Goal: Task Accomplishment & Management: Manage account settings

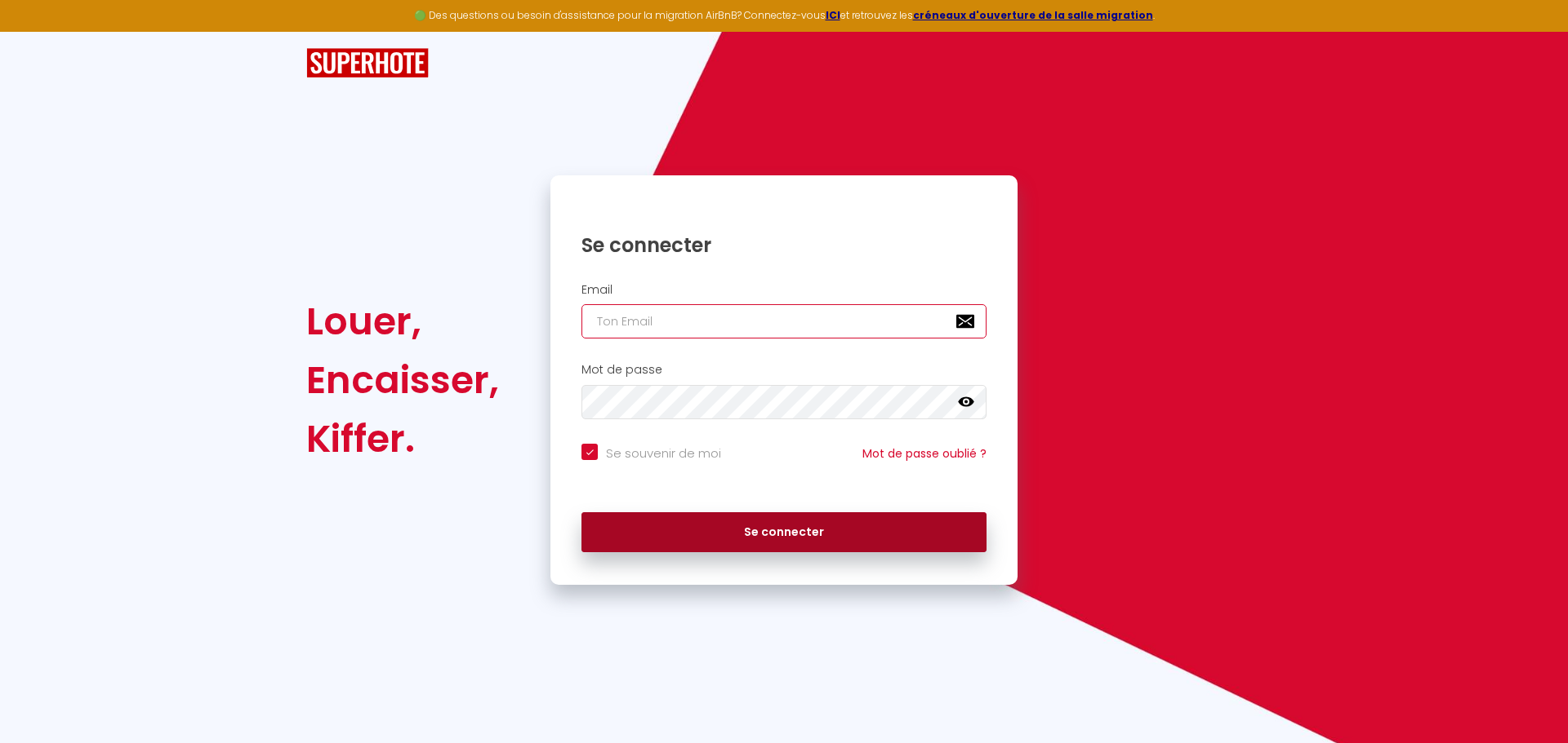
type input "[EMAIL_ADDRESS][DOMAIN_NAME]"
click at [713, 526] on button "Se connecter" at bounding box center [784, 533] width 405 height 41
checkbox input "true"
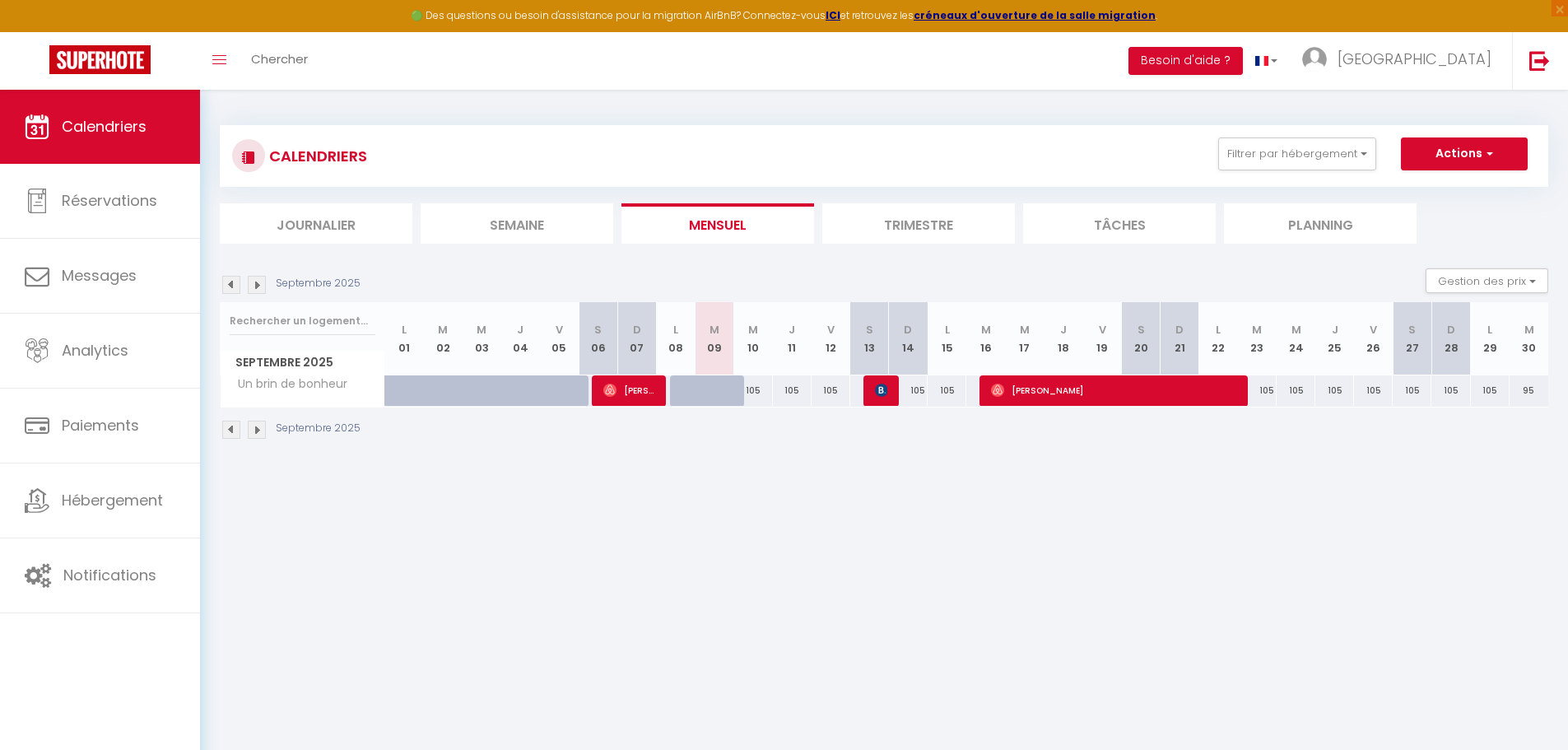
click at [983, 220] on li "Trimestre" at bounding box center [919, 223] width 193 height 40
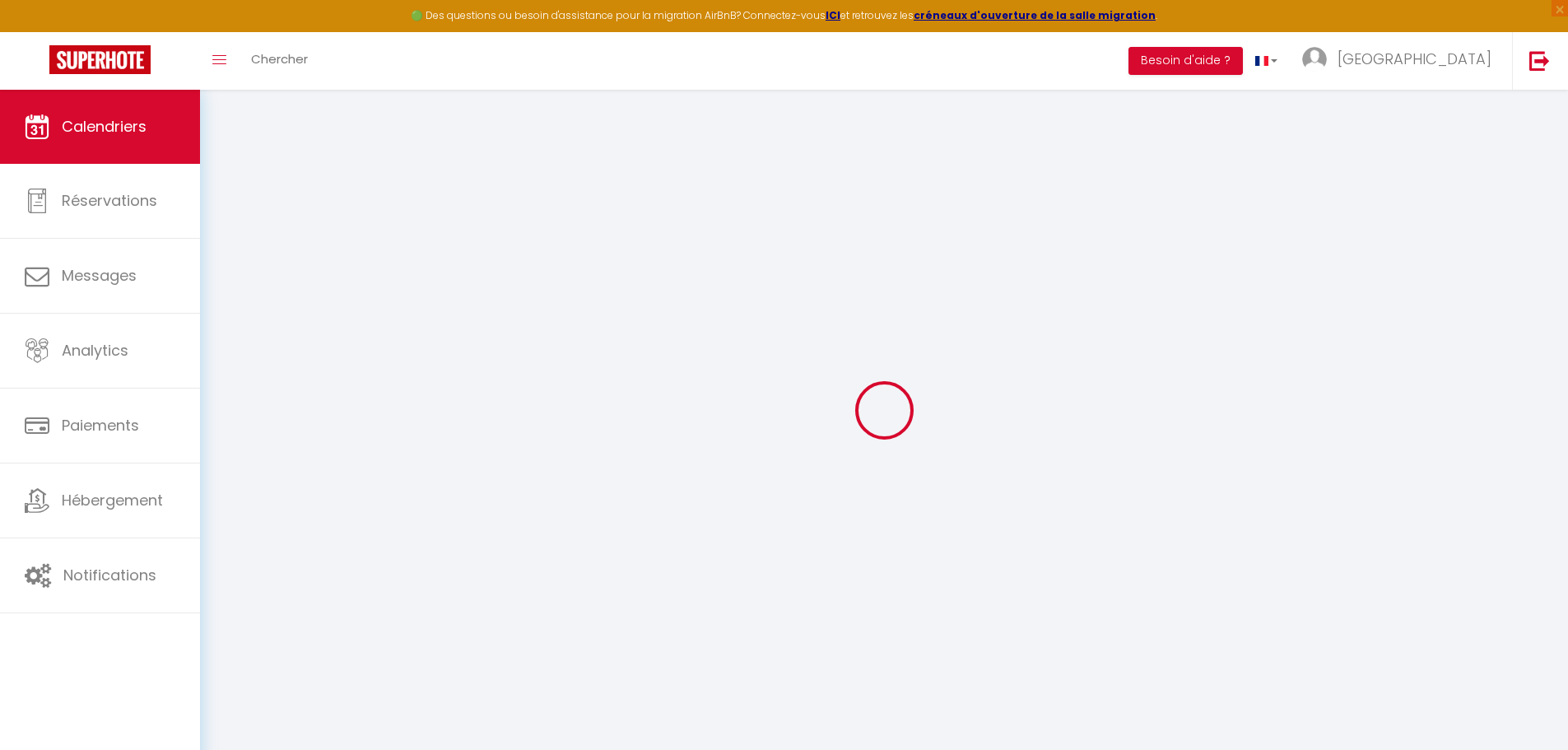
select select
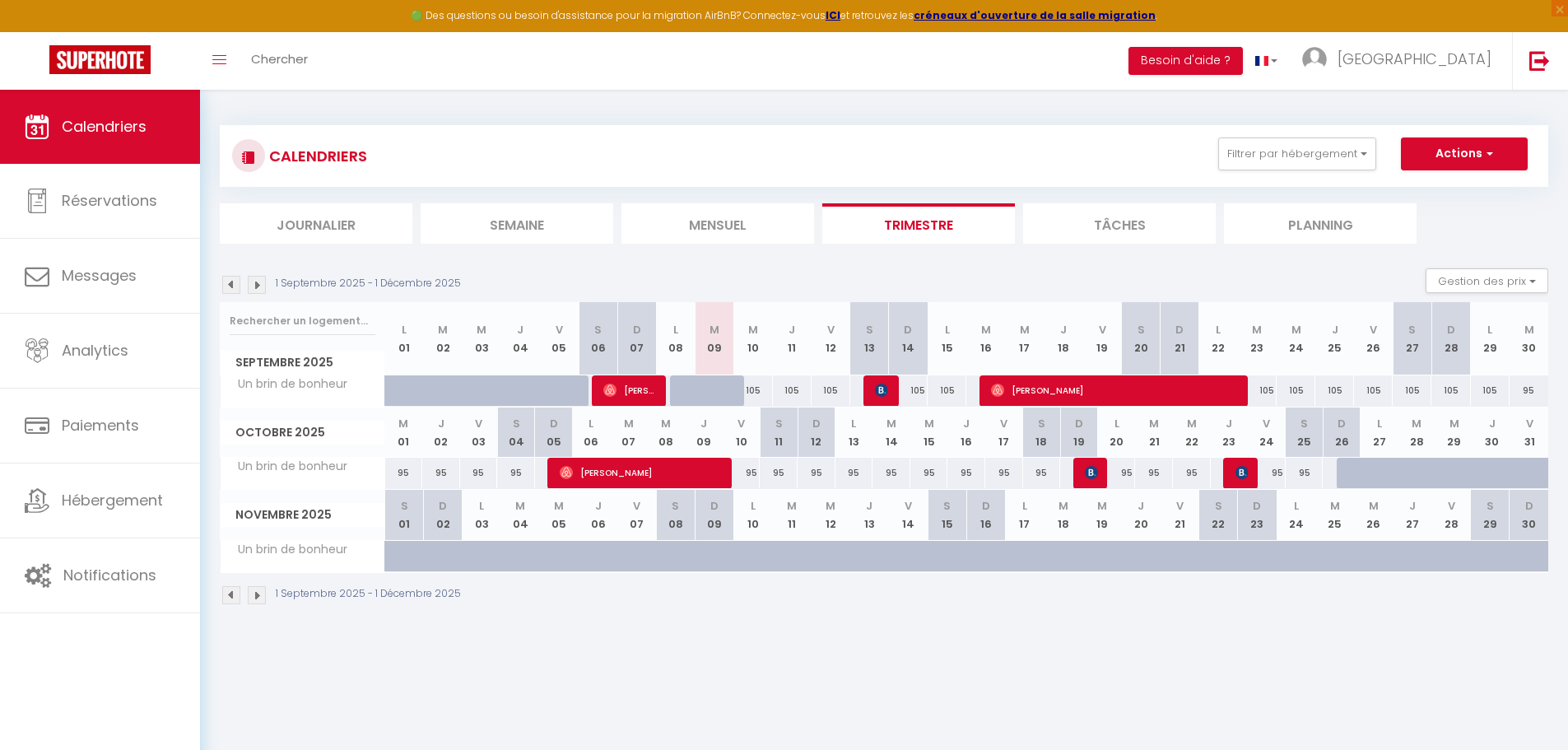
click at [414, 555] on div at bounding box center [418, 566] width 38 height 32
type input "95"
select select "1"
type input "[DATE]"
type input "Dim 02 Novembre 2025"
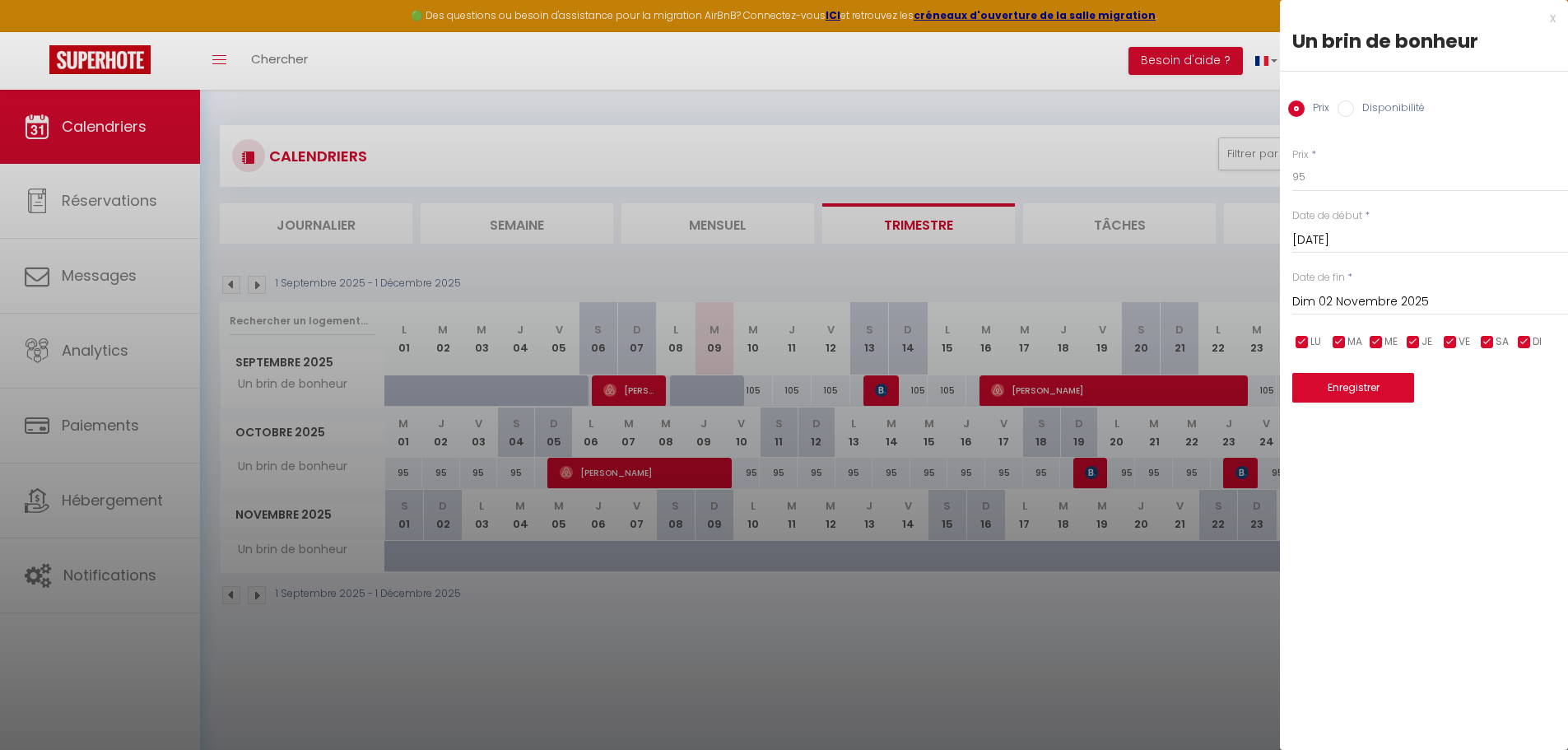
click at [1390, 106] on label "Disponibilité" at bounding box center [1390, 109] width 71 height 18
click at [1354, 106] on input "Disponibilité" at bounding box center [1345, 108] width 17 height 17
radio input "true"
radio input "false"
click at [1363, 302] on input "Dim 02 Novembre 2025" at bounding box center [1430, 305] width 276 height 22
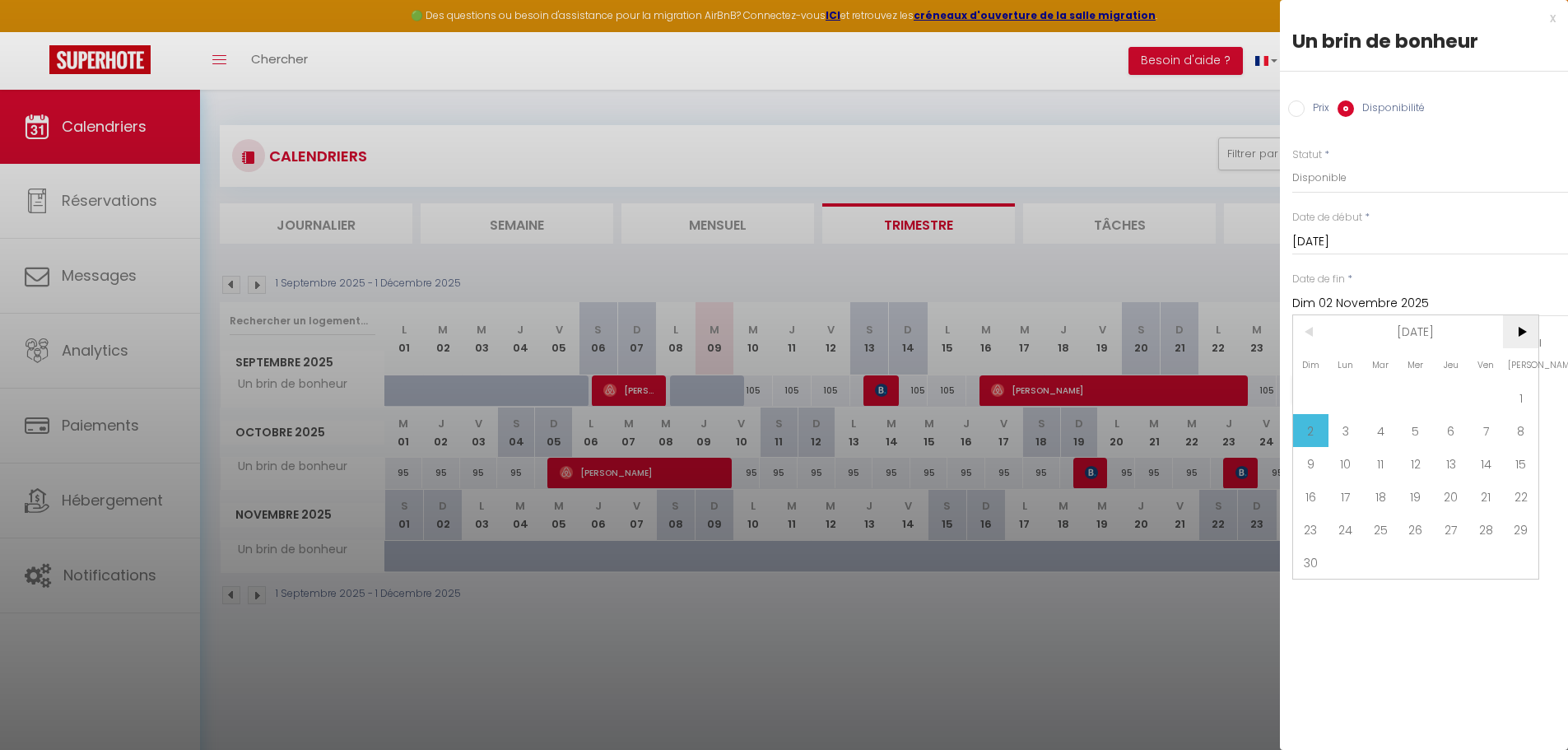
click at [1529, 331] on span ">" at bounding box center [1521, 331] width 35 height 33
click at [1512, 529] on span "31" at bounding box center [1521, 529] width 35 height 33
type input "[DATE]"
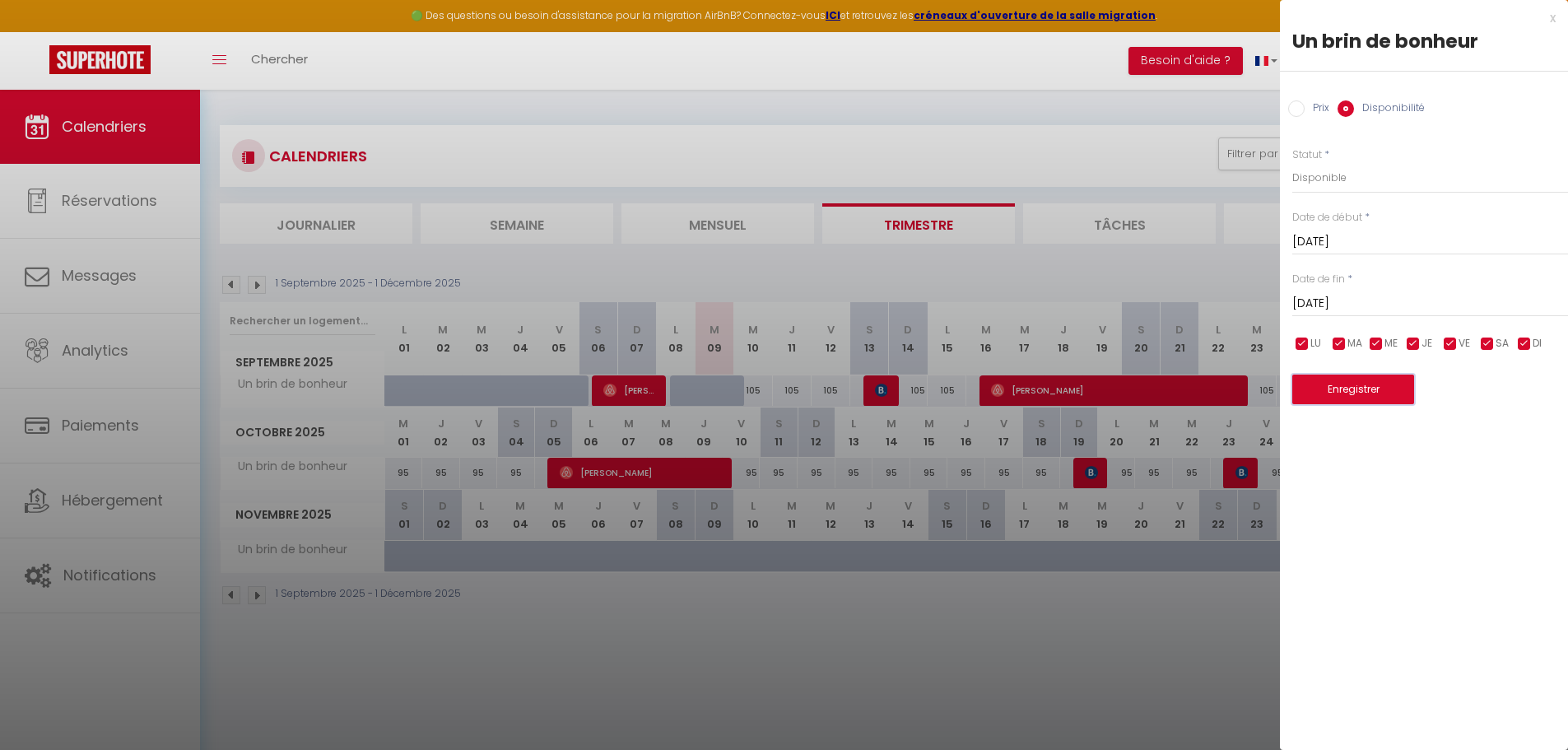
click at [1365, 391] on button "Enregistrer" at bounding box center [1353, 389] width 122 height 30
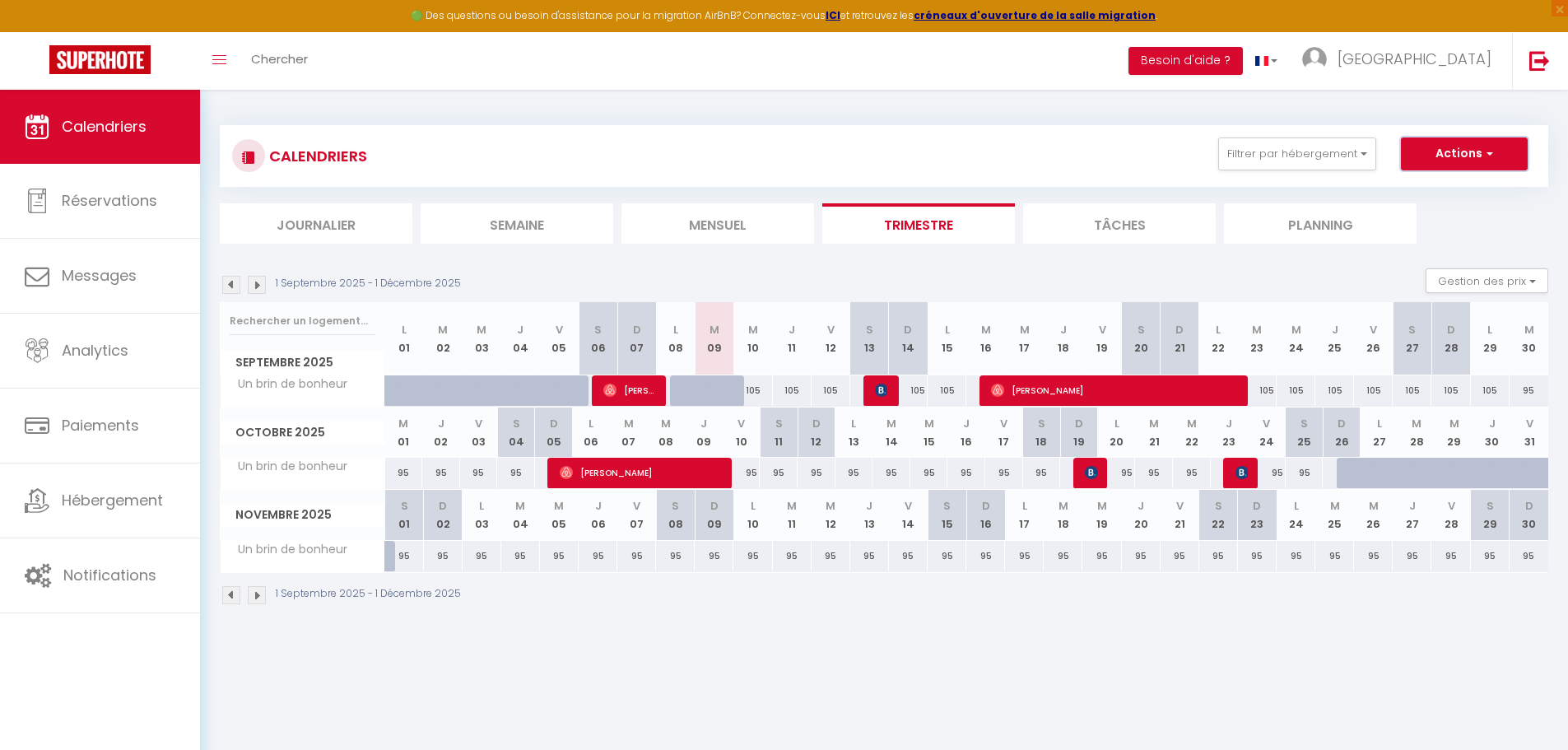
click at [1474, 152] on button "Actions" at bounding box center [1464, 154] width 127 height 33
click at [995, 138] on div "CALENDRIERS Filtrer par hébergement Tous Un brin de bonheur Effacer Sauvegarder…" at bounding box center [884, 157] width 1304 height 37
click at [263, 285] on img at bounding box center [257, 285] width 18 height 18
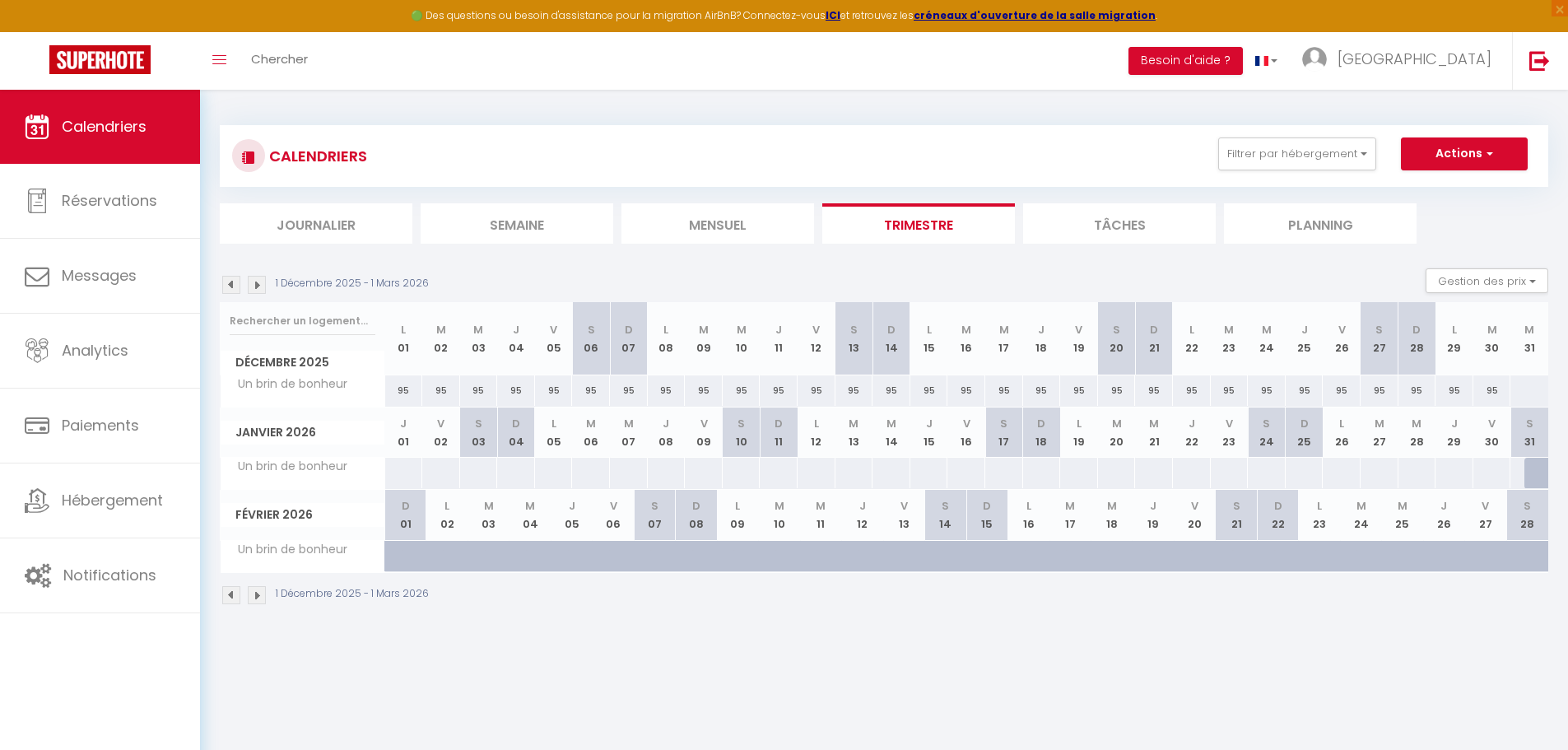
click at [407, 469] on div at bounding box center [403, 473] width 38 height 31
select select "1"
type input "Jeu 01 Janvier 2026"
type input "Ven 02 Janvier 2026"
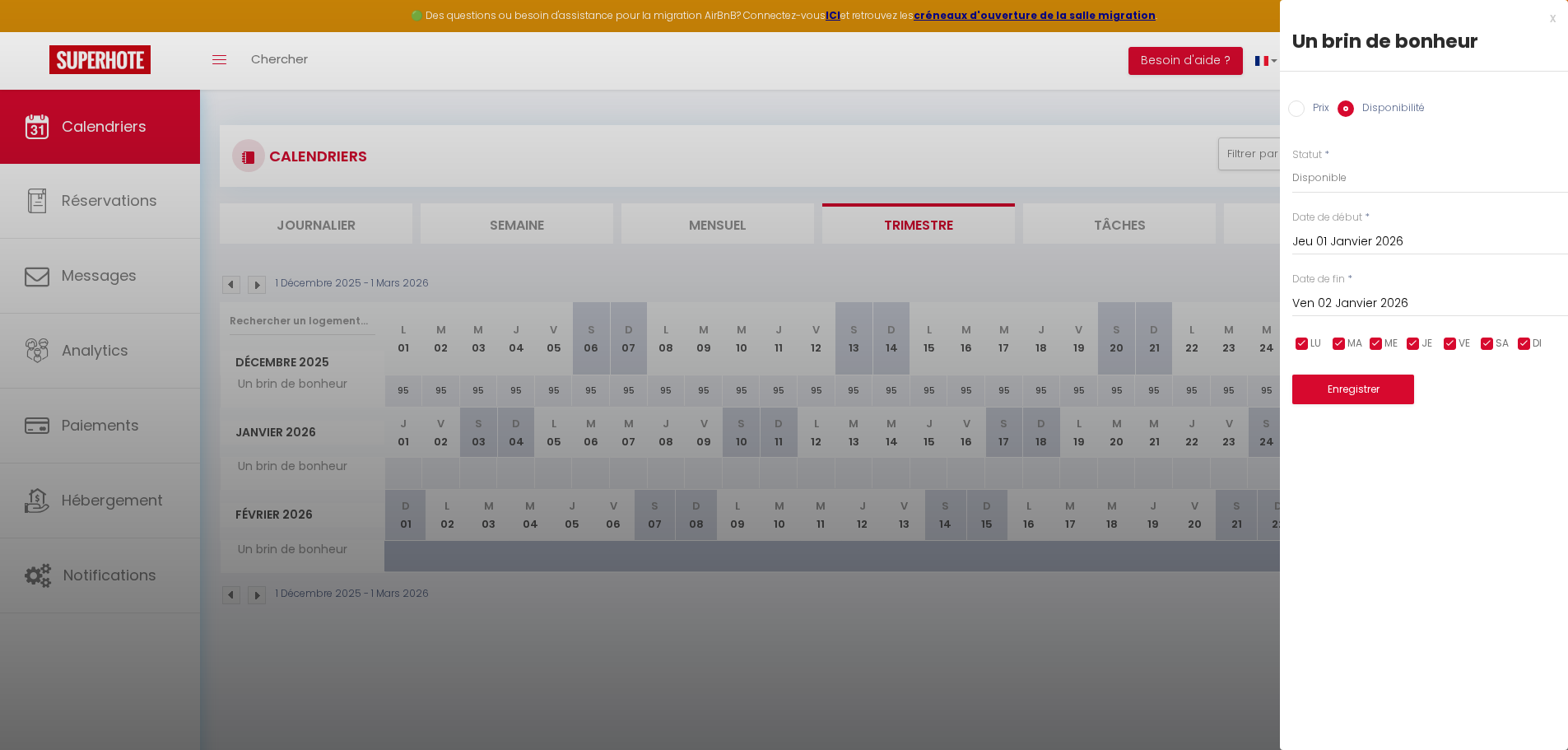
click at [648, 601] on div at bounding box center [784, 375] width 1568 height 750
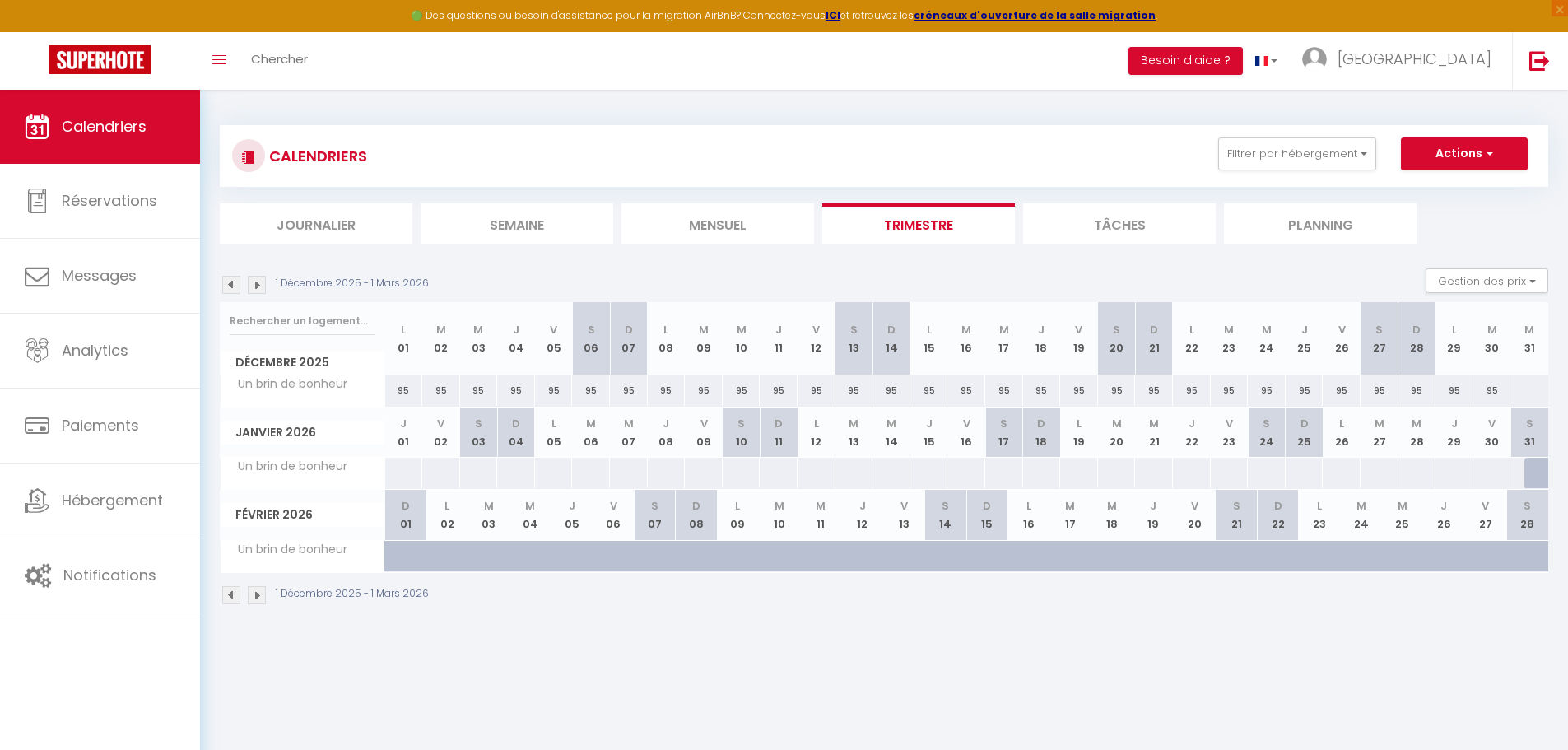
click at [395, 472] on div at bounding box center [403, 473] width 38 height 31
select select "1"
type input "Jeu 01 Janvier 2026"
type input "Ven 02 Janvier 2026"
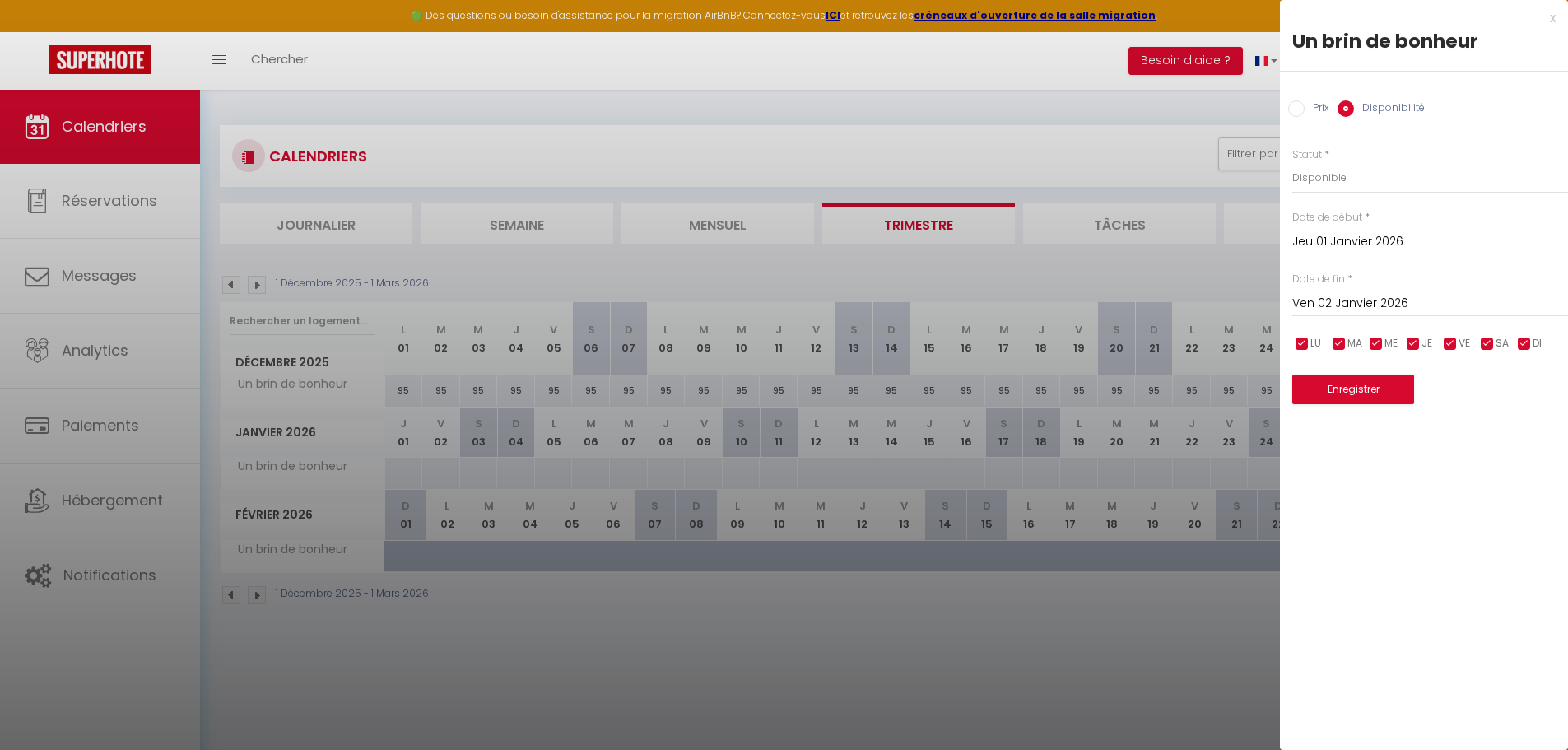
click at [1294, 104] on input "Prix" at bounding box center [1296, 108] width 17 height 17
radio input "true"
radio input "false"
click at [1307, 174] on input "Prix" at bounding box center [1430, 177] width 276 height 30
type input "95"
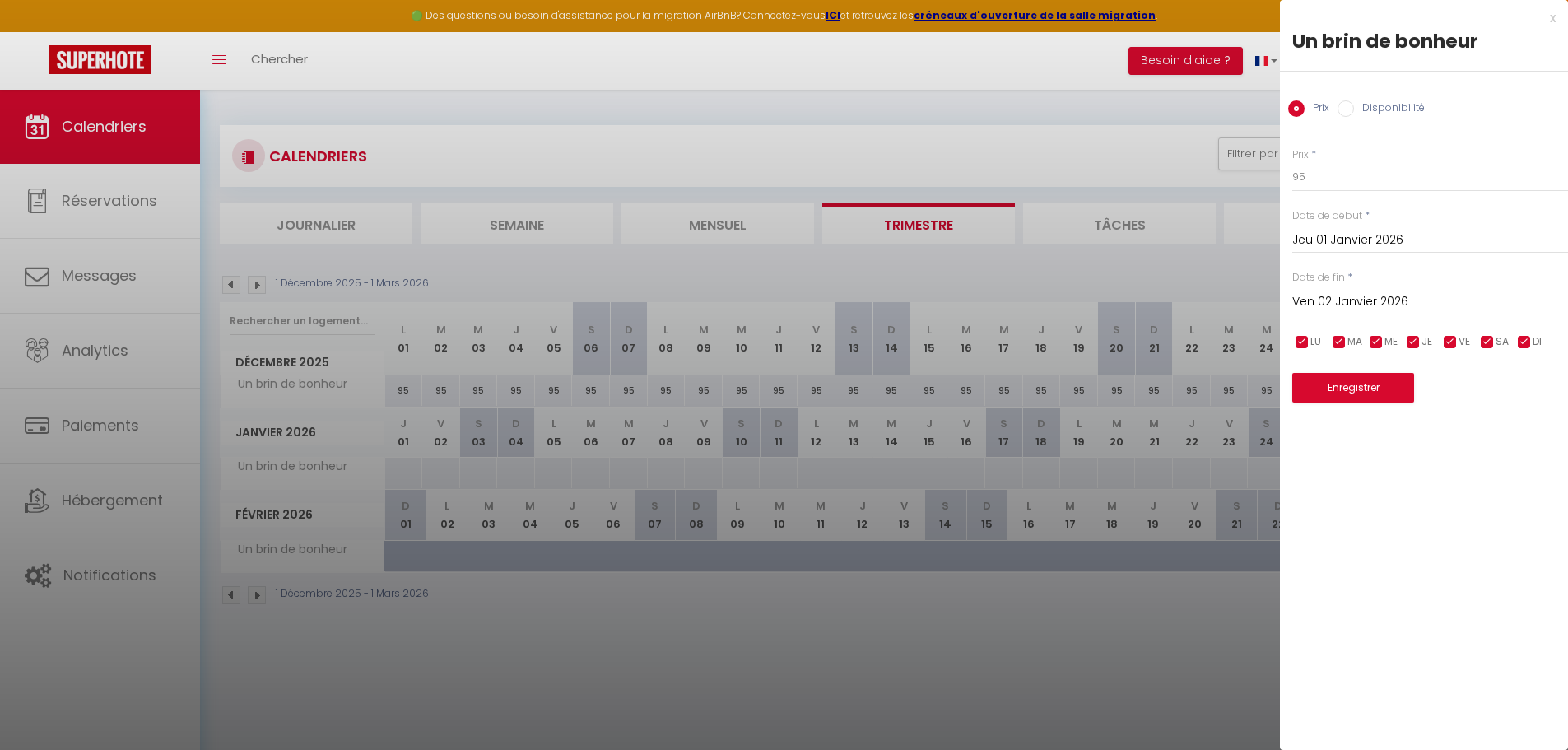
click at [1392, 305] on input "Ven 02 Janvier 2026" at bounding box center [1430, 303] width 276 height 22
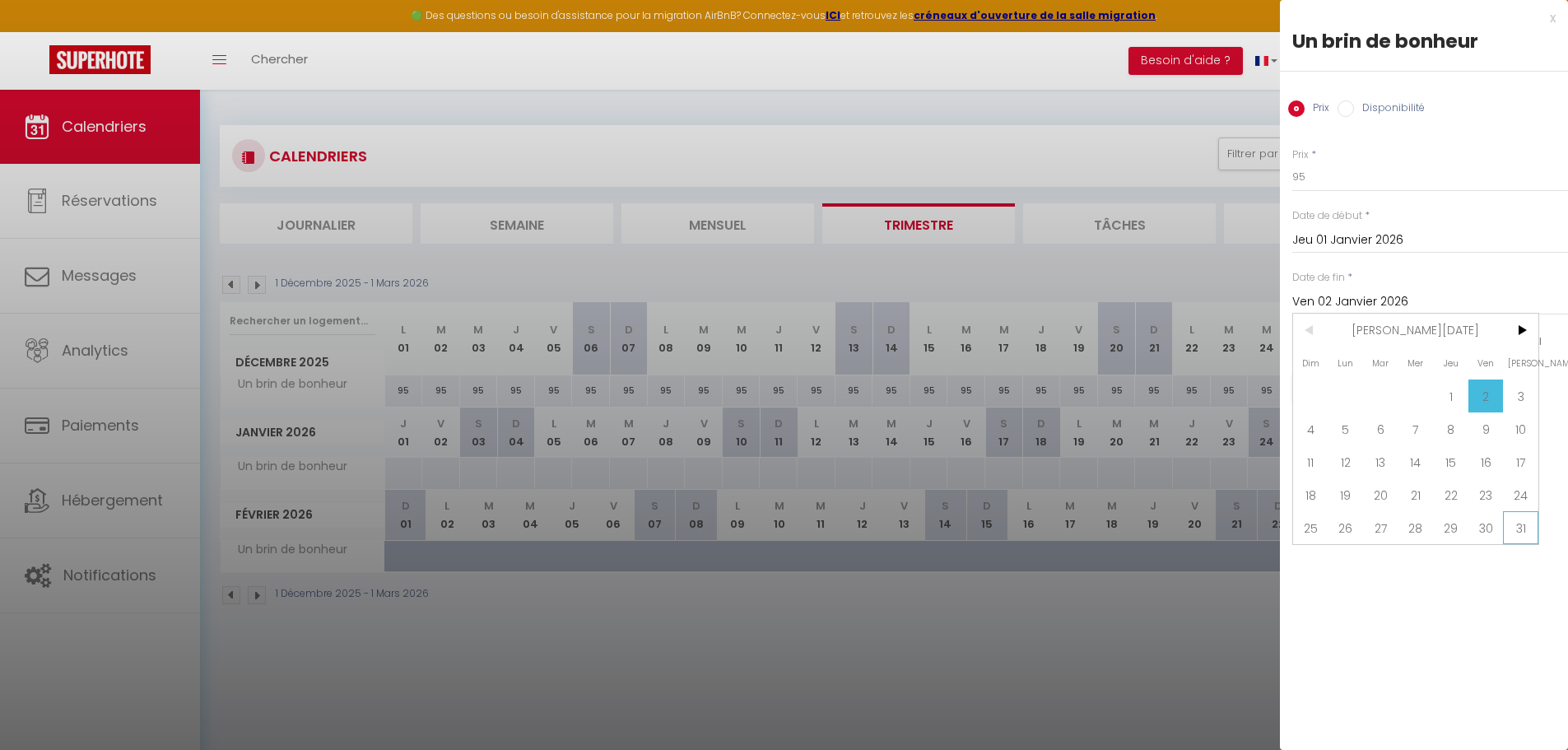
click at [1515, 529] on span "31" at bounding box center [1521, 527] width 35 height 33
type input "[DATE]"
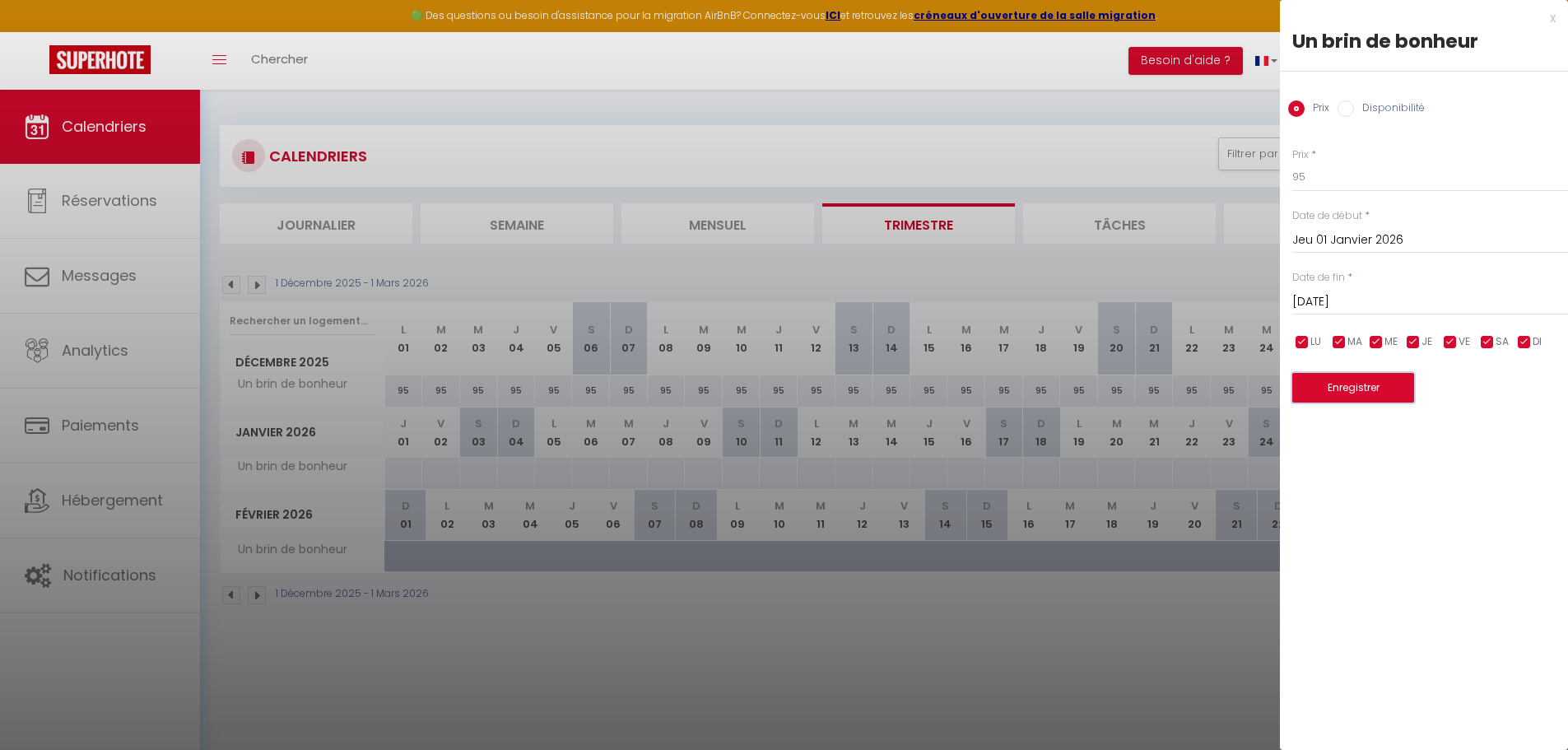
click at [1339, 386] on button "Enregistrer" at bounding box center [1353, 388] width 122 height 30
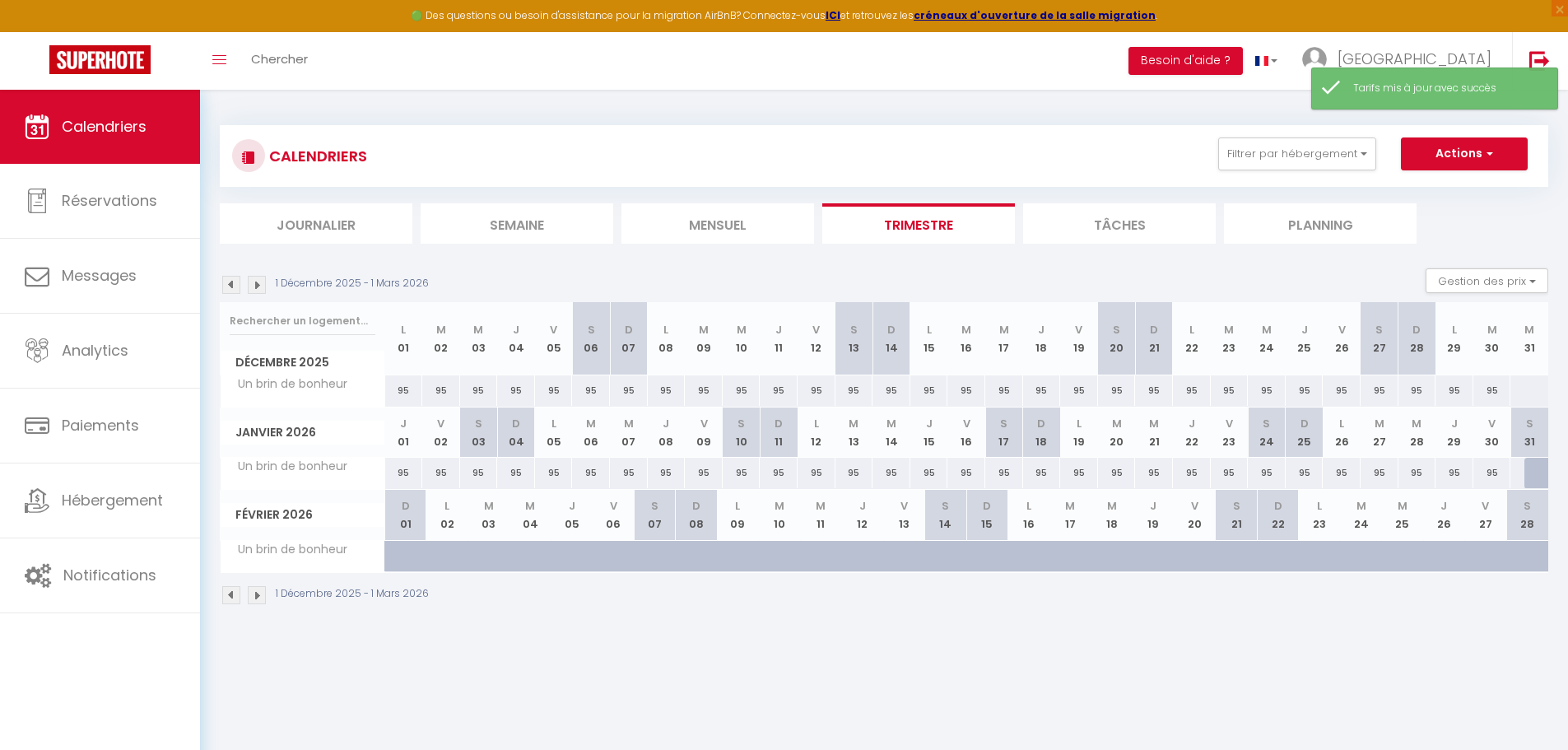
click at [231, 290] on img at bounding box center [231, 285] width 18 height 18
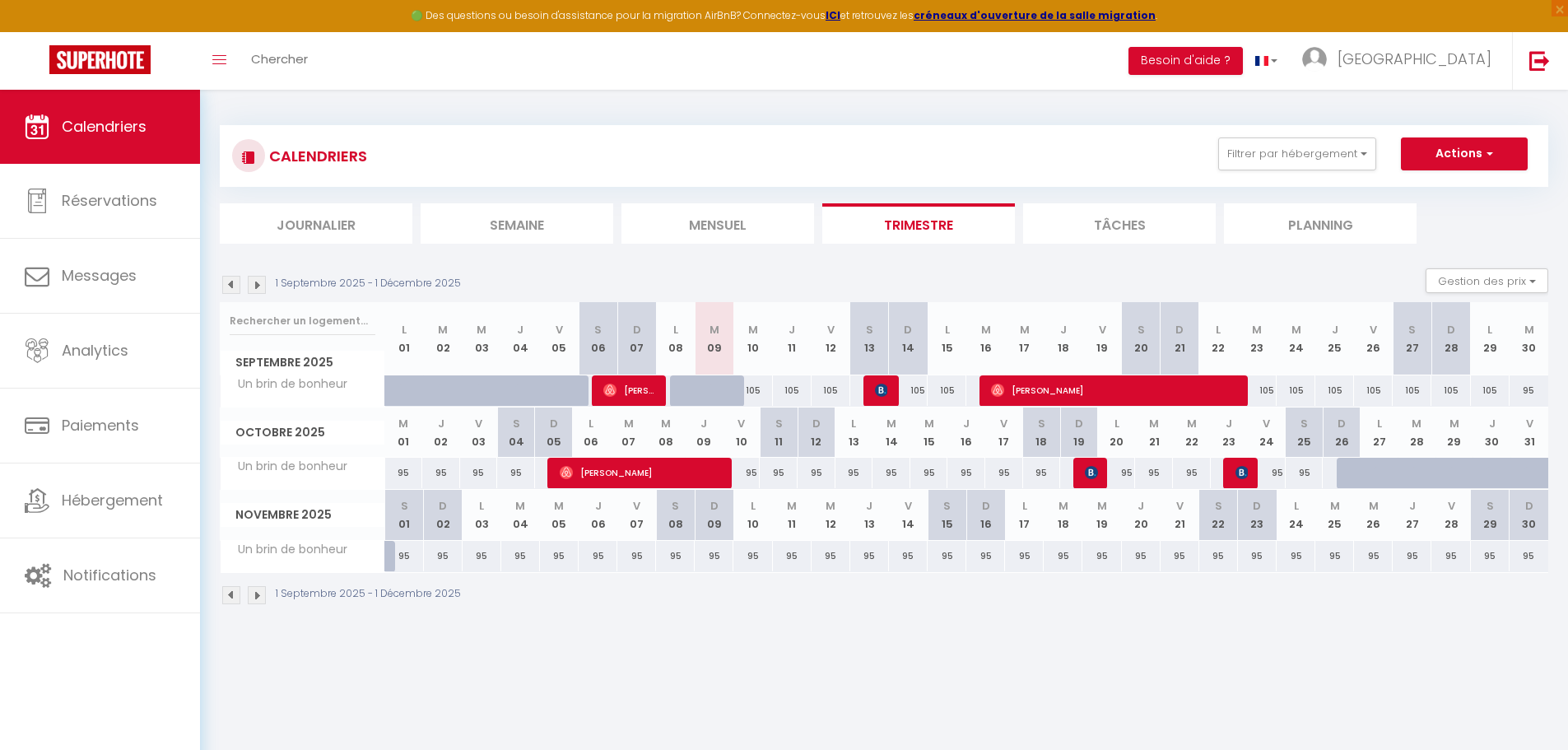
click at [1353, 468] on div at bounding box center [1355, 474] width 37 height 32
type input "95"
select select "1"
type input "Dim 26 Octobre 2025"
type input "Lun 27 Octobre 2025"
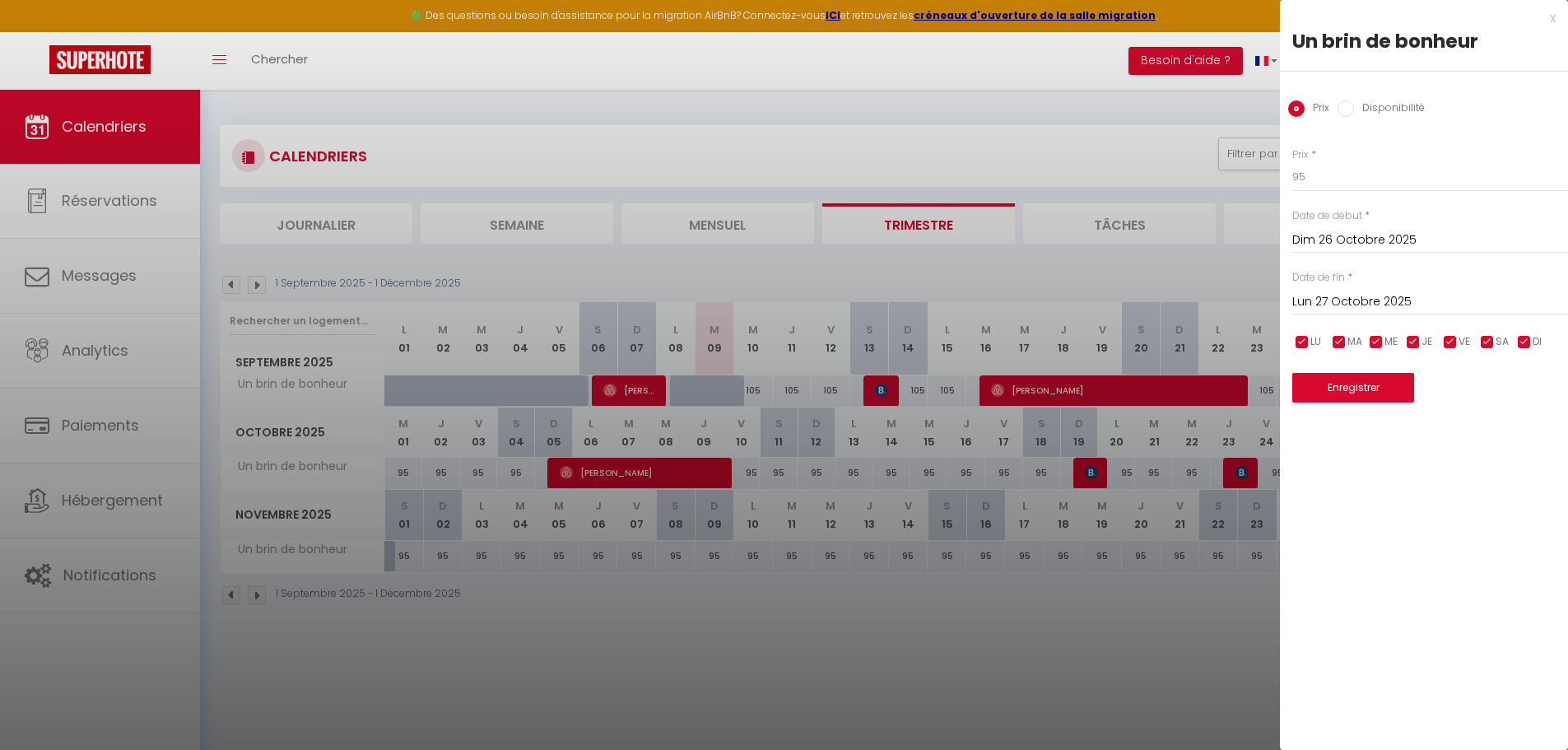
click at [1388, 108] on label "Disponibilité" at bounding box center [1390, 109] width 71 height 18
click at [1354, 108] on input "Disponibilité" at bounding box center [1345, 108] width 17 height 17
radio input "true"
radio input "false"
click at [1343, 299] on input "Lun 27 Octobre 2025" at bounding box center [1430, 305] width 276 height 22
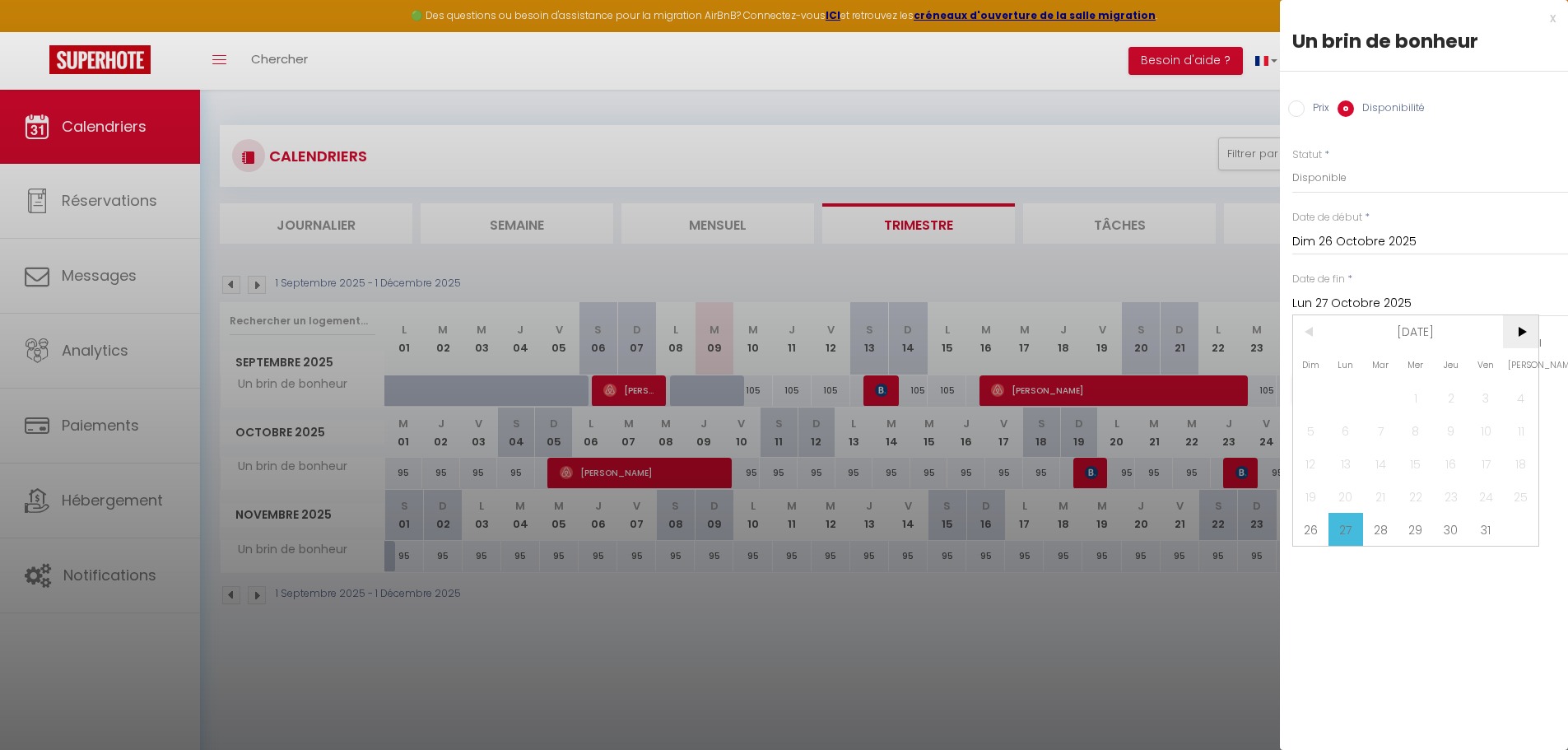
click at [1526, 332] on span ">" at bounding box center [1521, 331] width 35 height 33
click at [1321, 433] on span "2" at bounding box center [1311, 430] width 35 height 33
type input "Dim 02 Novembre 2025"
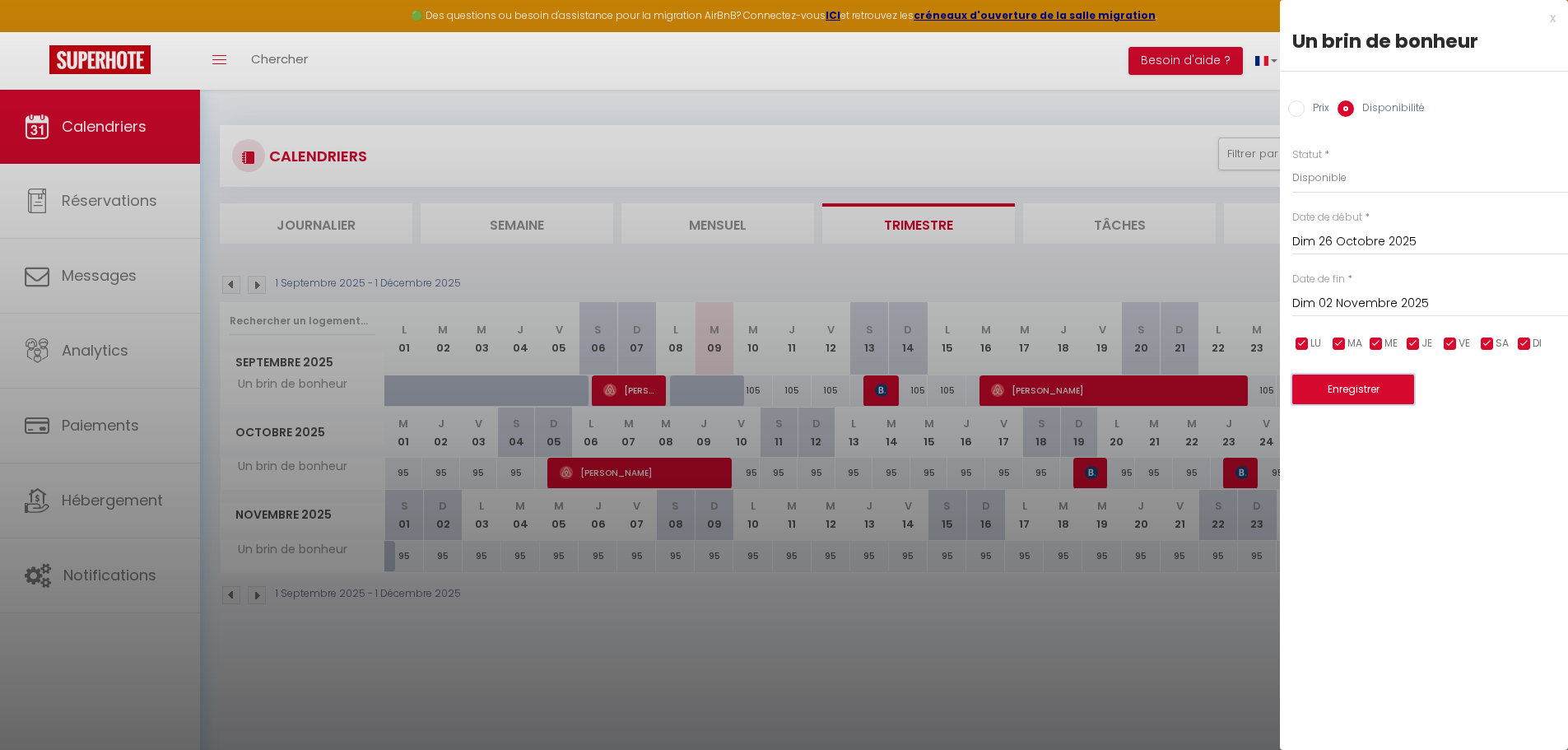
click at [1351, 391] on button "Enregistrer" at bounding box center [1353, 389] width 122 height 30
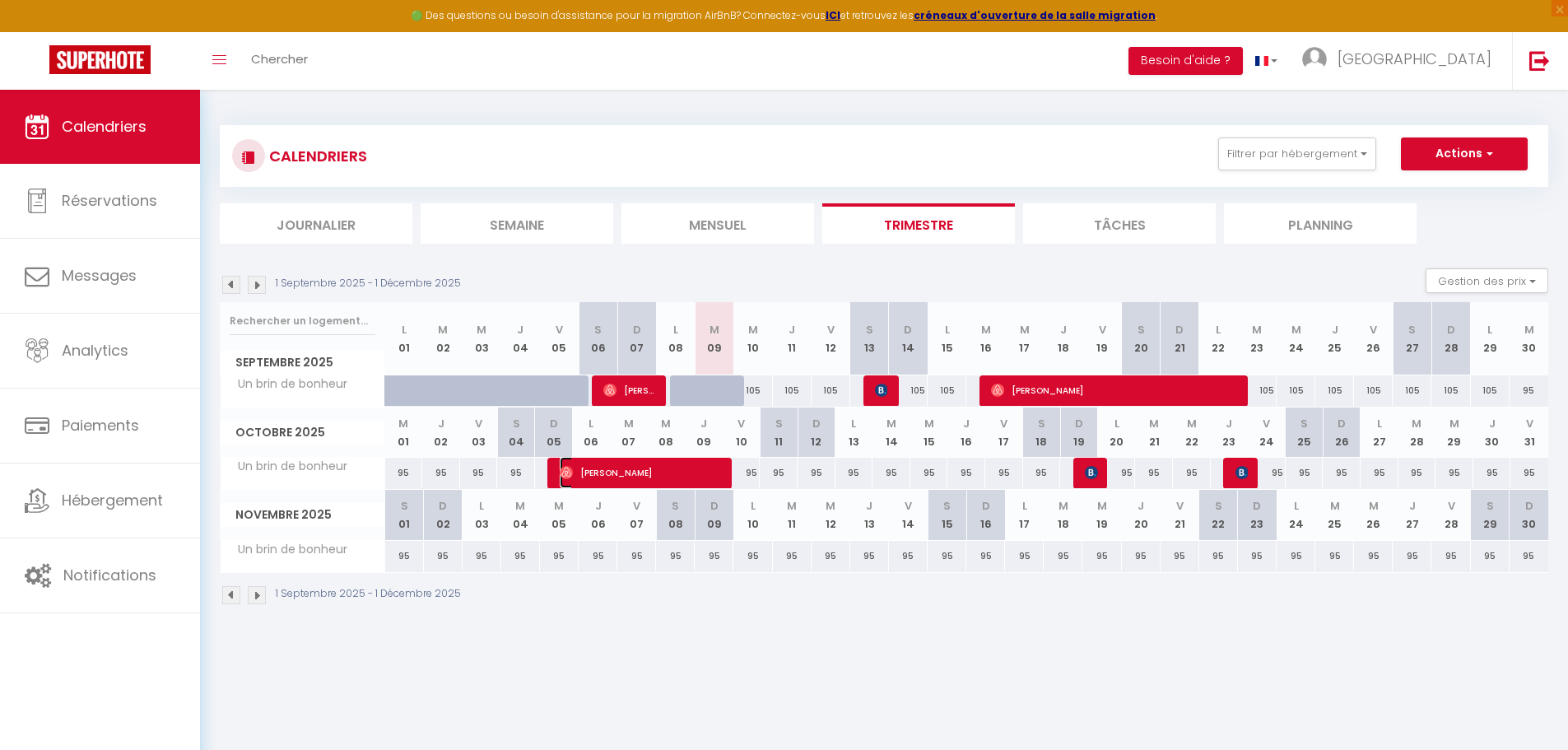
click at [635, 474] on span "[PERSON_NAME]" at bounding box center [643, 473] width 167 height 32
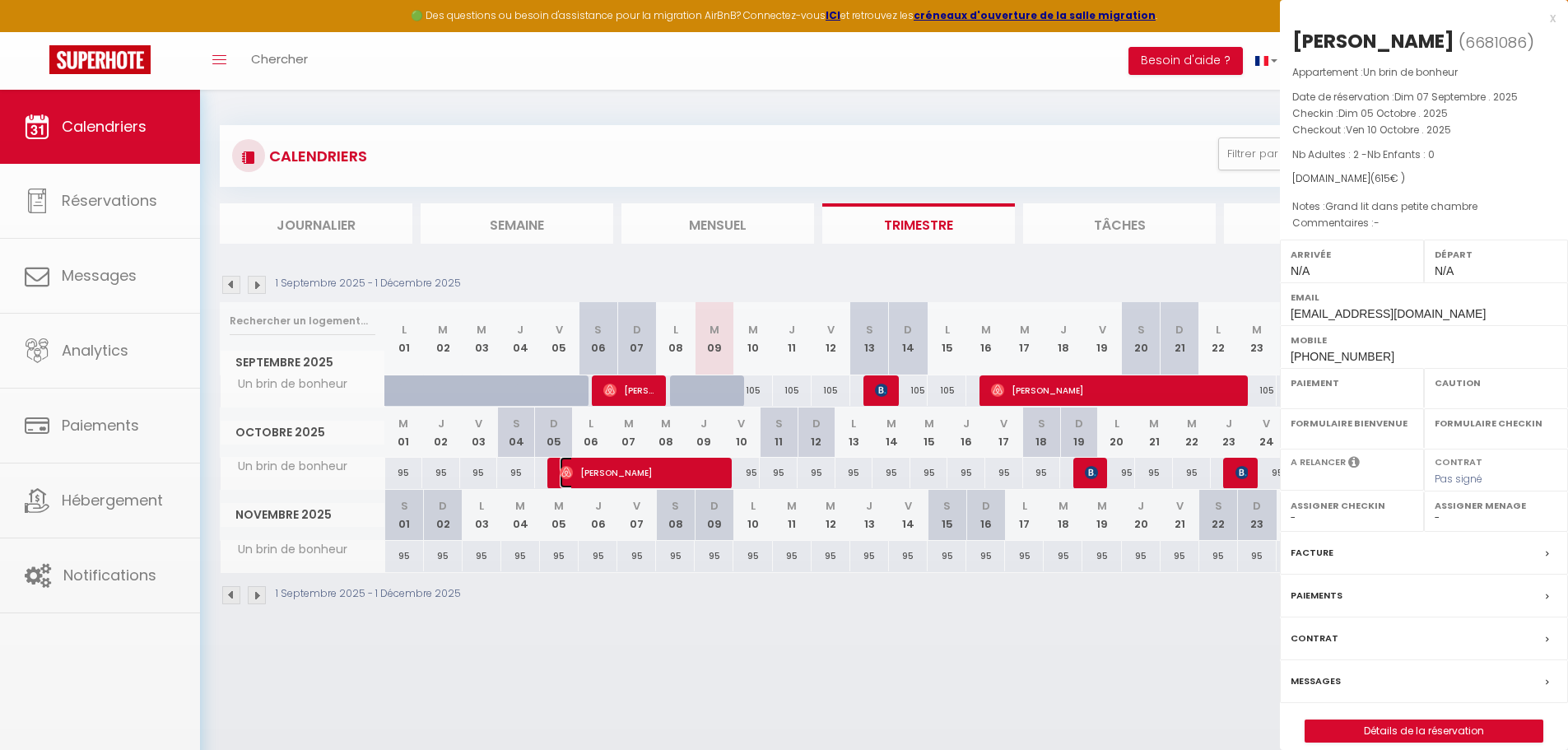
select select "OK"
select select "0"
select select "1"
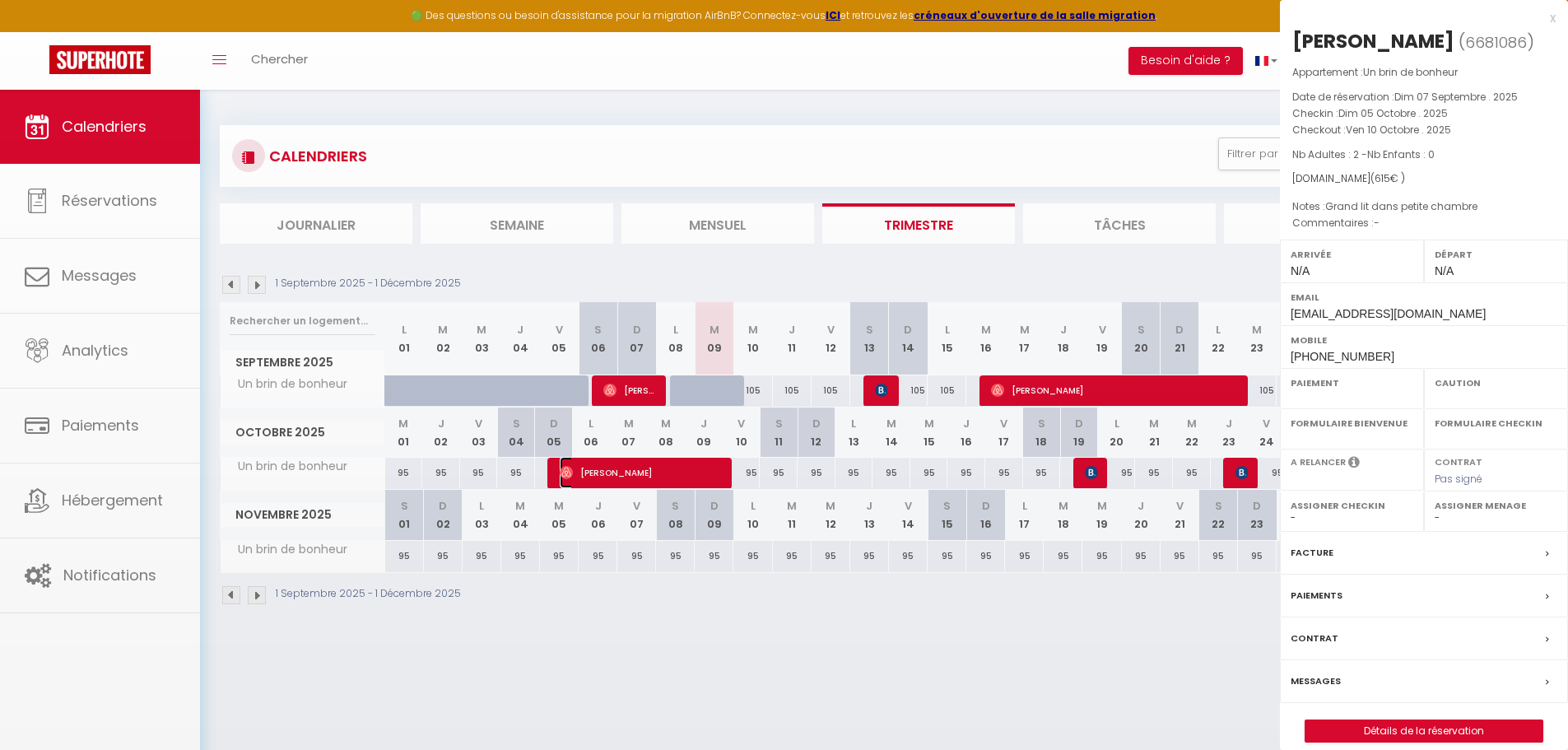
select select
select select "9498"
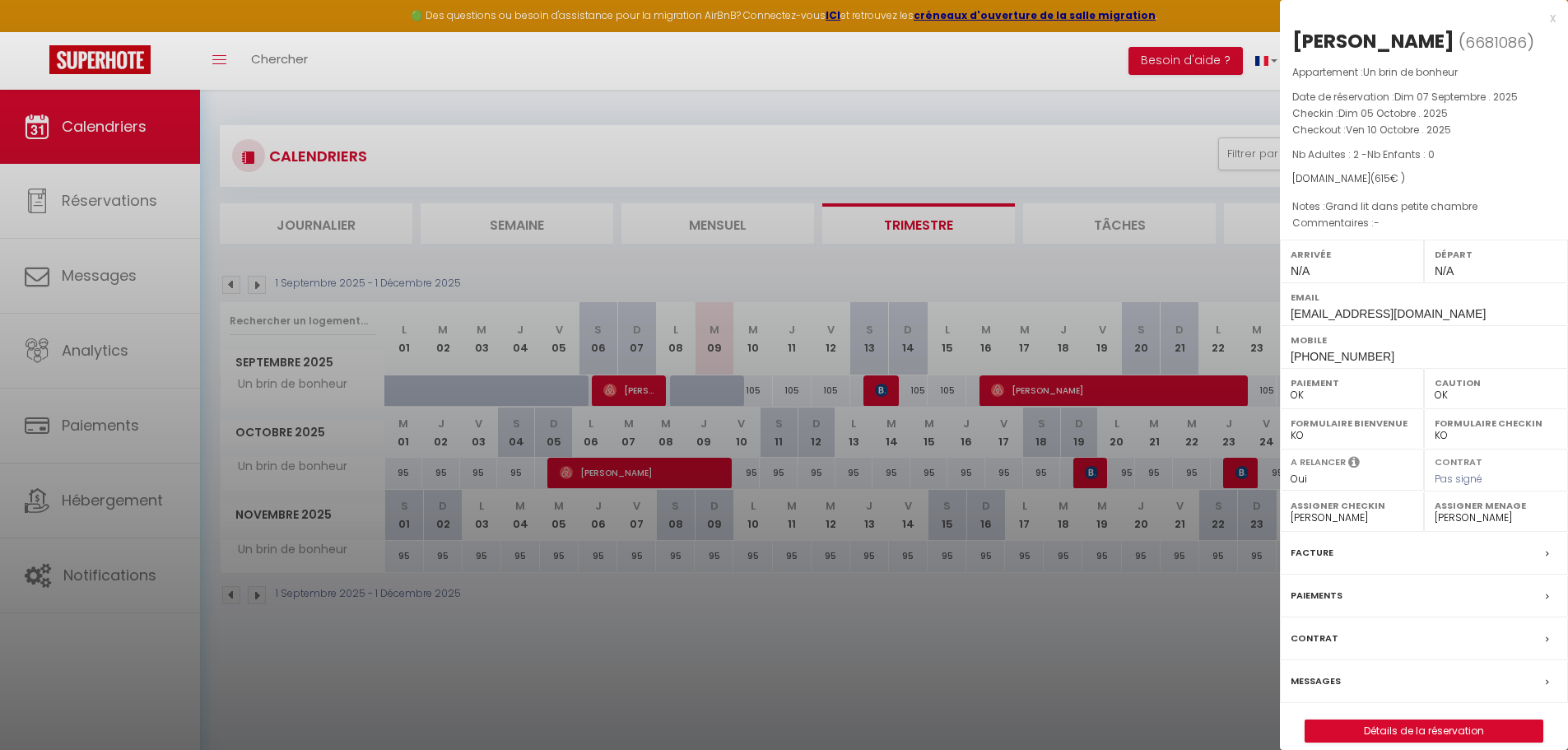
click at [1338, 680] on label "Messages" at bounding box center [1315, 682] width 50 height 18
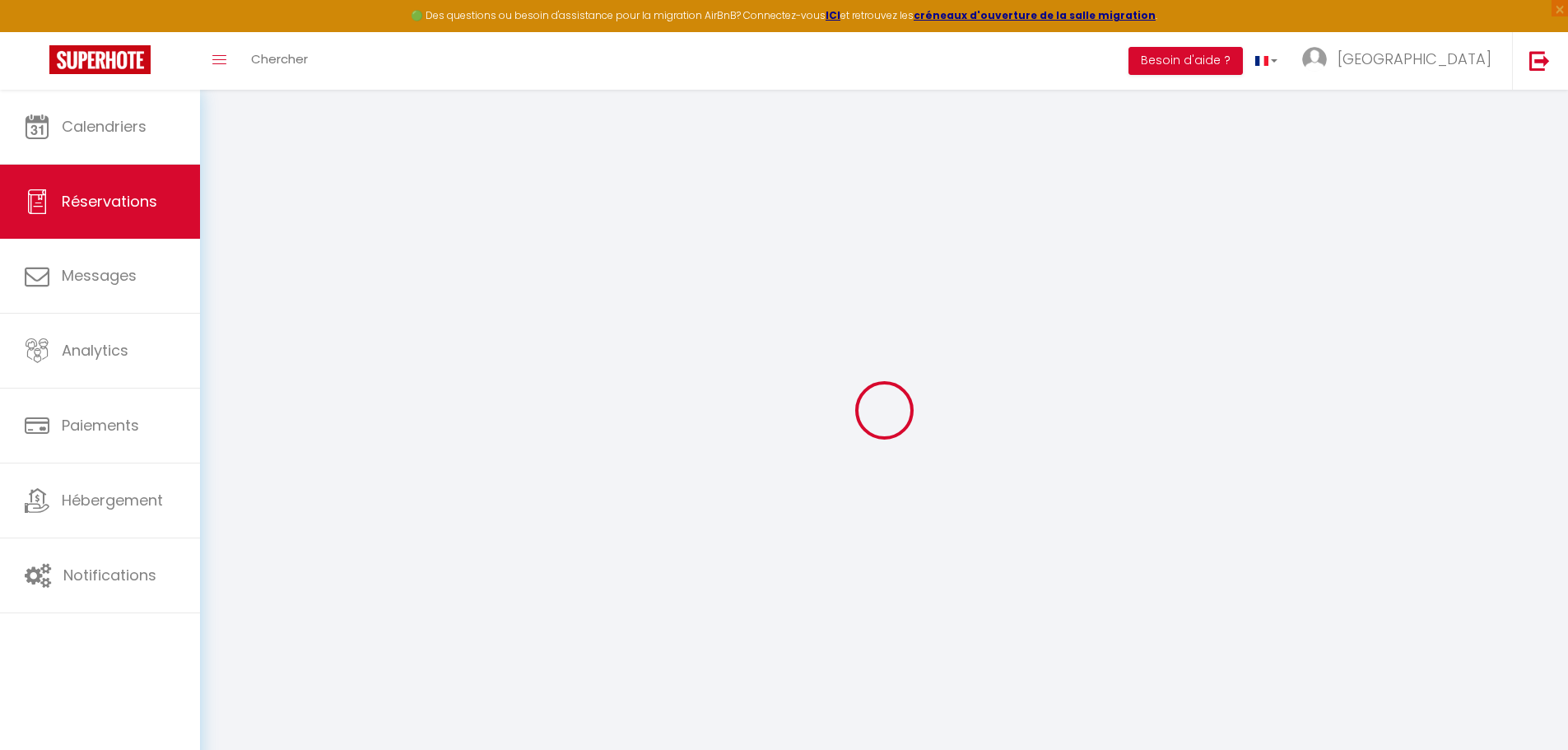
select select
checkbox input "false"
type textarea "Grand lit dans petite chambre"
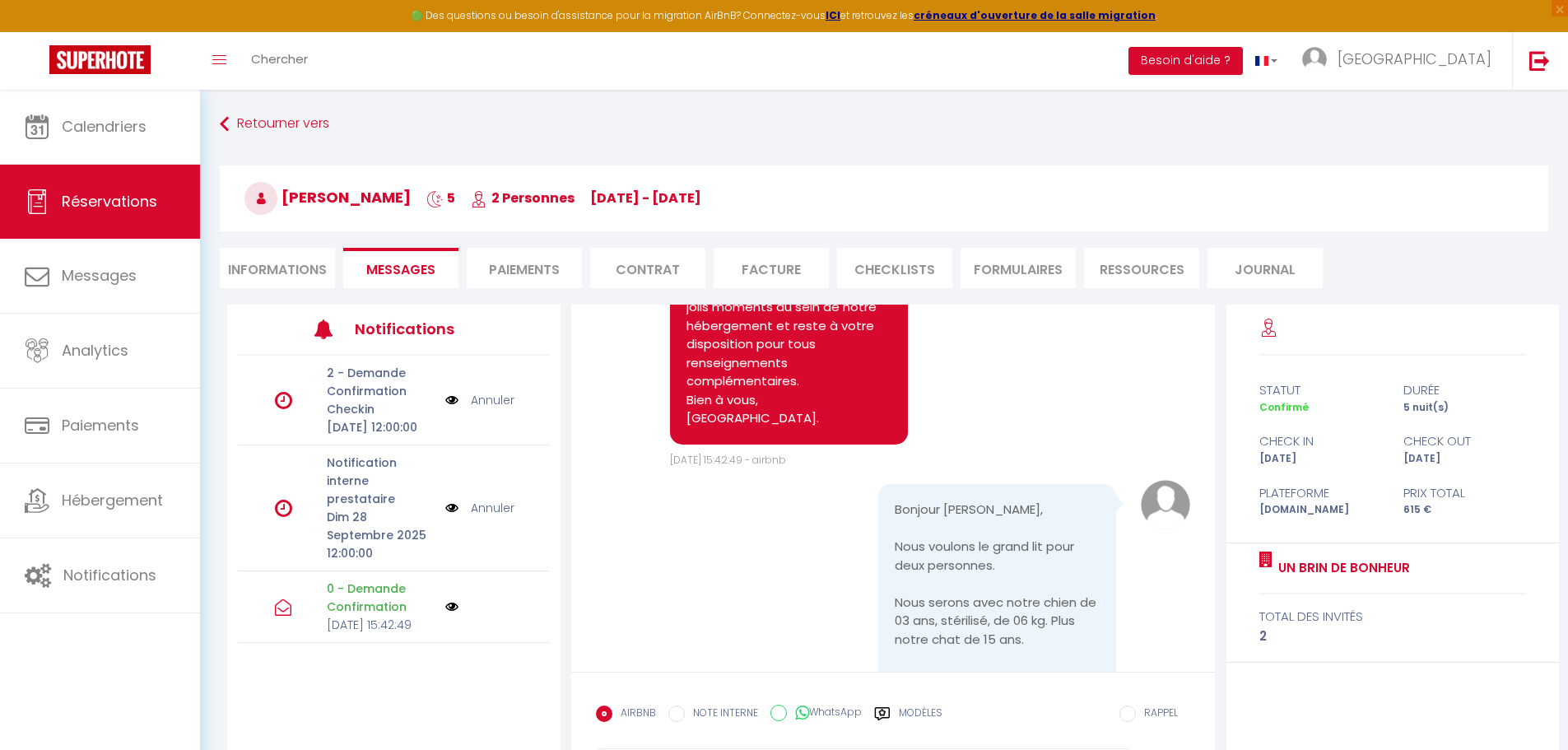
scroll to position [465, 0]
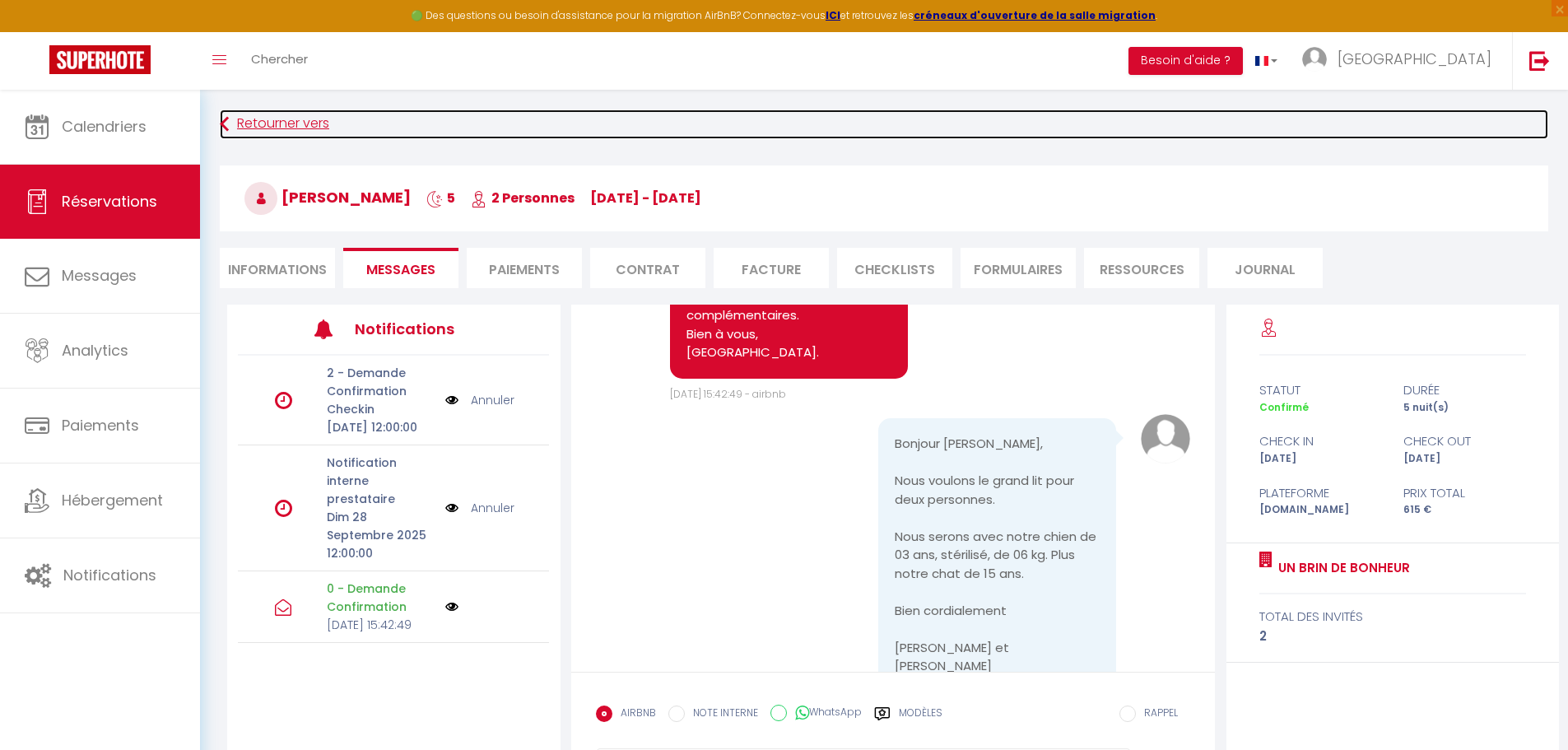
click at [233, 121] on link "Retourner vers" at bounding box center [883, 124] width 1329 height 30
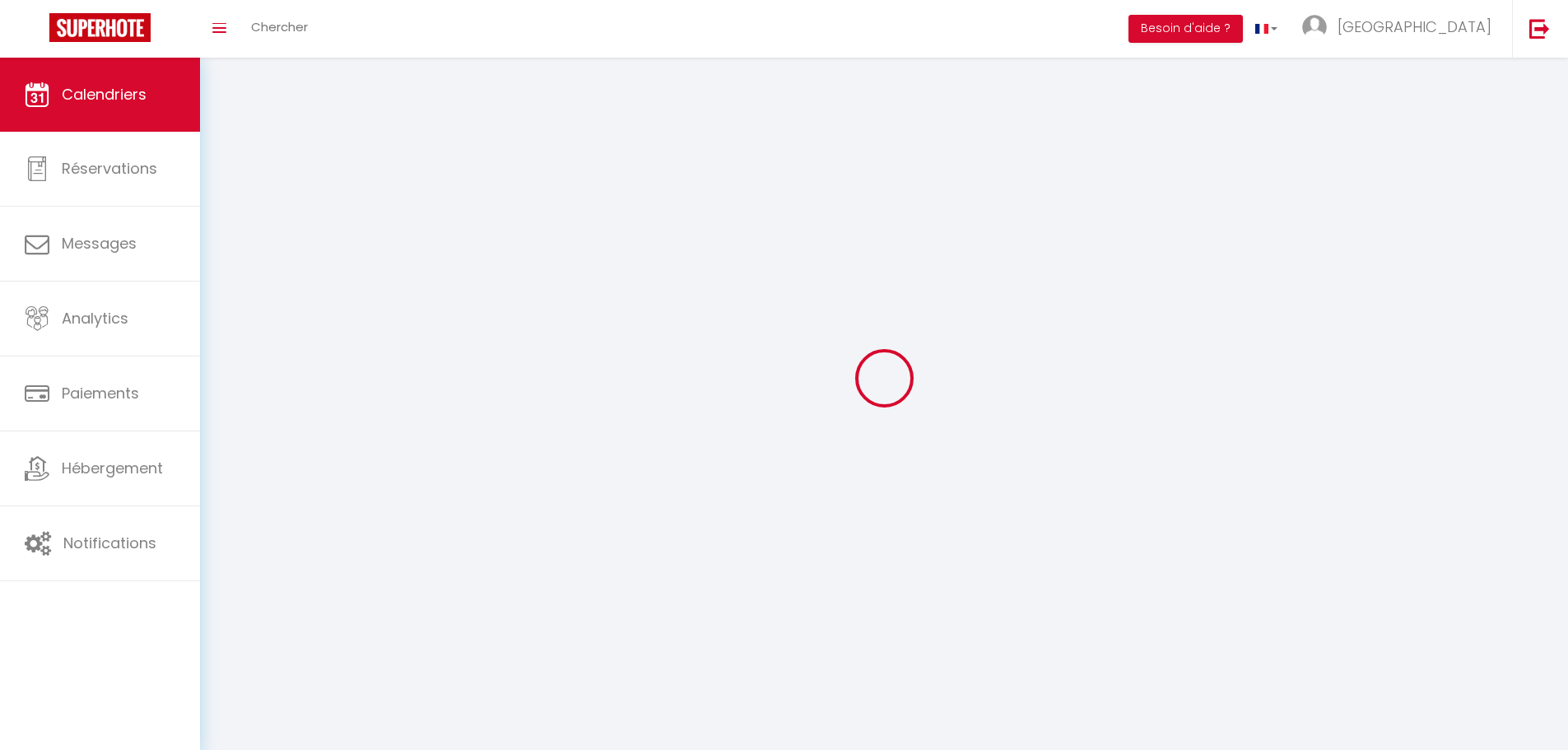
select select
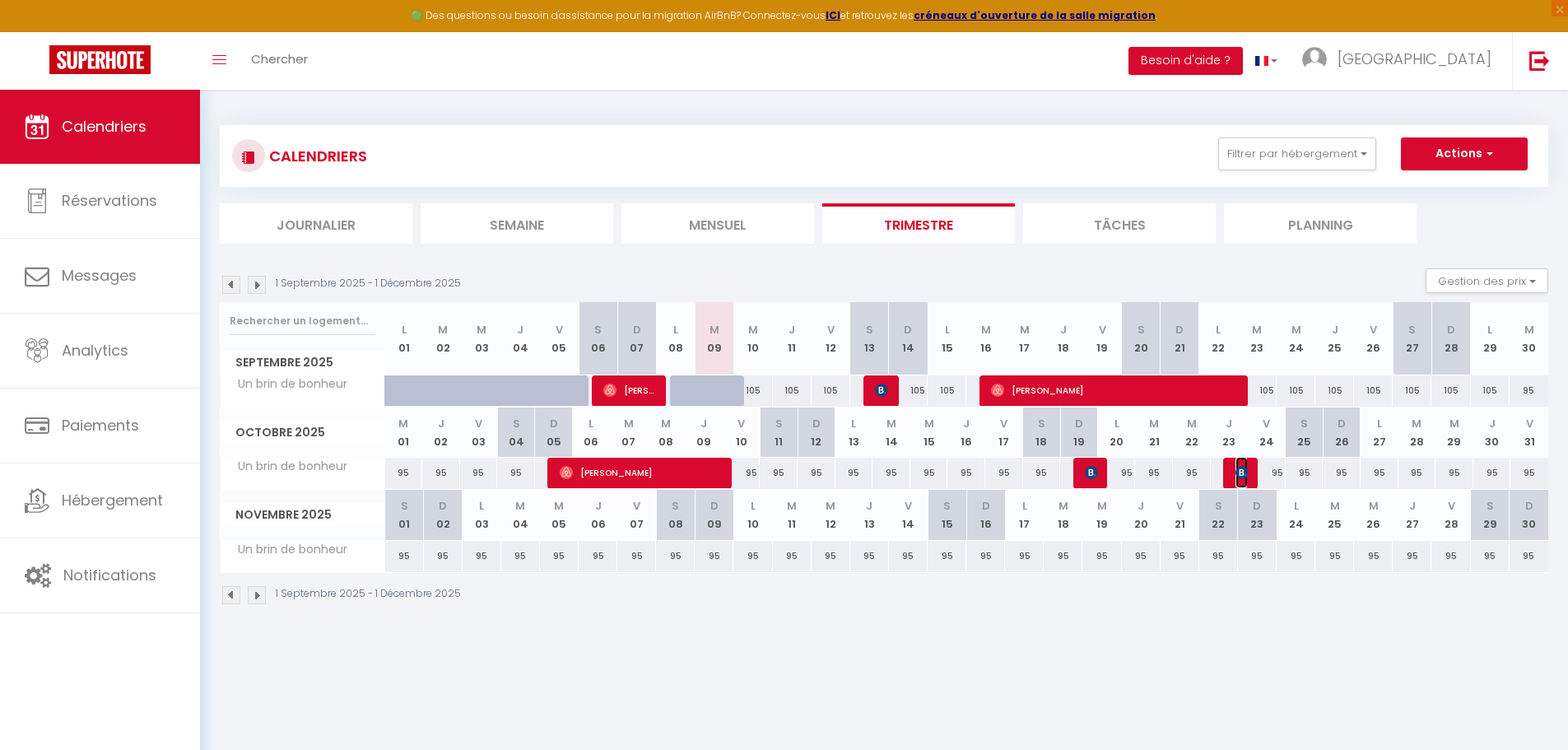
click at [1241, 476] on img at bounding box center [1241, 472] width 13 height 13
select select "OK"
select select "KO"
select select "0"
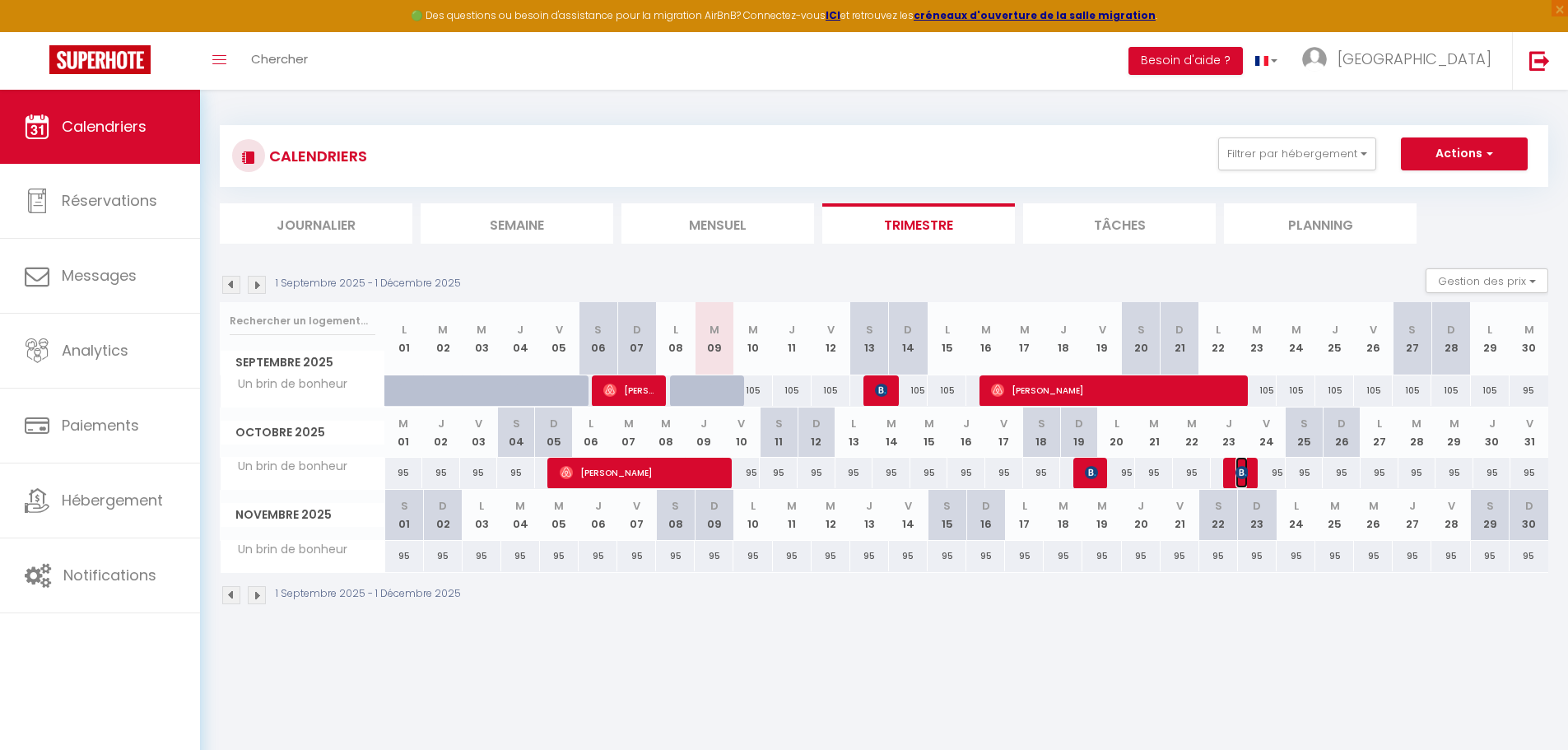
select select "1"
select select
select select "9498"
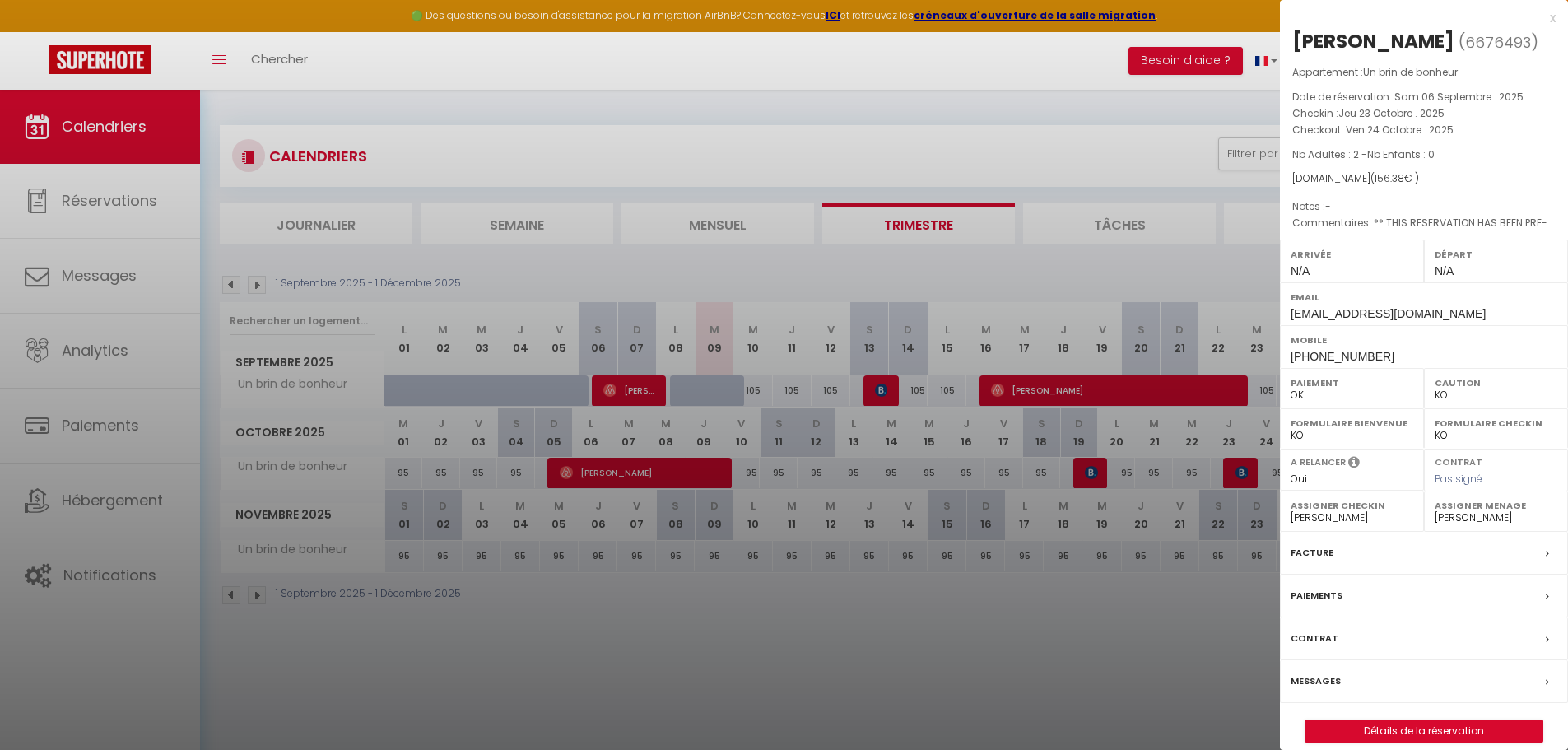
click at [1341, 680] on div "Messages" at bounding box center [1424, 681] width 289 height 42
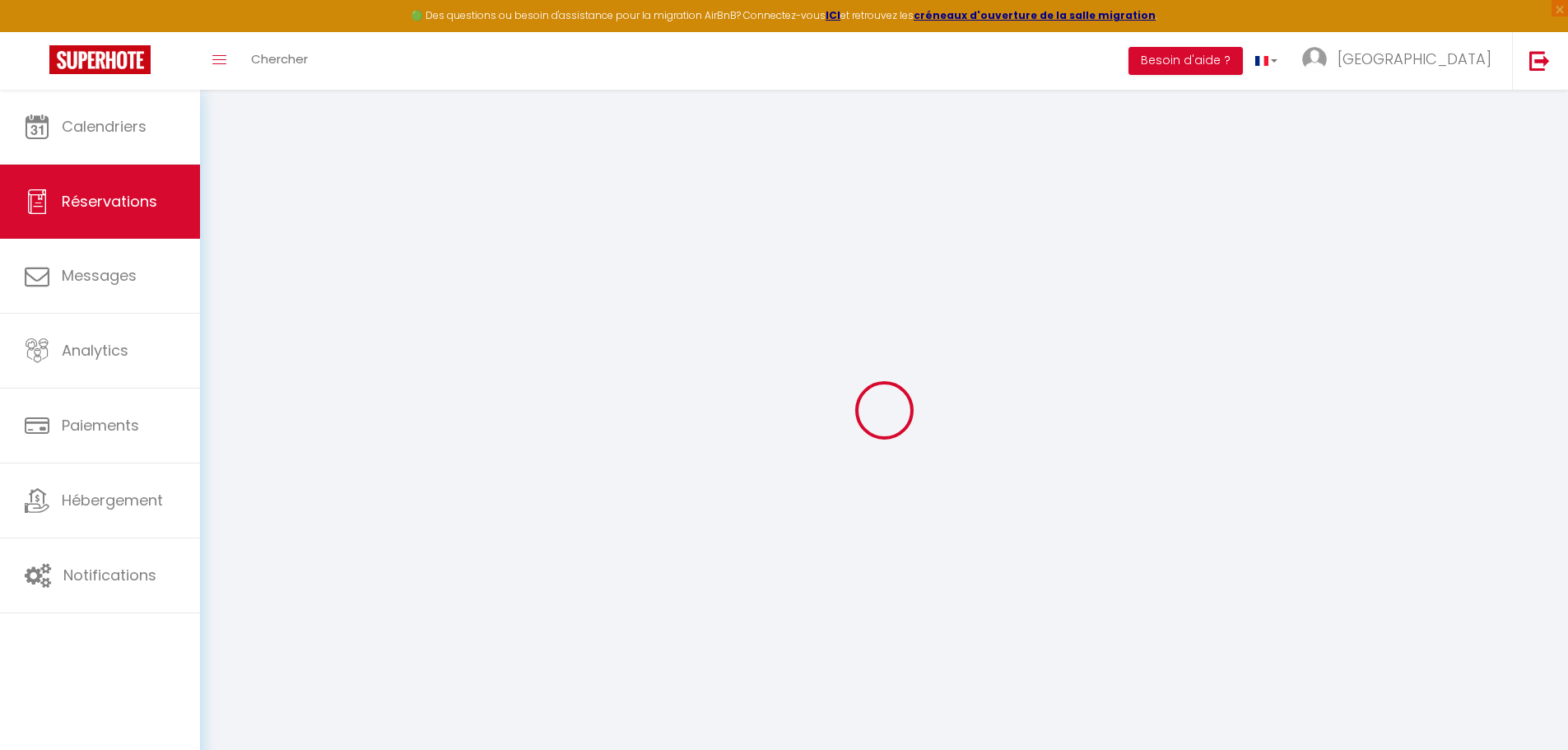
select select
checkbox input "false"
select select
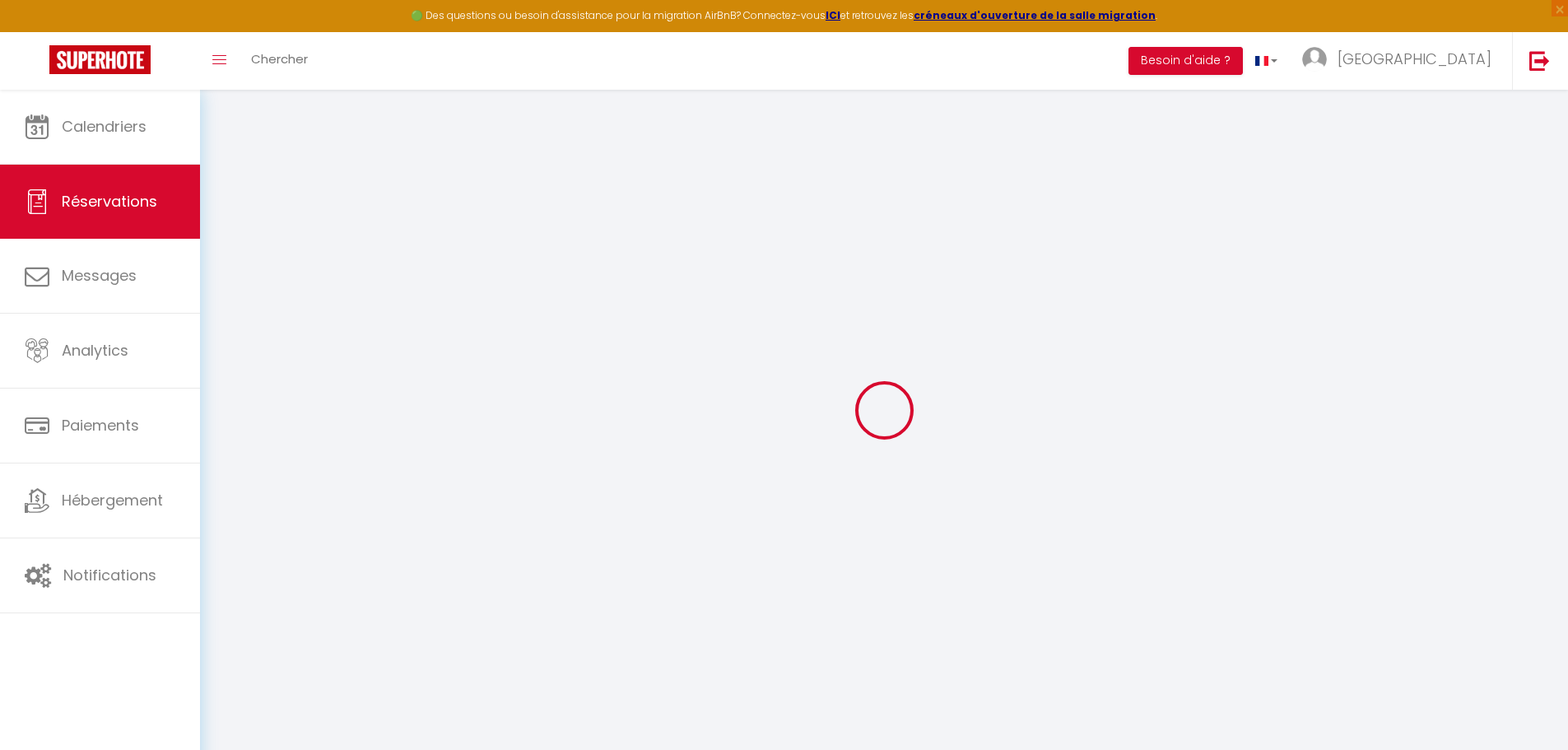
checkbox input "false"
type textarea "** THIS RESERVATION HAS BEEN PRE-PAID ** BOOKING NOTE : Payment charge is EUR 2…"
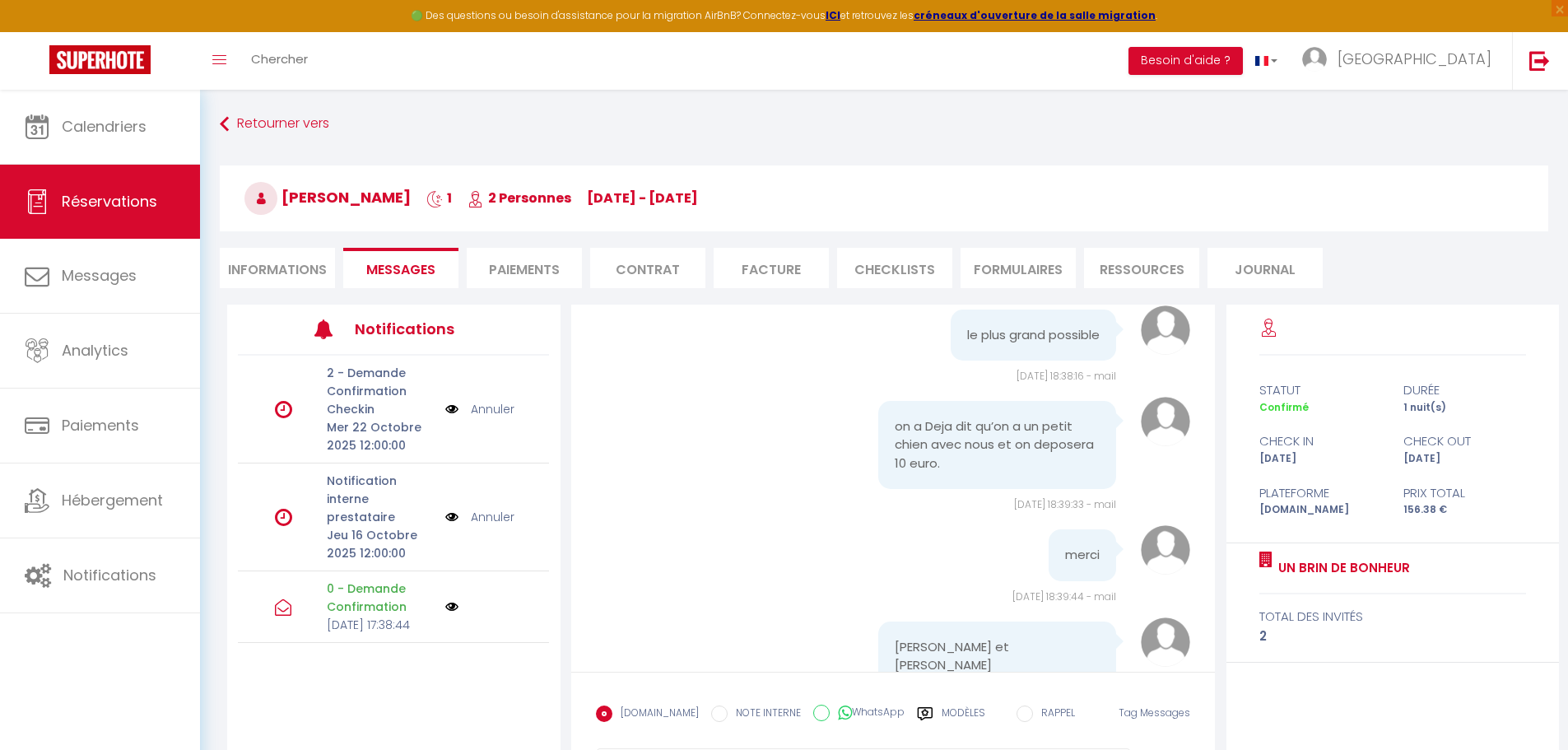
scroll to position [930, 0]
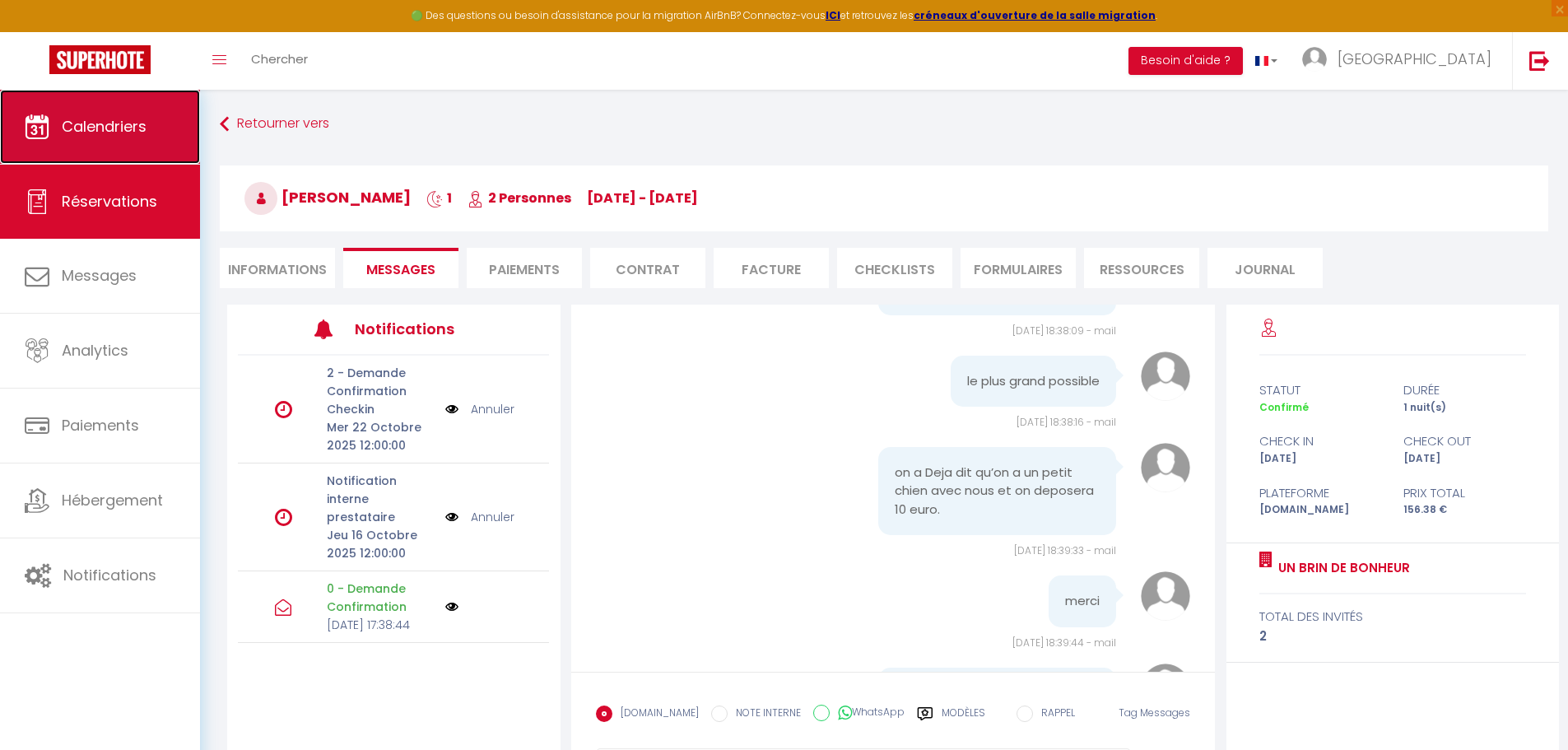
click at [116, 128] on span "Calendriers" at bounding box center [104, 126] width 85 height 21
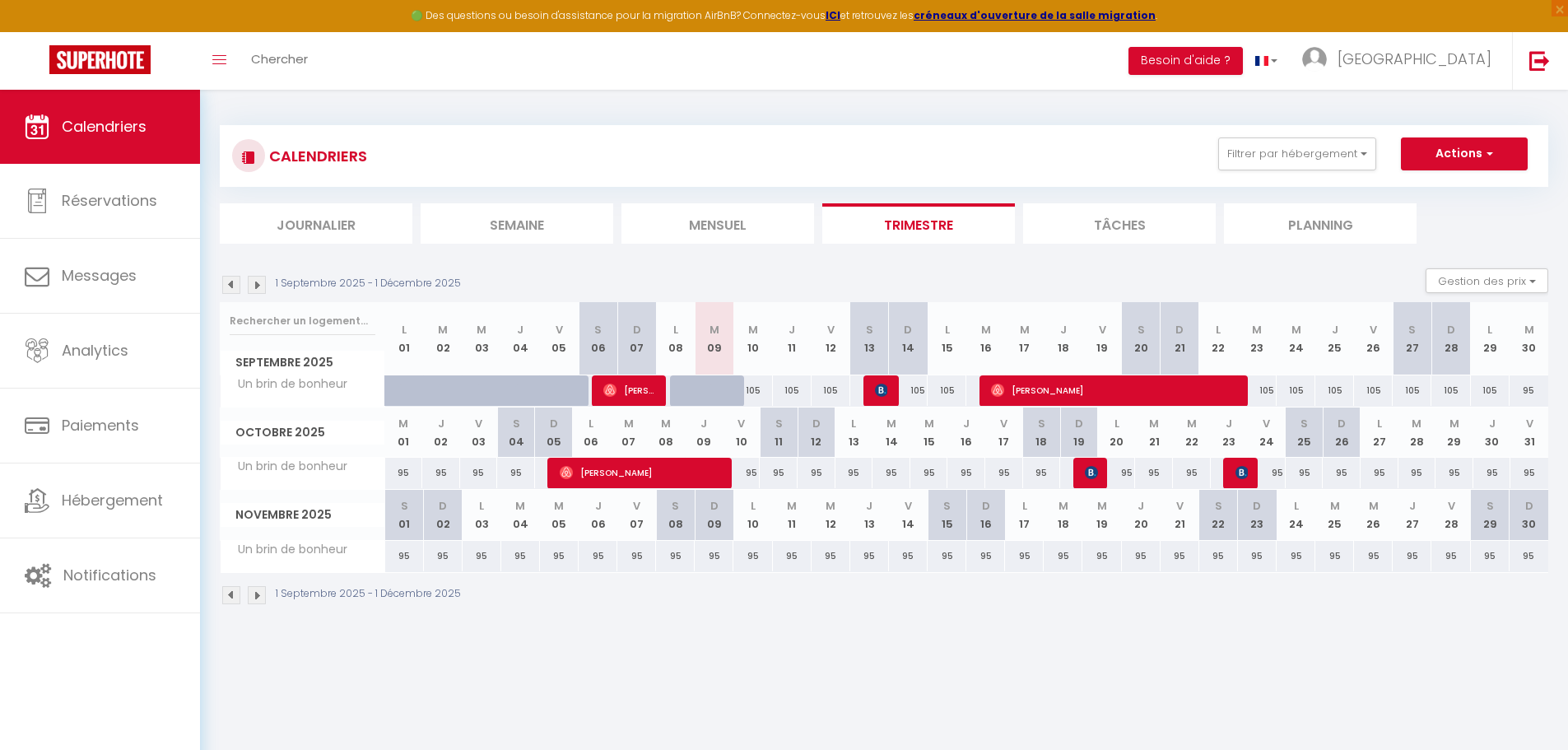
click at [395, 555] on div "95" at bounding box center [404, 556] width 38 height 31
type input "95"
type input "[DATE]"
type input "Dim 02 Novembre 2025"
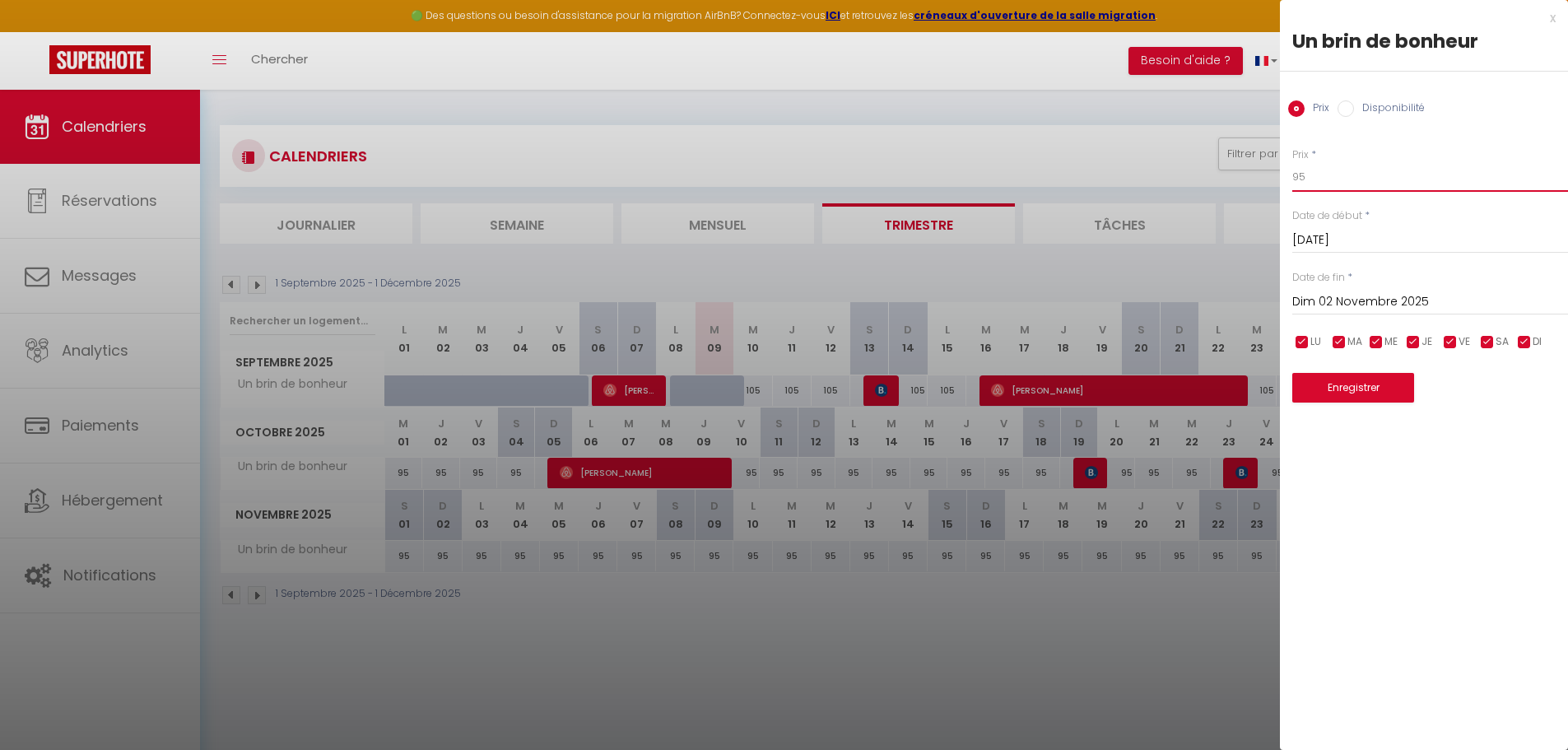
click at [1305, 180] on input "95" at bounding box center [1430, 177] width 276 height 30
type input "9"
type input "105"
click at [1369, 304] on input "Dim 02 Novembre 2025" at bounding box center [1430, 303] width 276 height 22
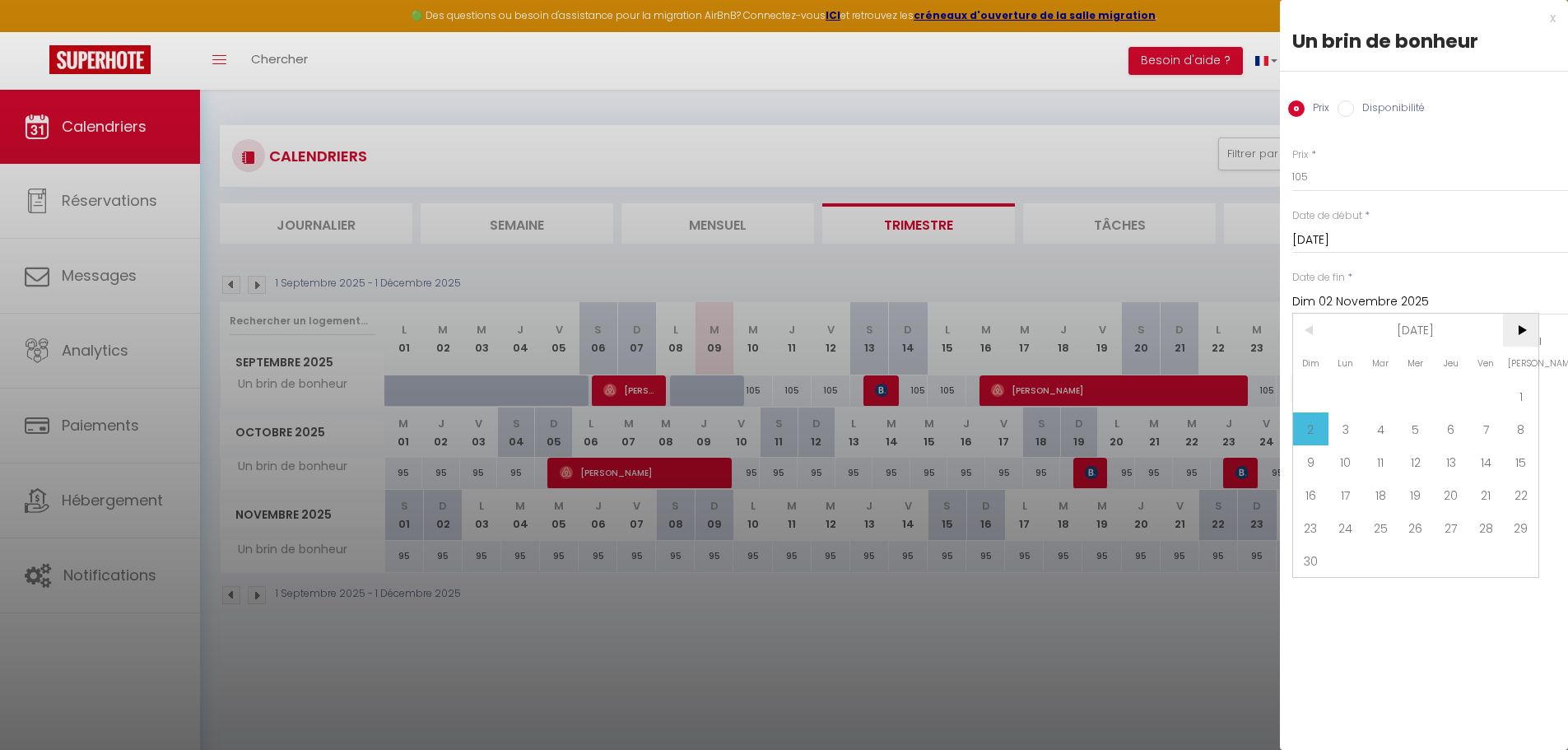
click at [1524, 329] on span ">" at bounding box center [1521, 329] width 35 height 33
drag, startPoint x: 1517, startPoint y: 526, endPoint x: 1494, endPoint y: 544, distance: 29.2
click at [1517, 528] on span "31" at bounding box center [1521, 527] width 35 height 33
type input "[DATE]"
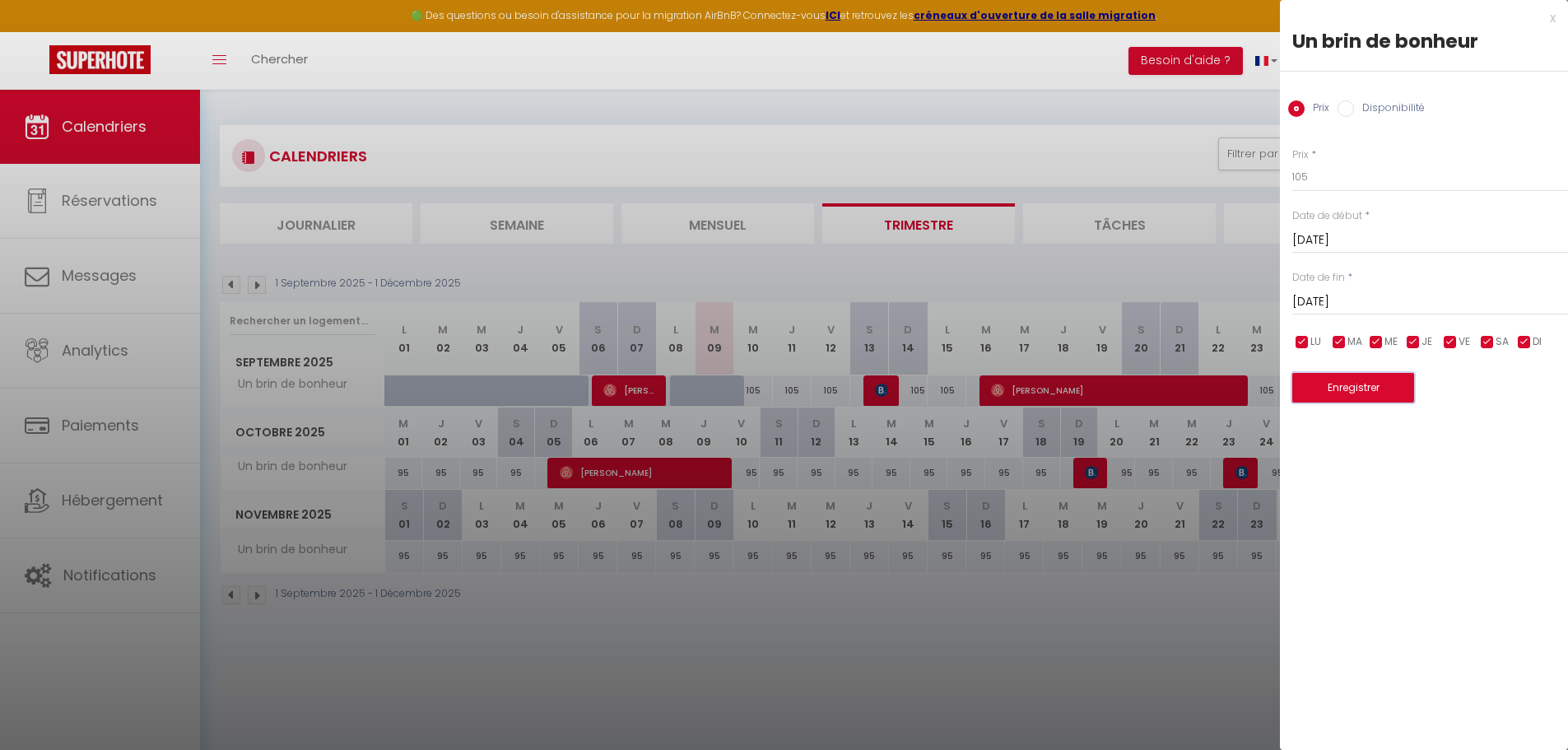
click at [1346, 383] on button "Enregistrer" at bounding box center [1353, 388] width 122 height 30
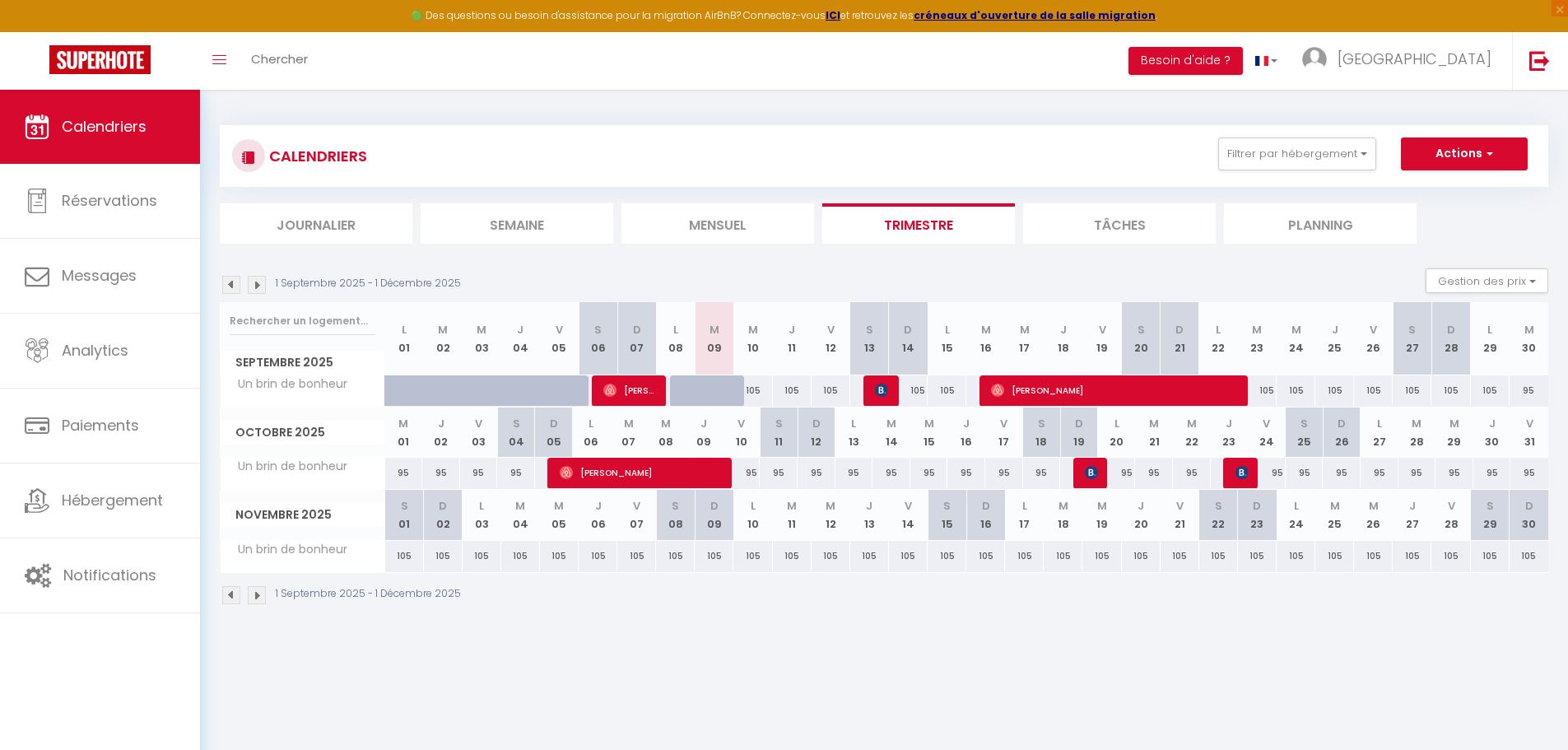
click at [264, 284] on img at bounding box center [257, 285] width 18 height 18
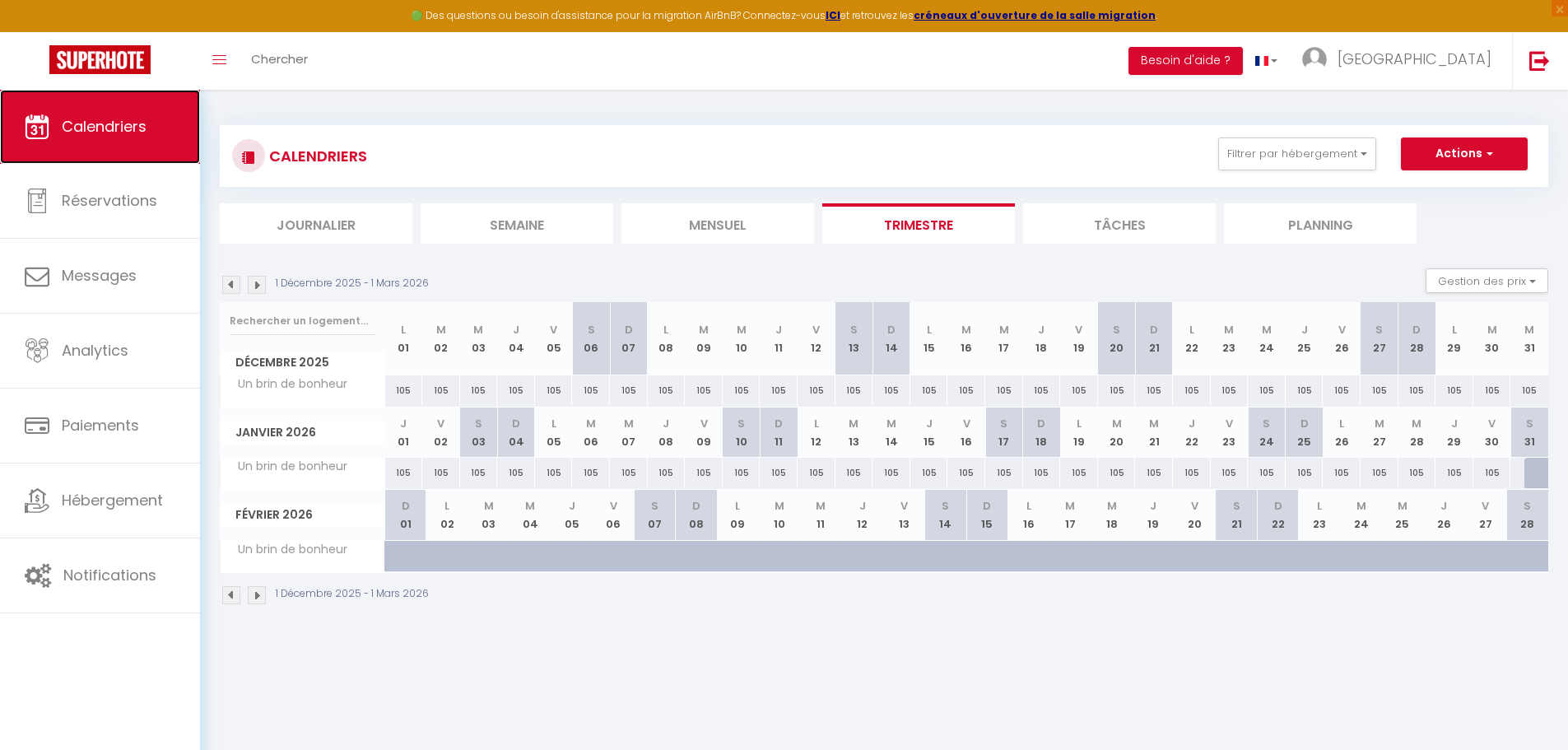
click at [85, 122] on span "Calendriers" at bounding box center [104, 126] width 85 height 21
click at [1455, 151] on button "Actions" at bounding box center [1464, 154] width 127 height 33
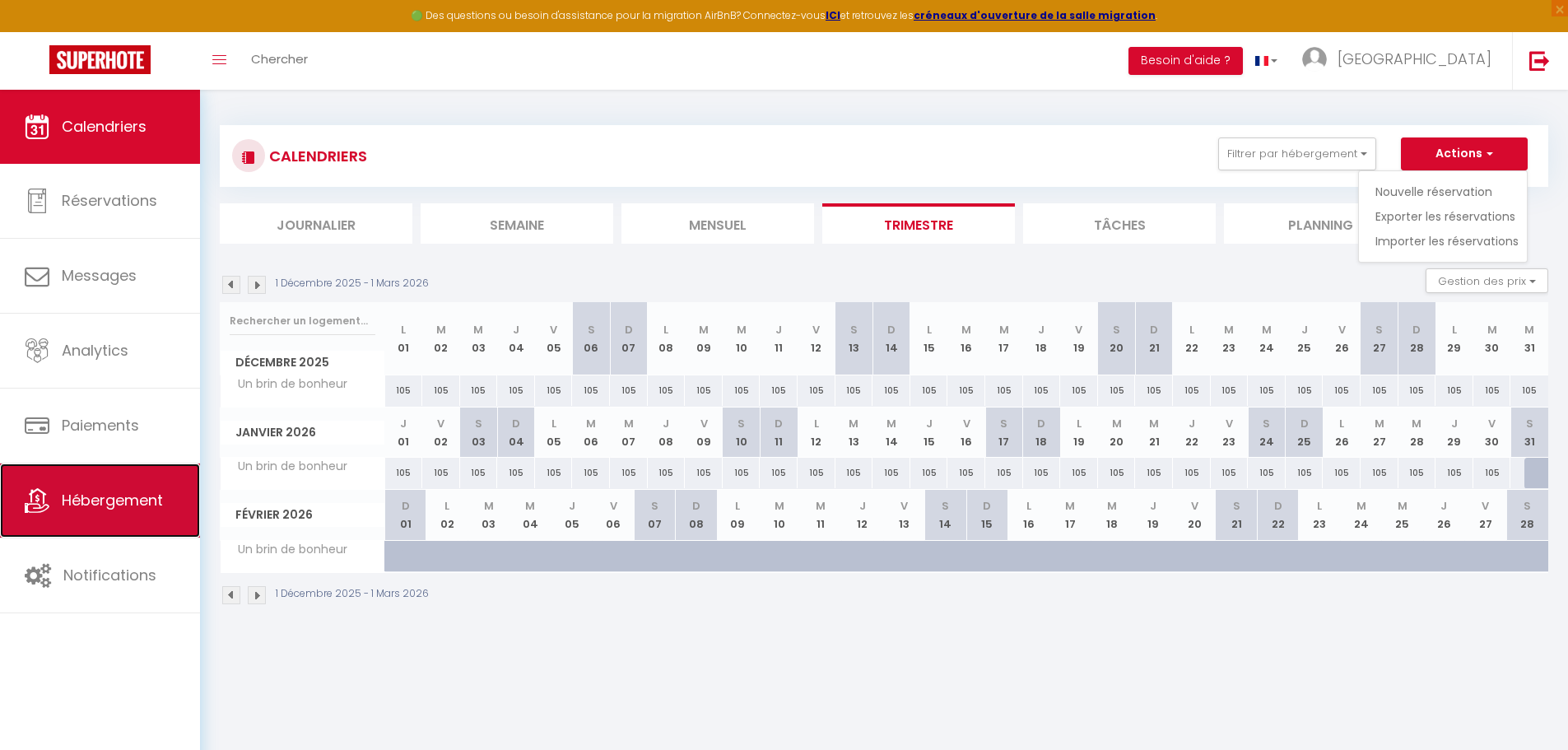
click at [105, 489] on link "Hébergement" at bounding box center [99, 501] width 200 height 74
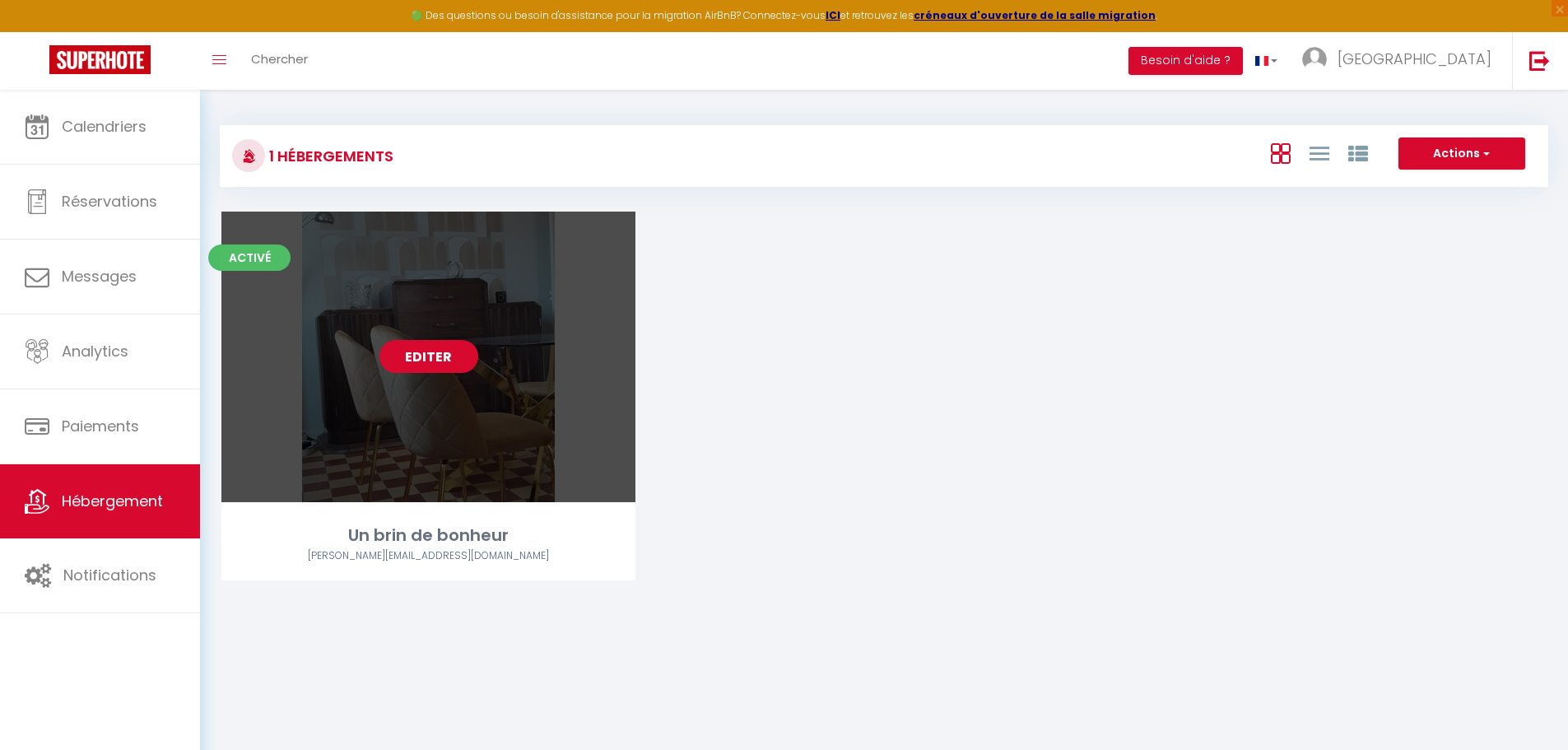
click at [428, 362] on link "Editer" at bounding box center [428, 356] width 98 height 33
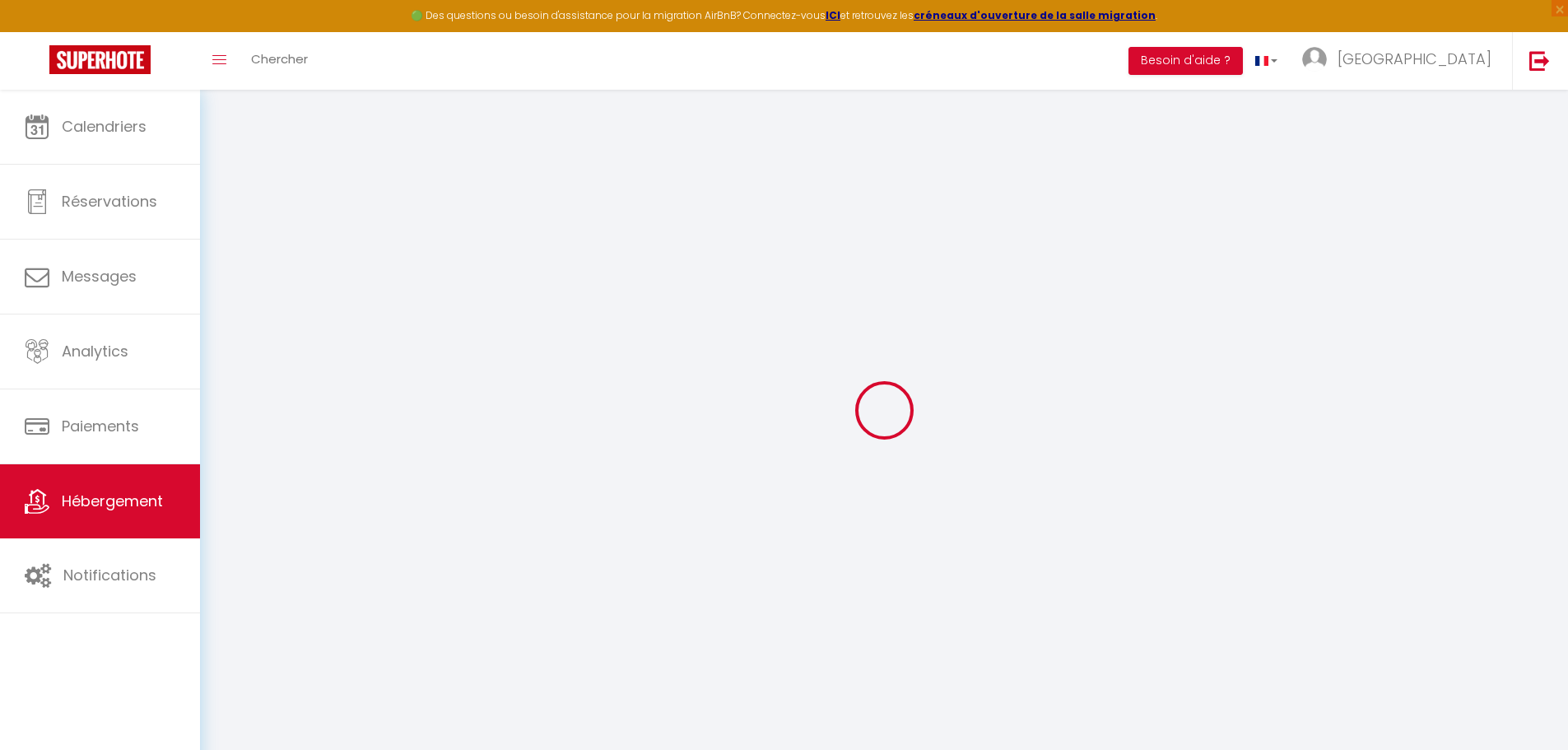
select select
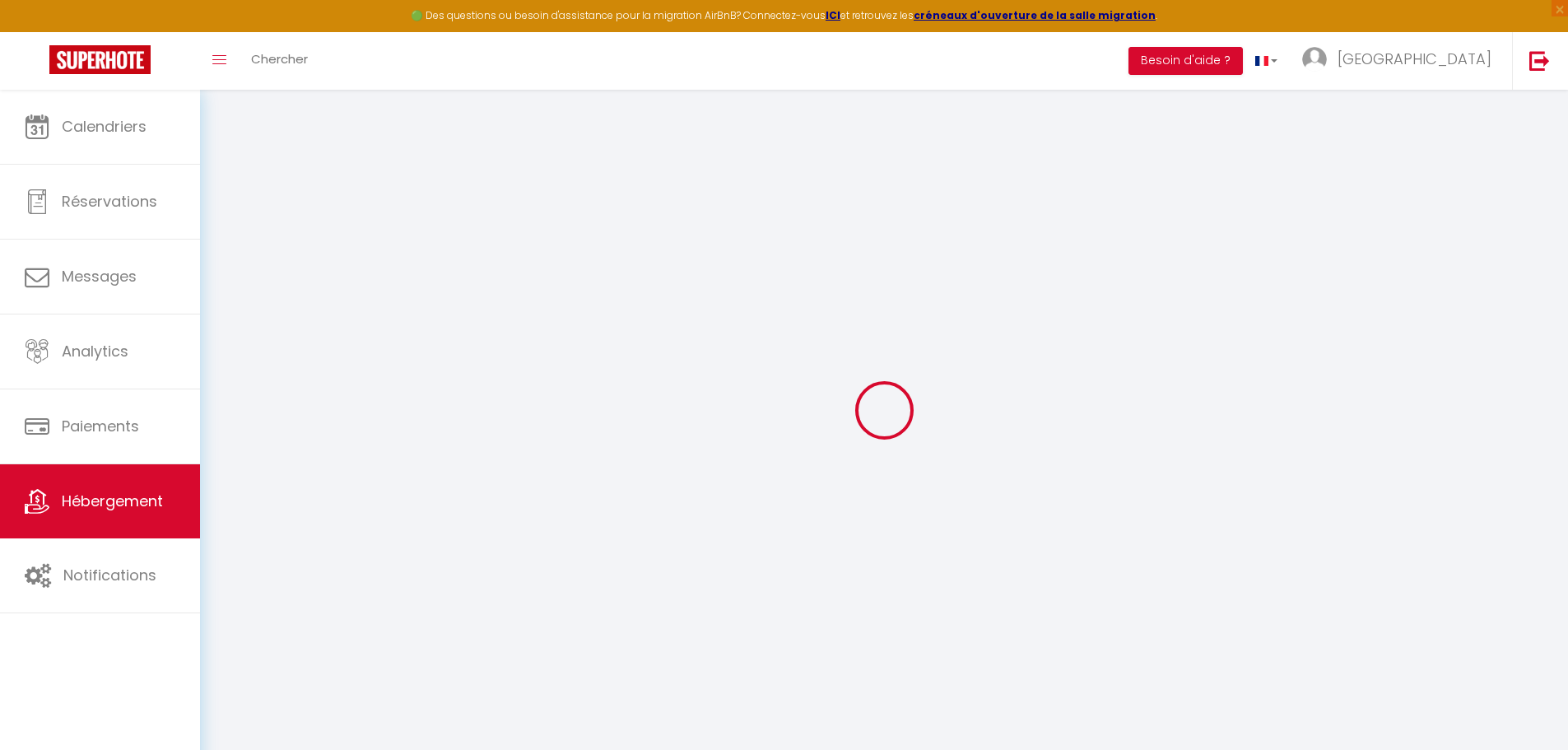
select select
checkbox input "false"
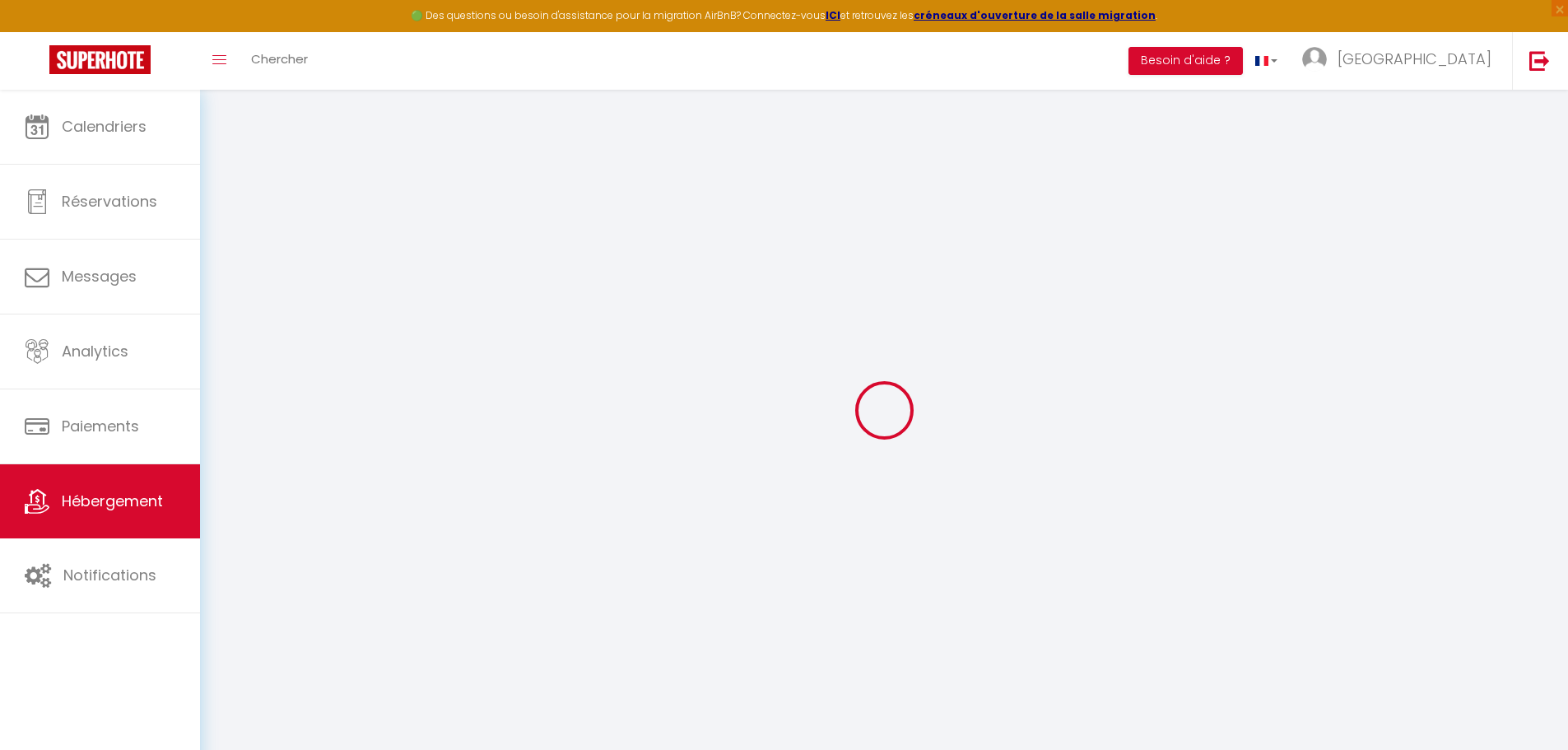
select select
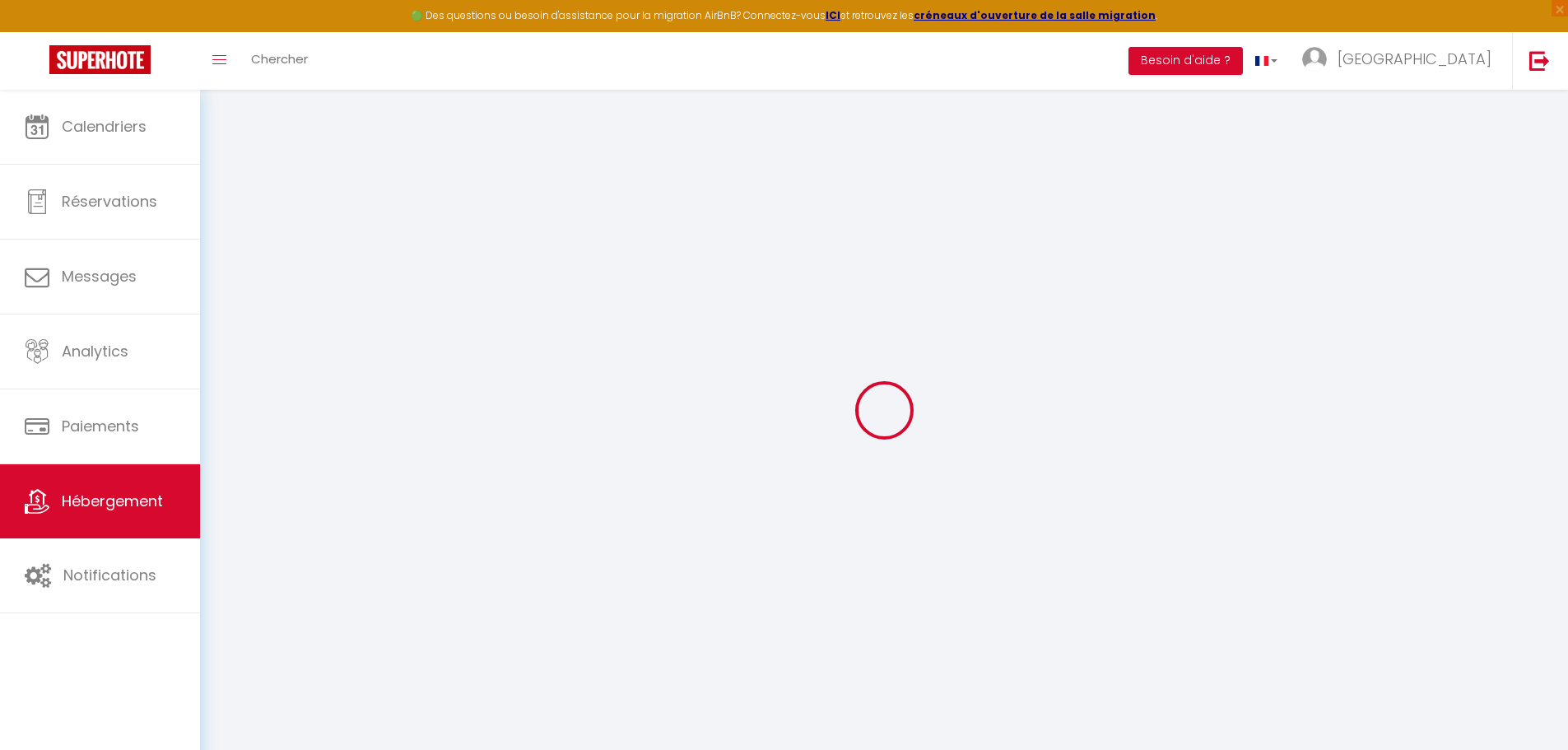
select select
checkbox input "false"
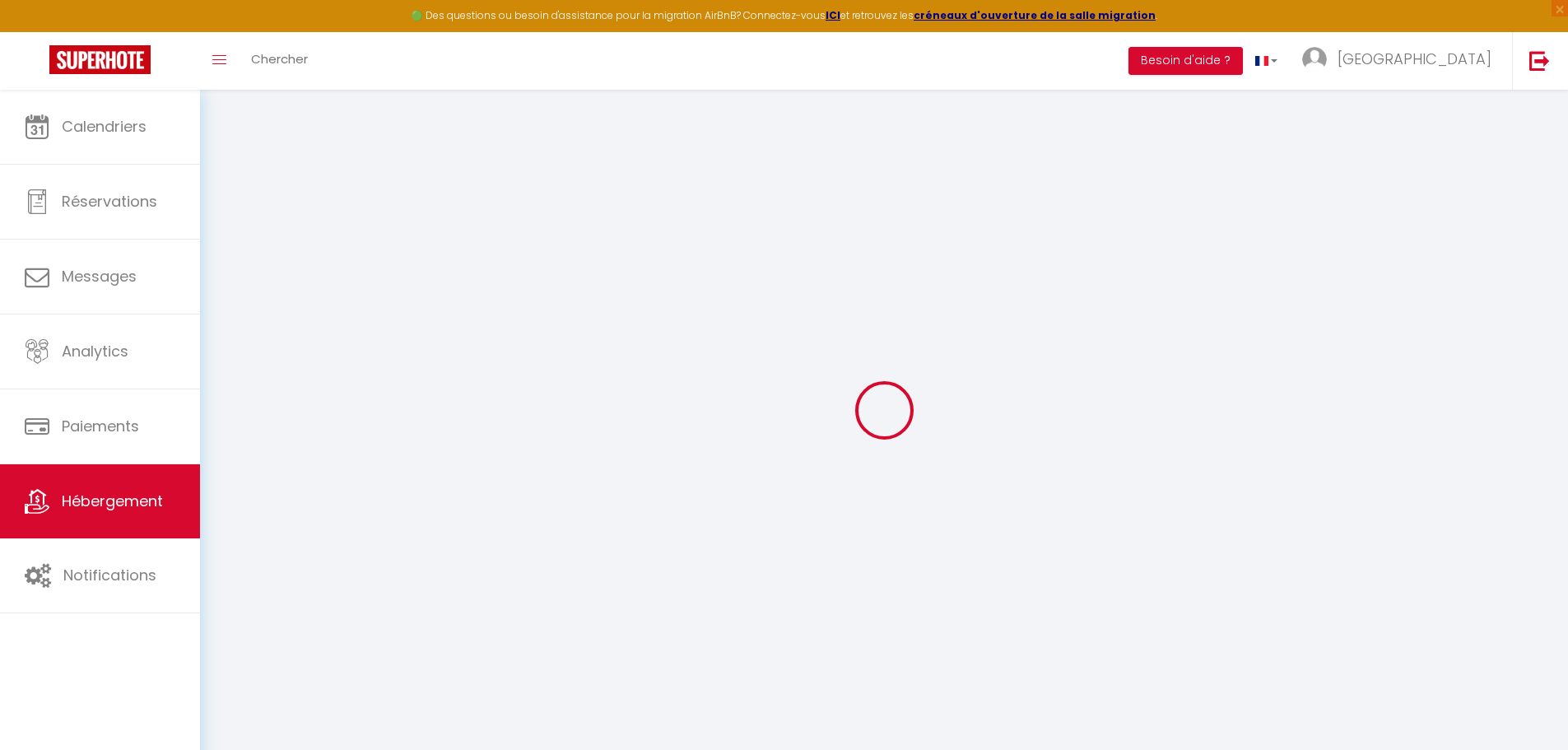
checkbox input "false"
select select
type input "Un brin de bonheur"
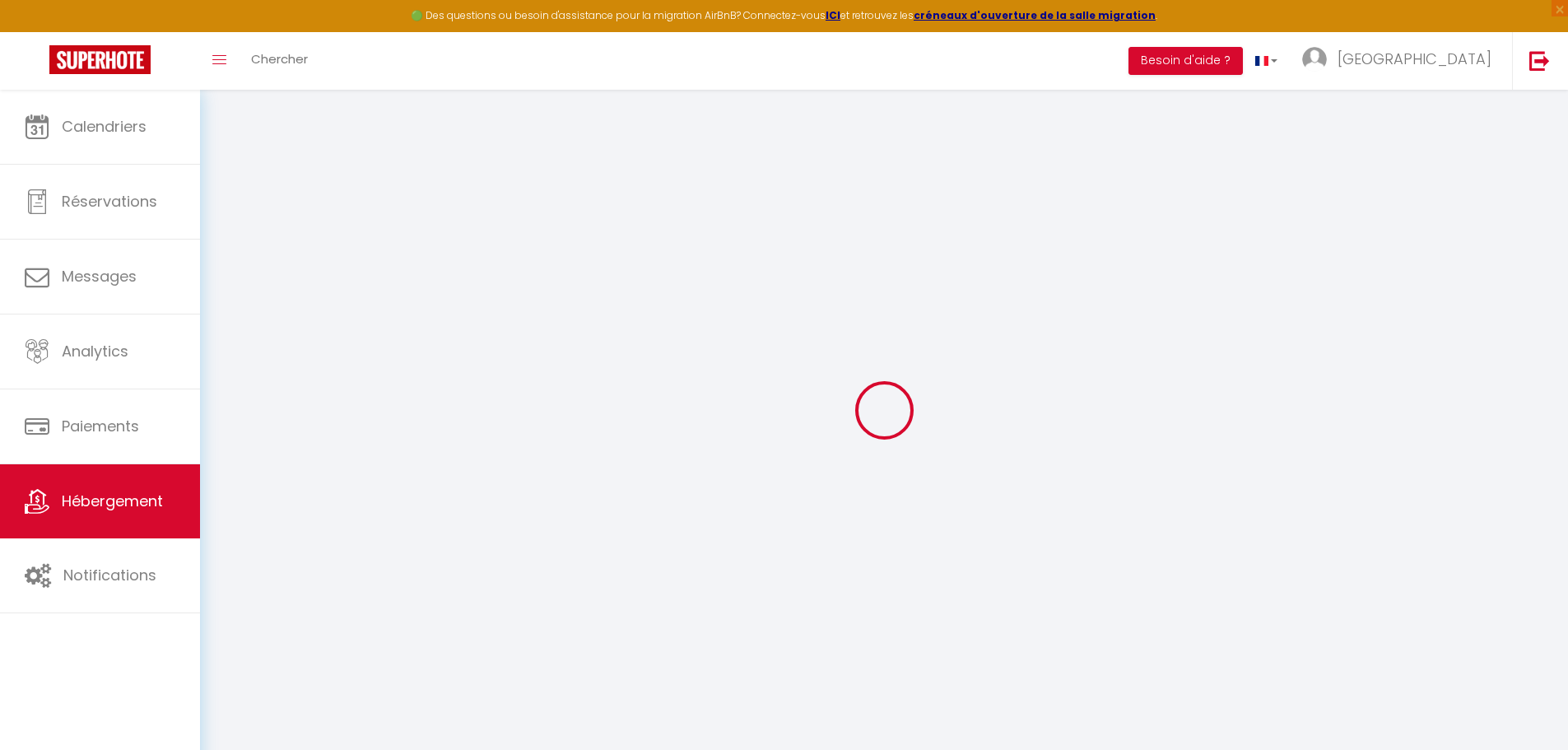
type input "[GEOGRAPHIC_DATA]"
type input "DE [PERSON_NAME]"
type input "[STREET_ADDRESS]"
type input "10270"
type input "lAUBRESSEL"
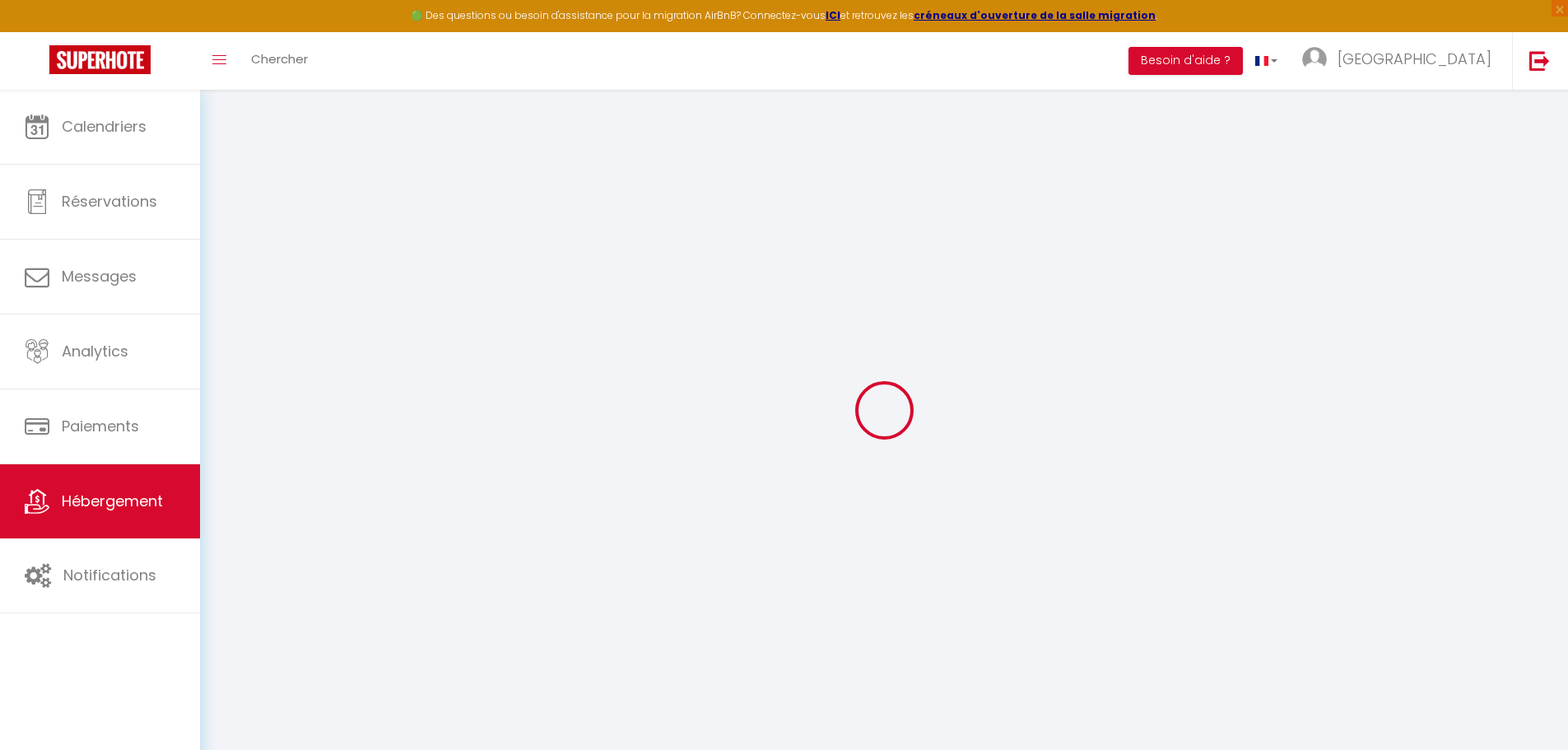
select select "houses"
select select "2"
type input "95"
type input "45"
type input "4.4"
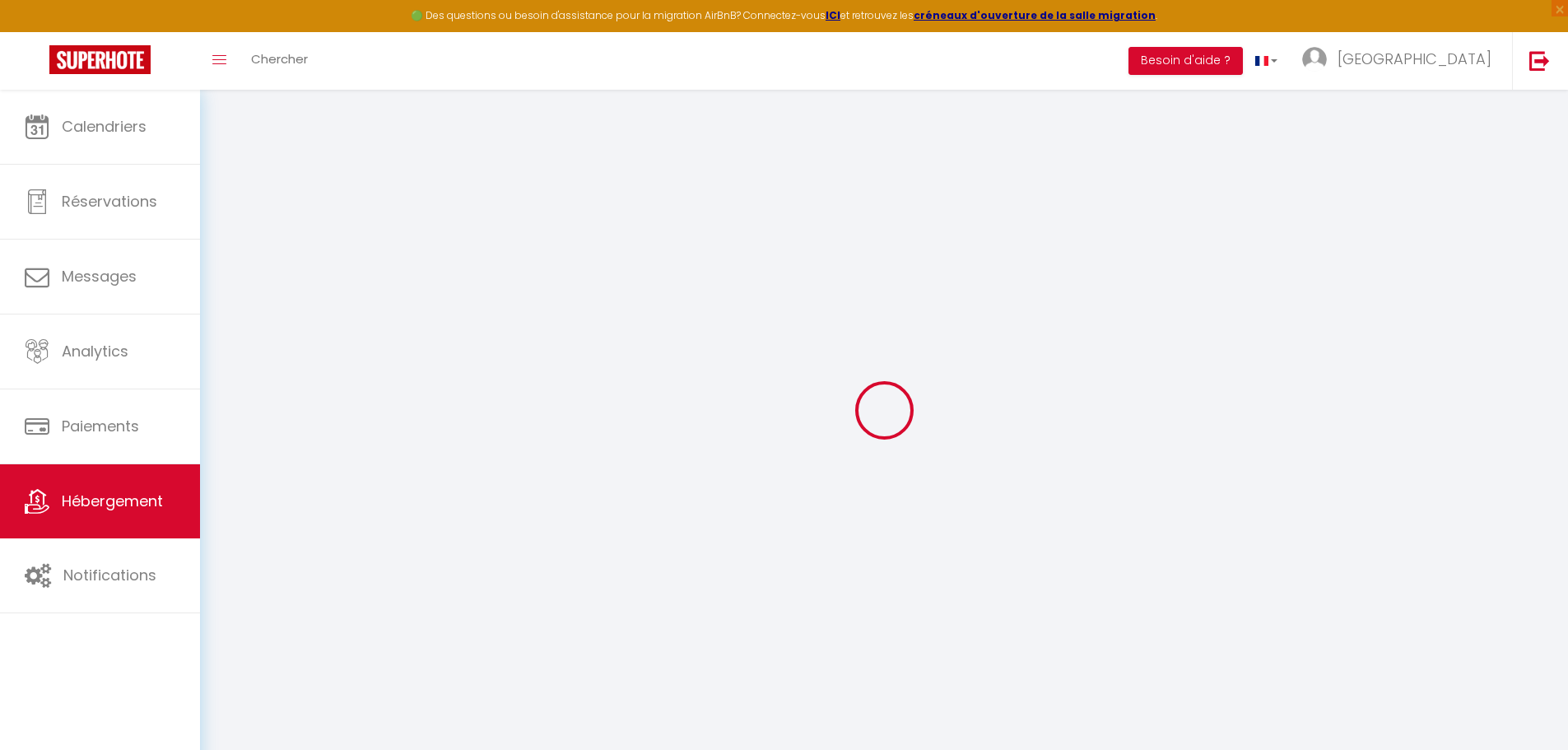
type input "1.60"
type input "10"
select select
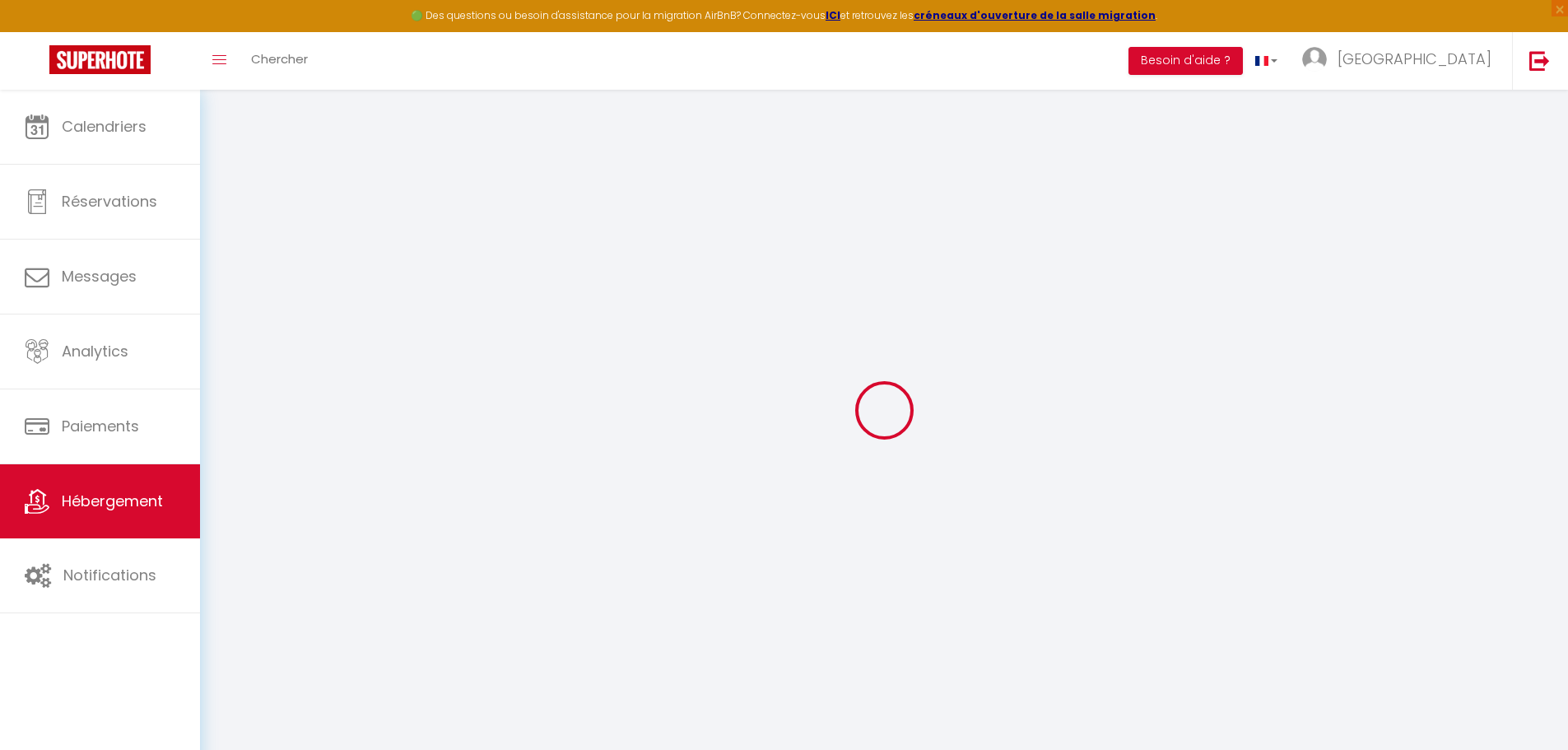
select select
type input "[STREET_ADDRESS][PERSON_NAME]"
type input "10000"
type input "[GEOGRAPHIC_DATA]"
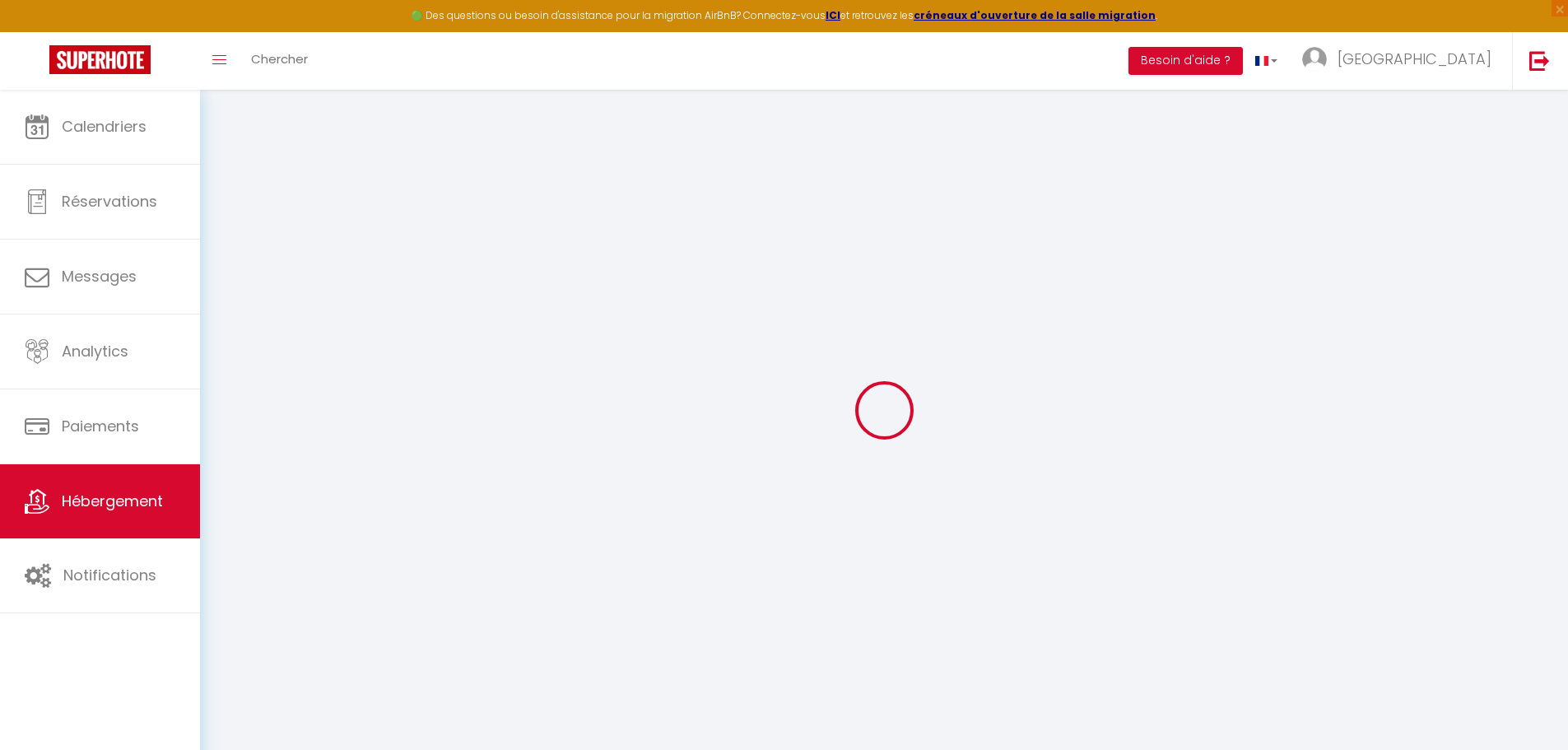
type input "[EMAIL_ADDRESS][DOMAIN_NAME]"
select select
checkbox input "false"
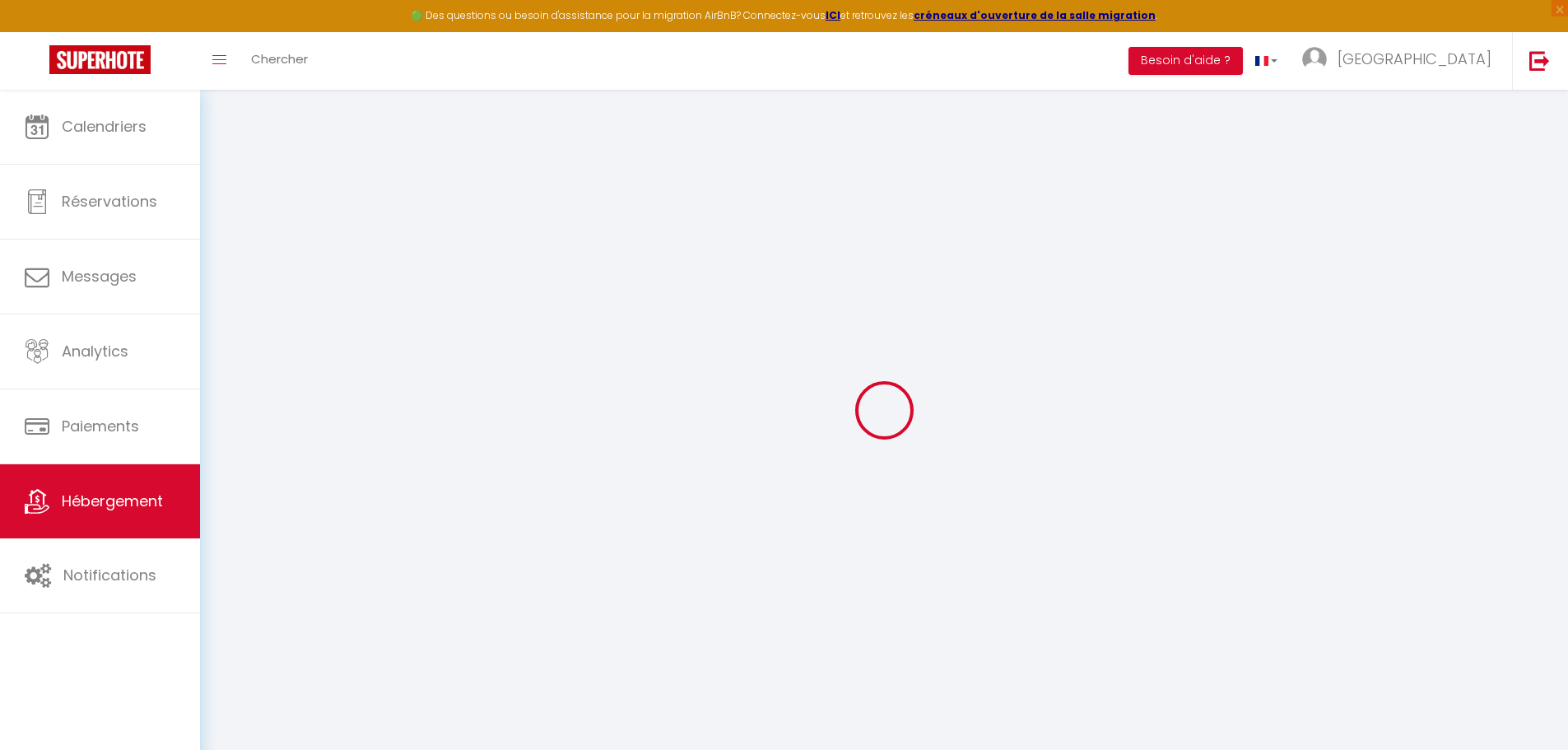
checkbox input "false"
radio input "true"
type input "0"
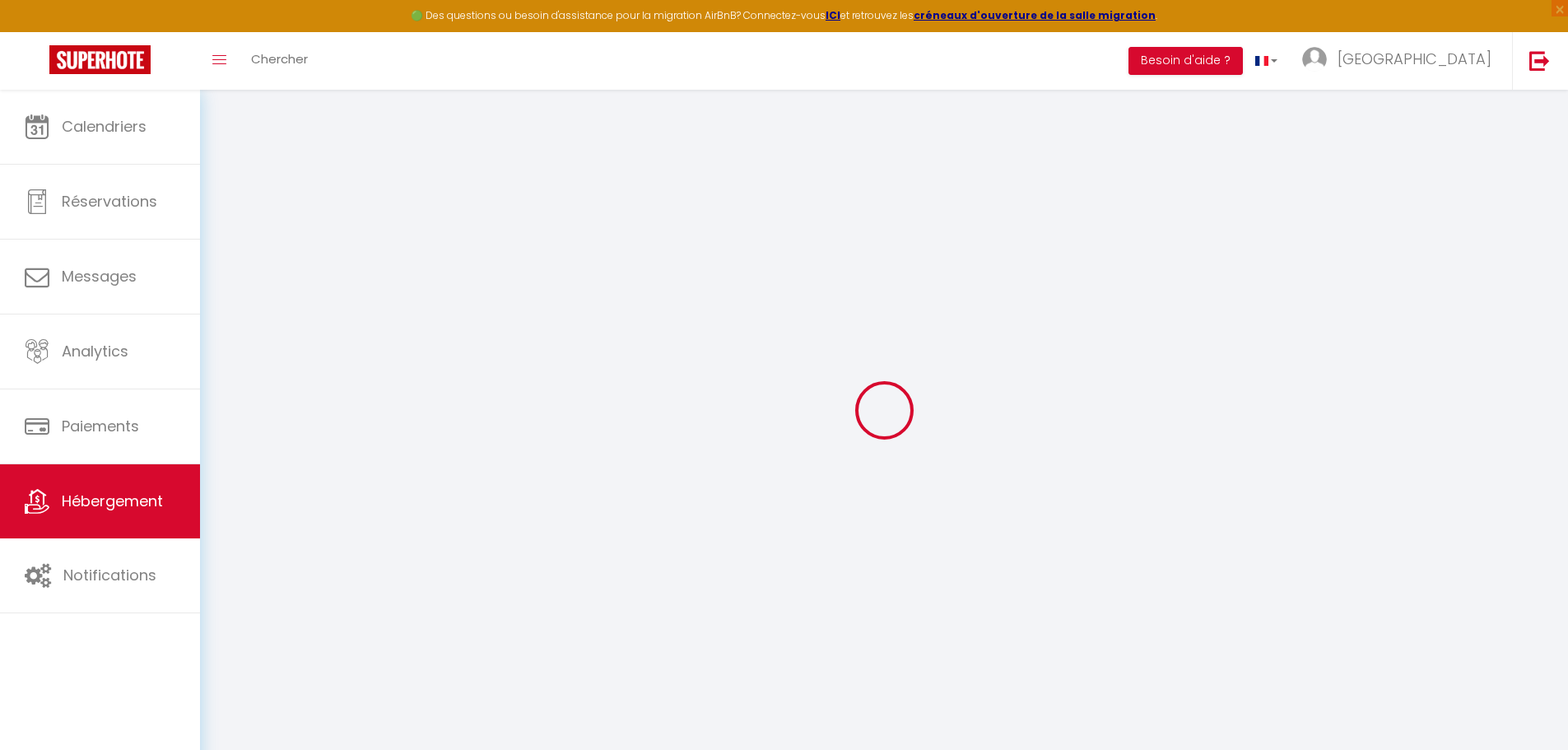
type input "0"
select select
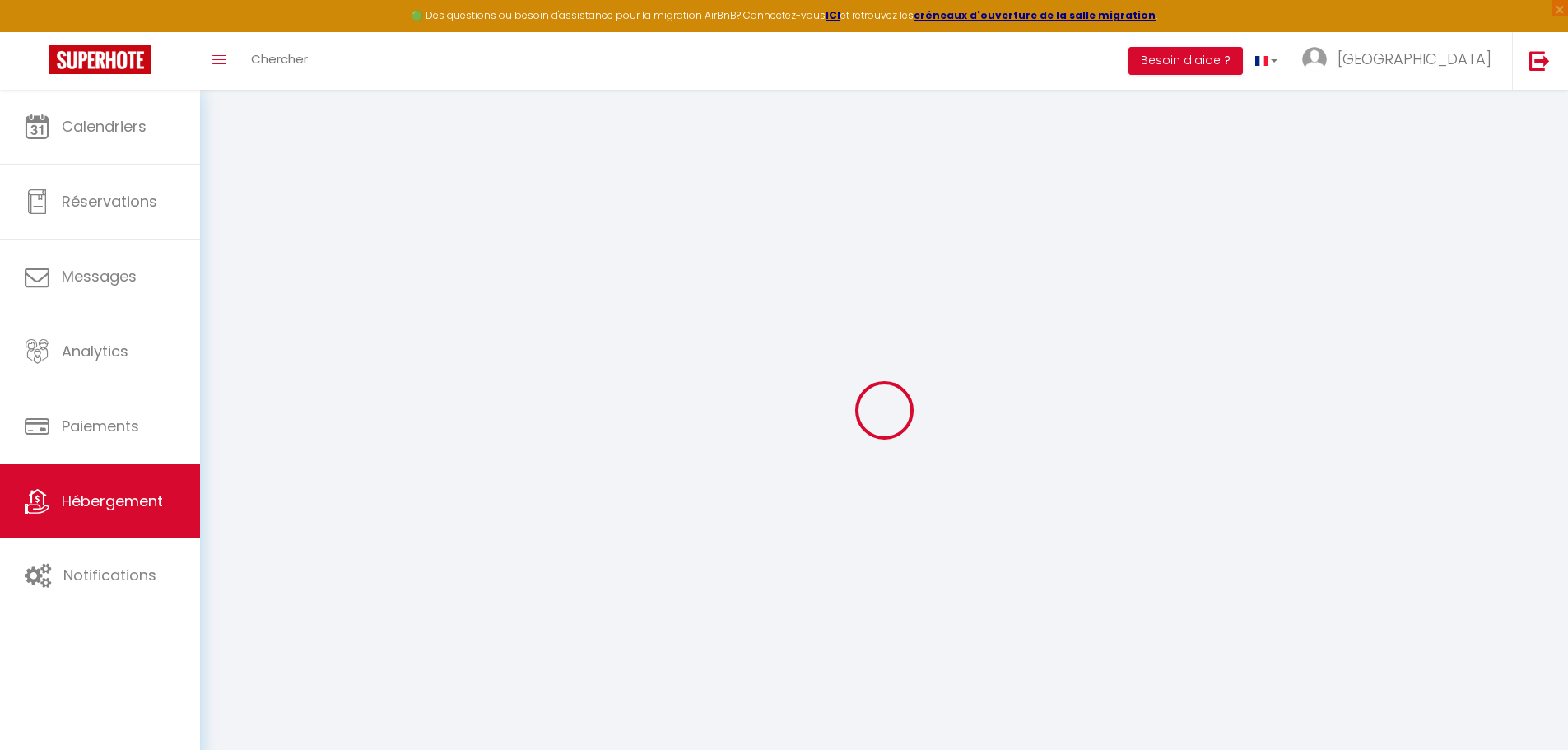
select select
checkbox input "false"
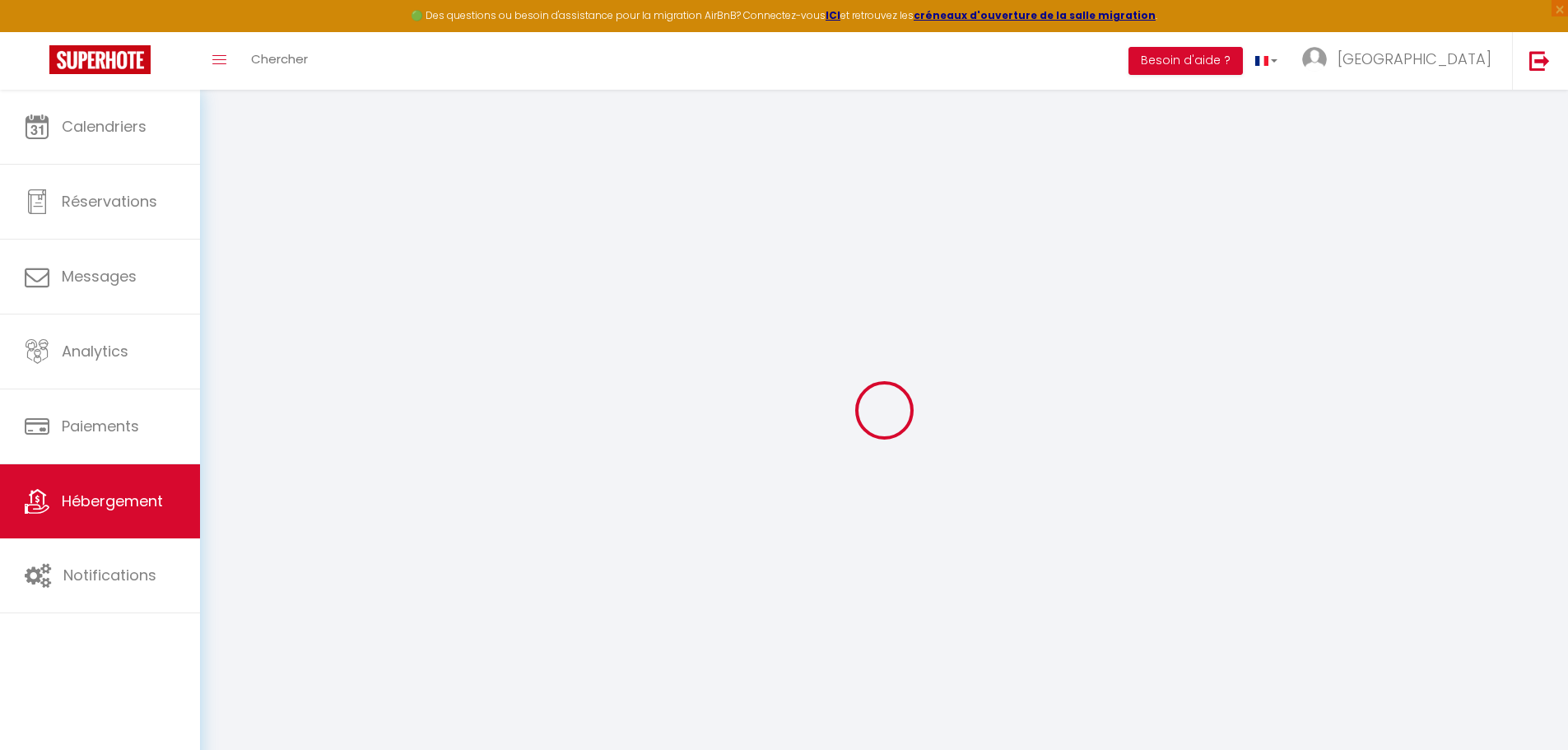
checkbox input "false"
select select "9498"
select select
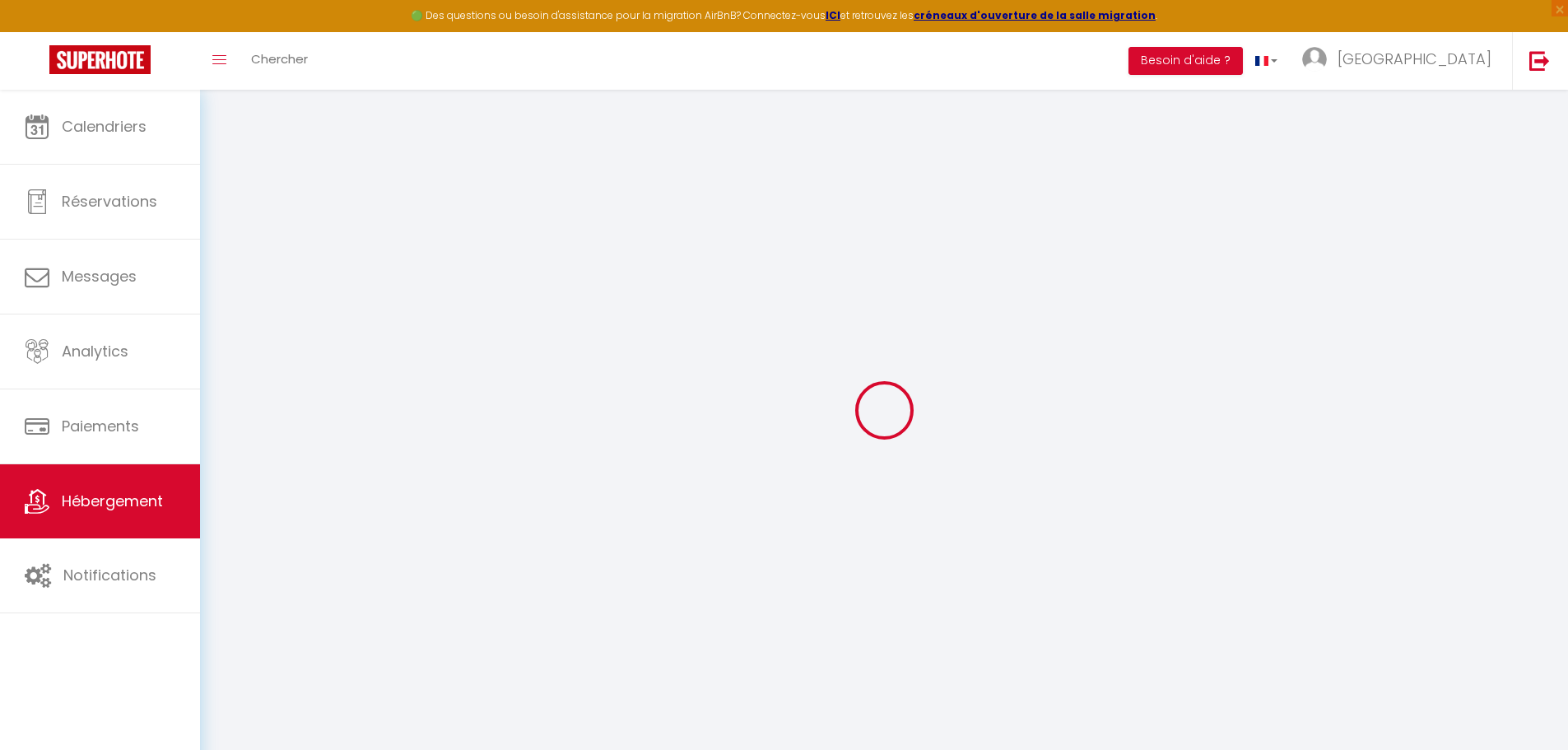
select select
checkbox input "false"
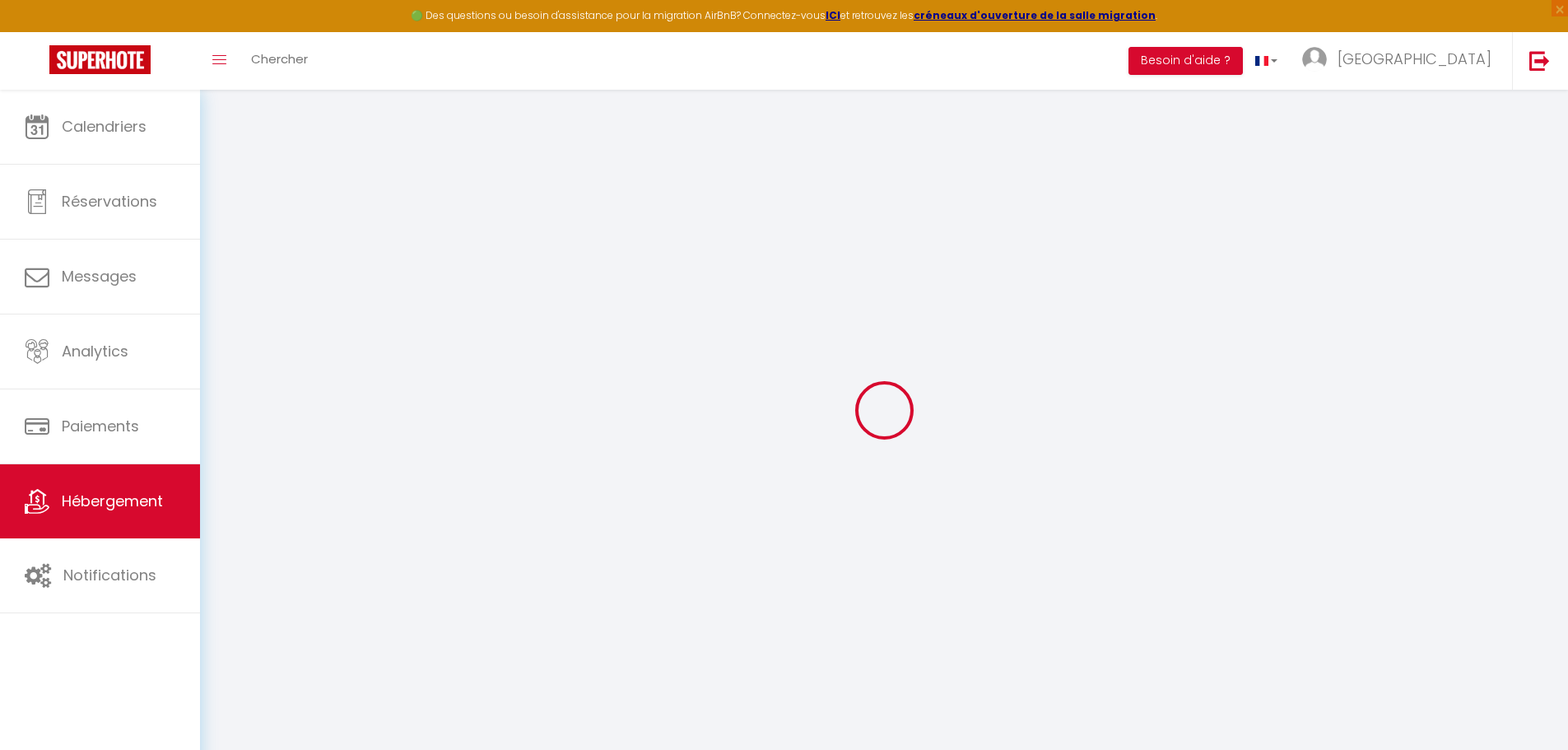
checkbox input "false"
select select
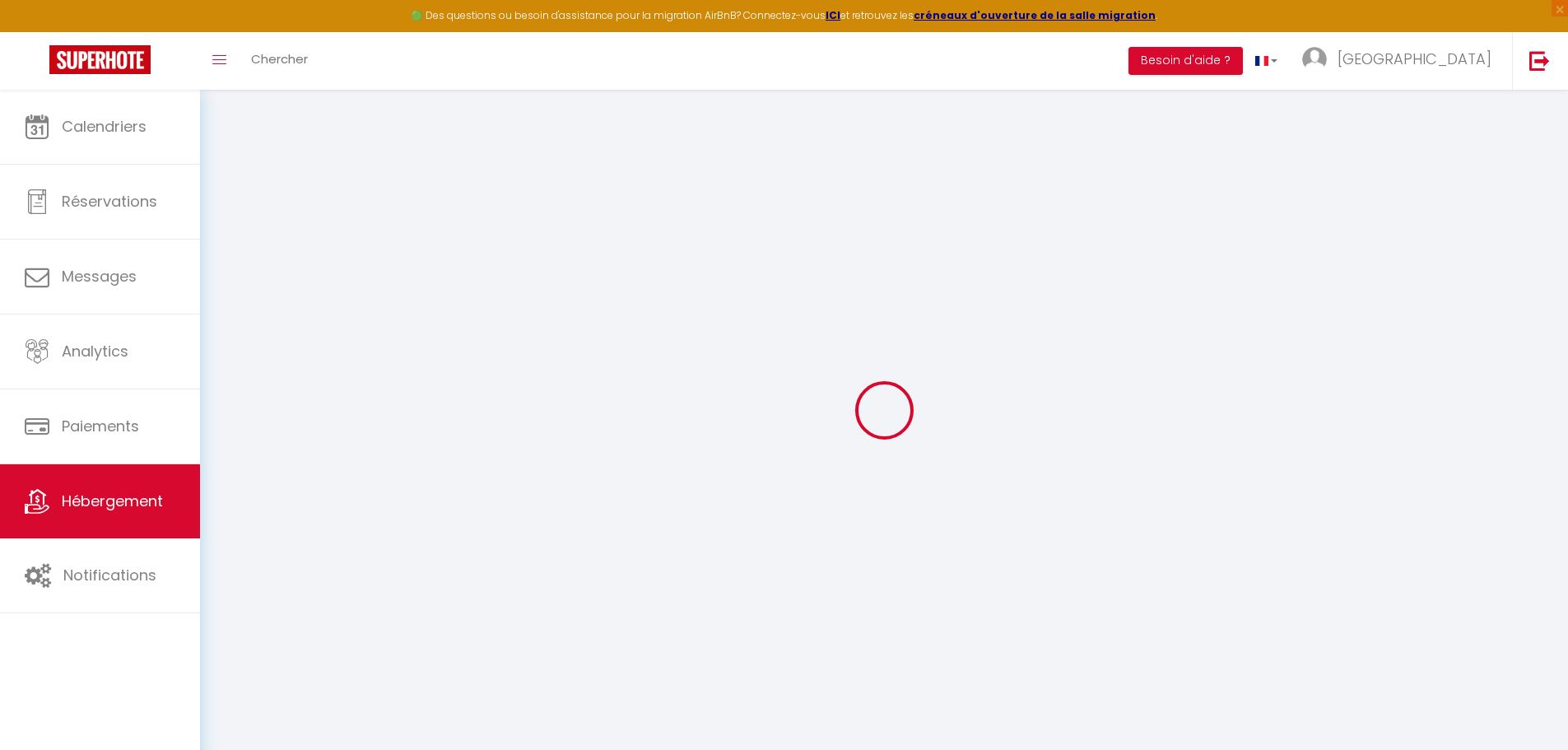
select select
checkbox input "false"
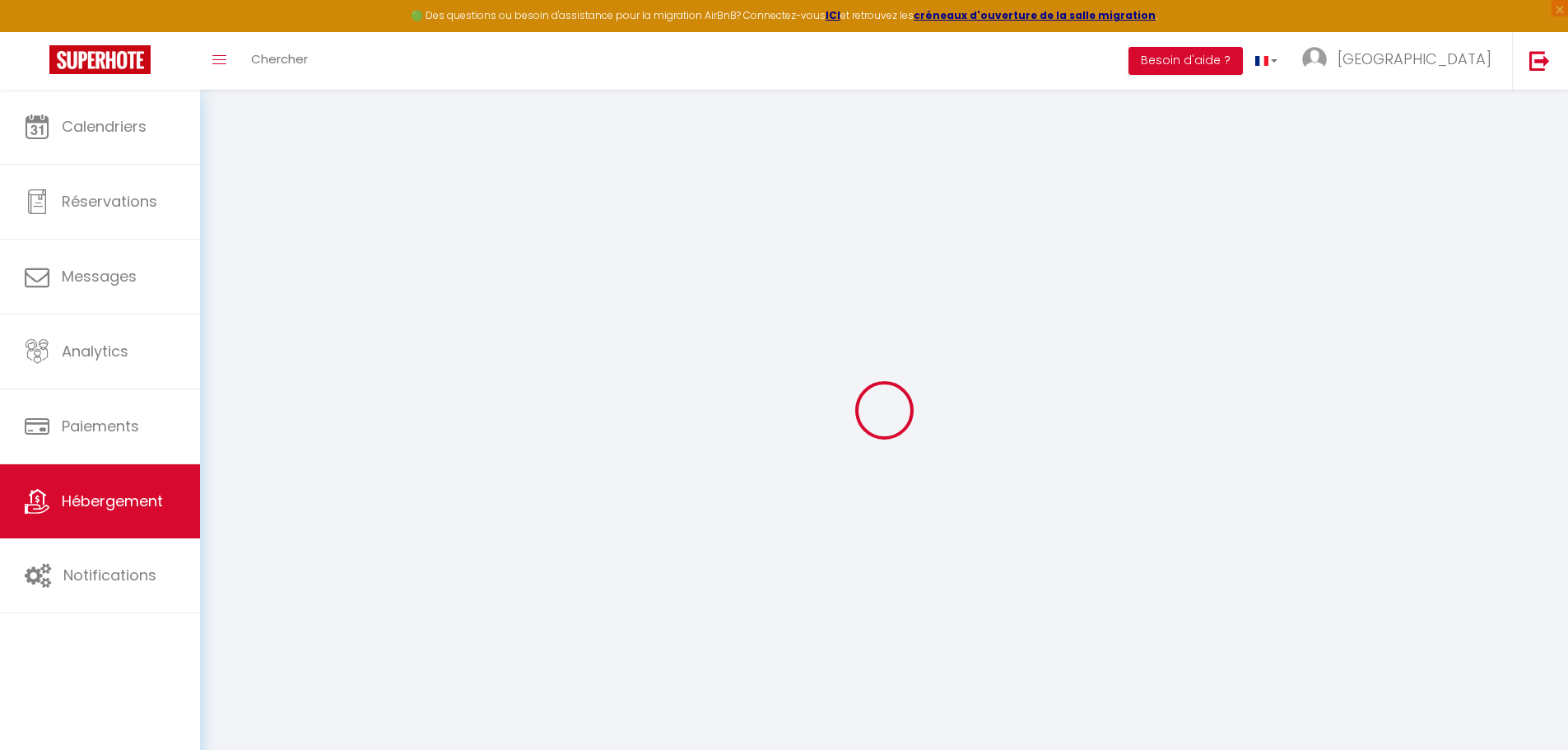
checkbox input "false"
select select
checkbox input "false"
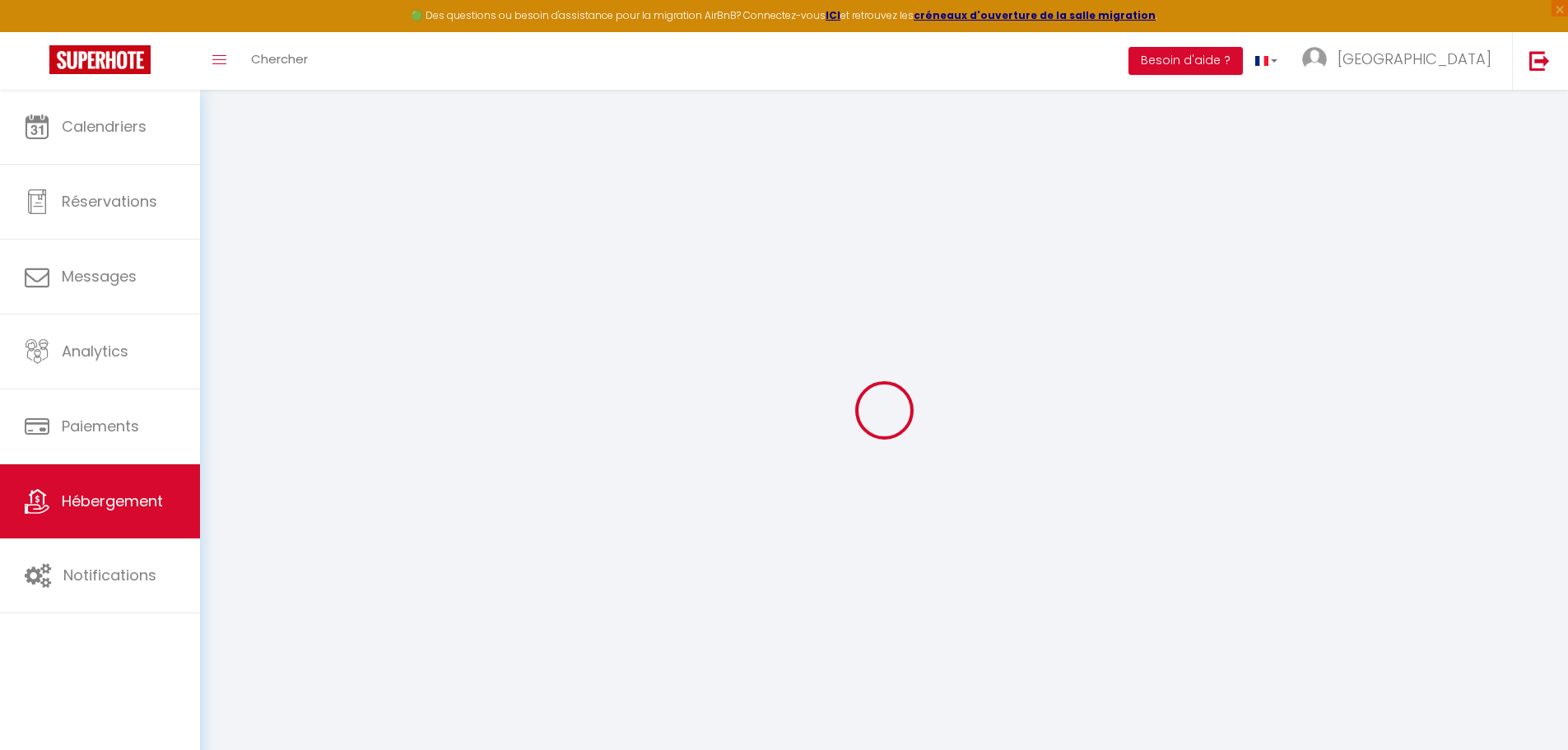
checkbox input "false"
select select
checkbox input "false"
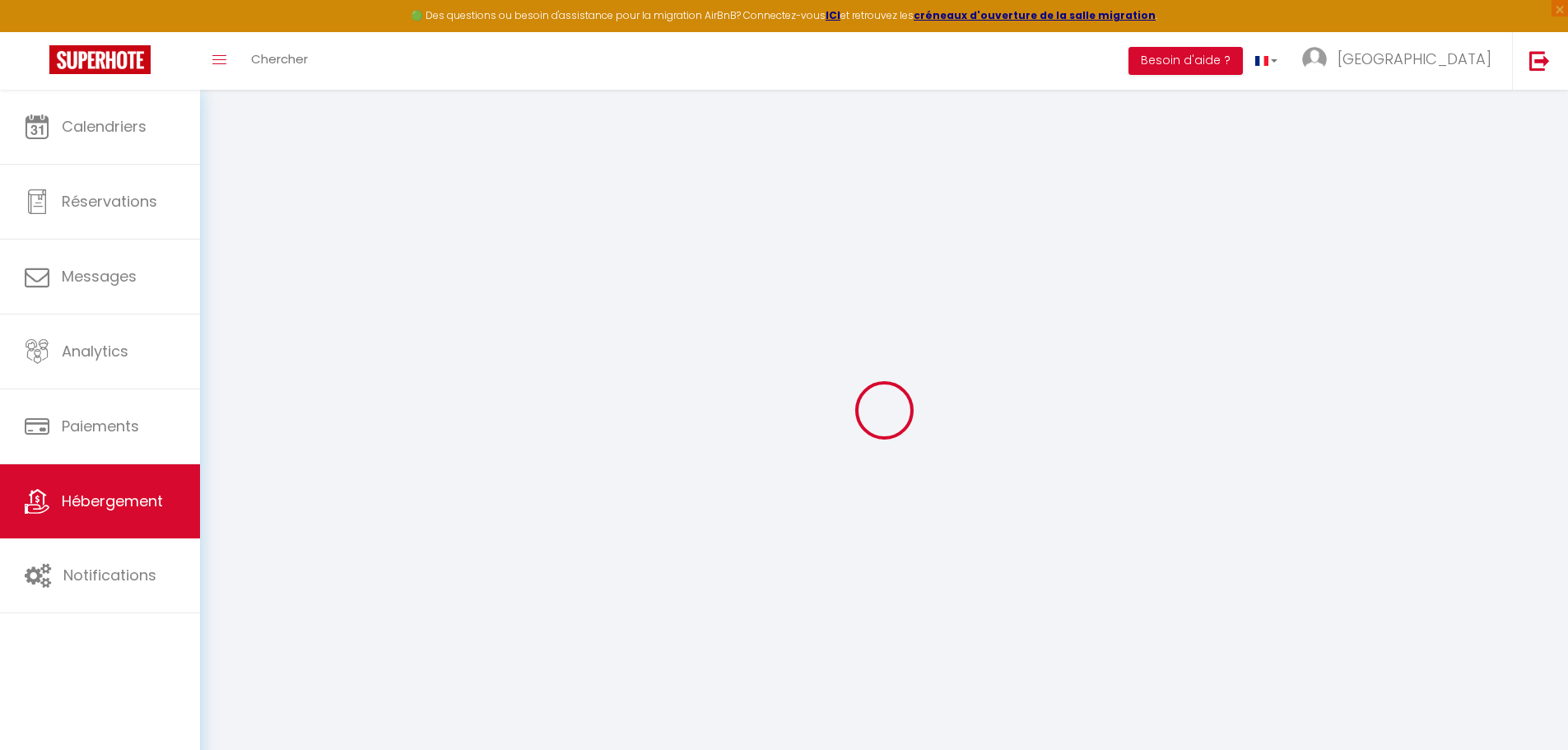
checkbox input "false"
select select "15:00"
select select
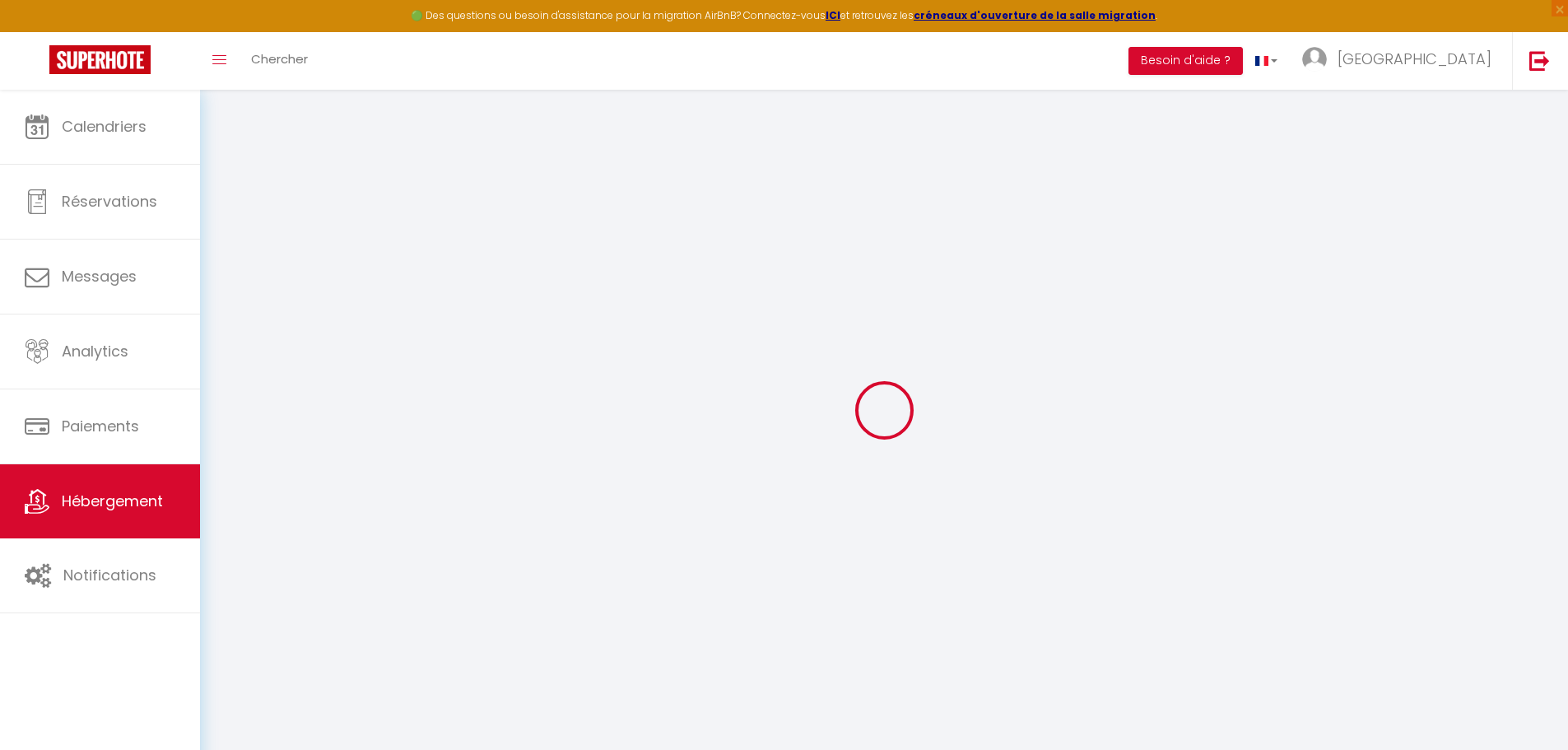
select select "11:00"
select select "30"
select select "120"
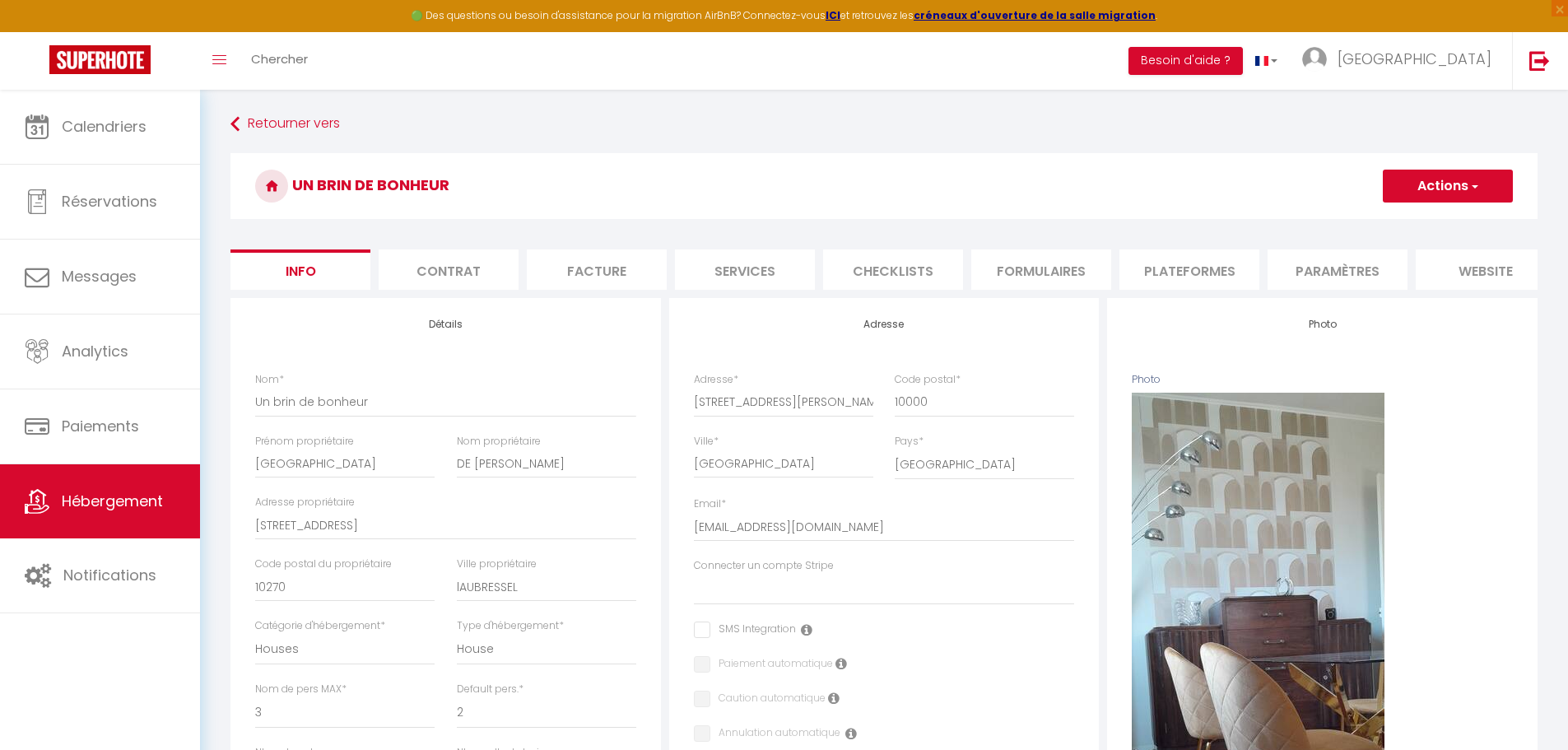
click at [741, 261] on li "Services" at bounding box center [745, 269] width 140 height 40
select select
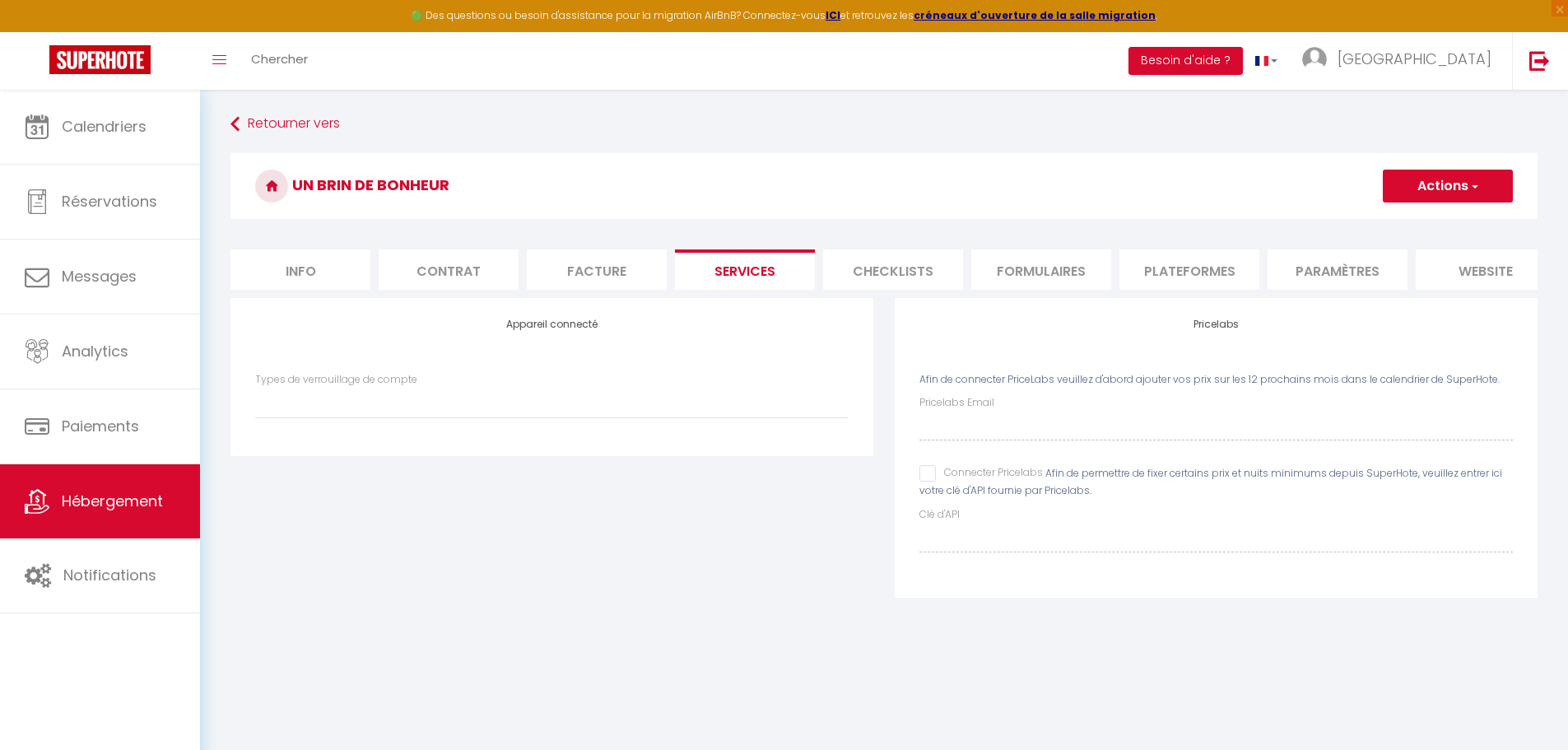
click at [1178, 278] on li "Plateformes" at bounding box center [1190, 269] width 140 height 40
select select
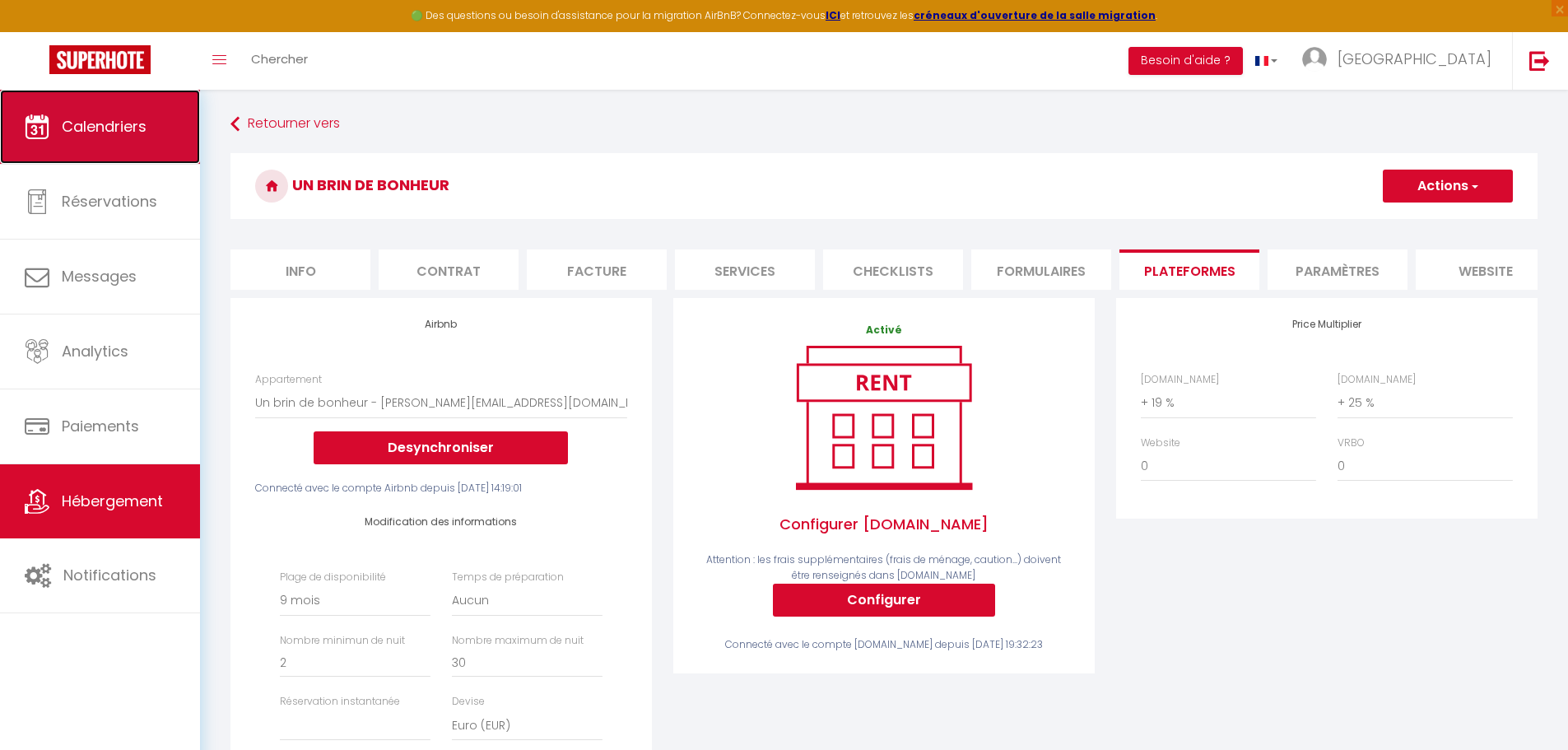
click at [83, 125] on span "Calendriers" at bounding box center [104, 126] width 85 height 21
